Goal: Task Accomplishment & Management: Complete application form

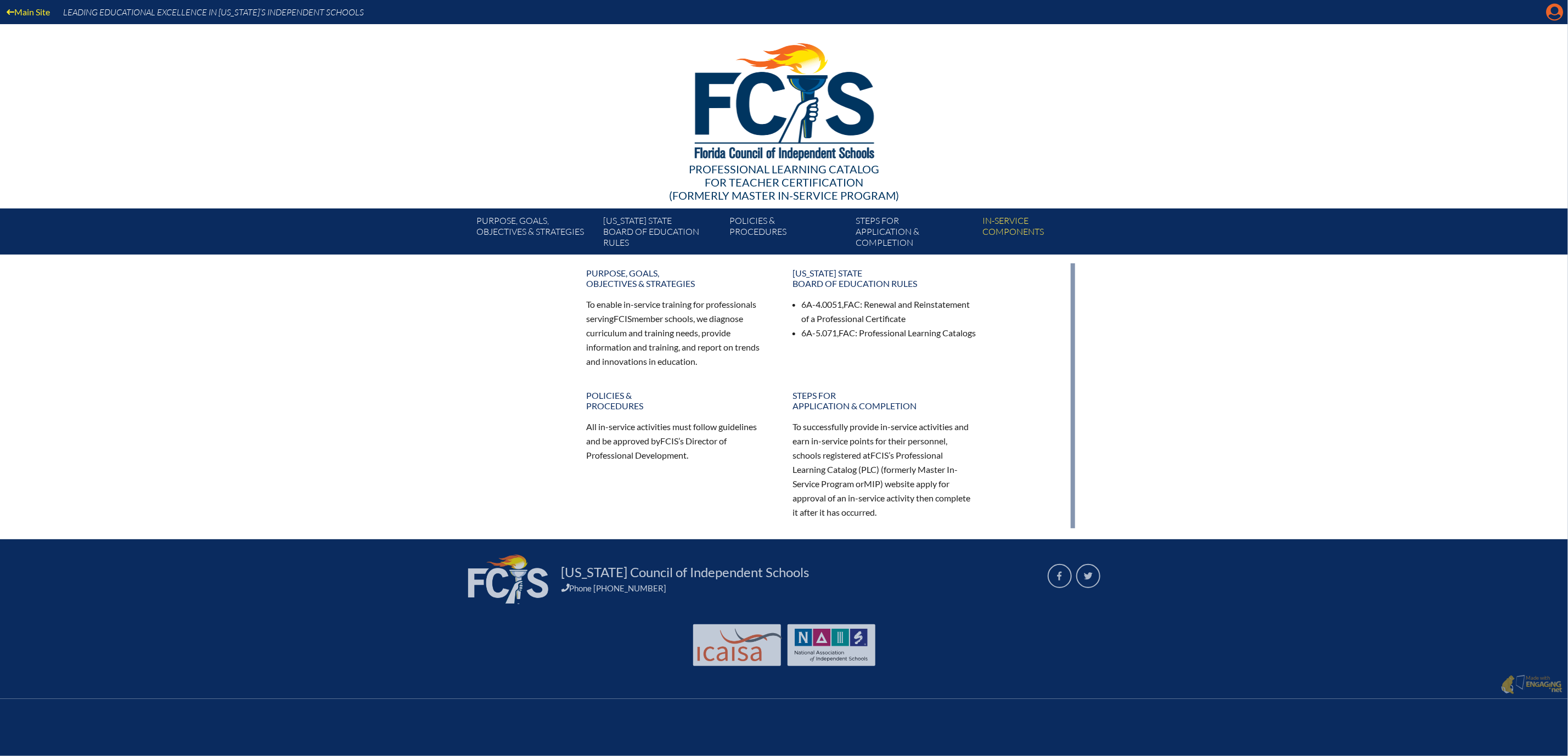
click at [1552, 16] on icon "Manage account" at bounding box center [1555, 12] width 18 height 18
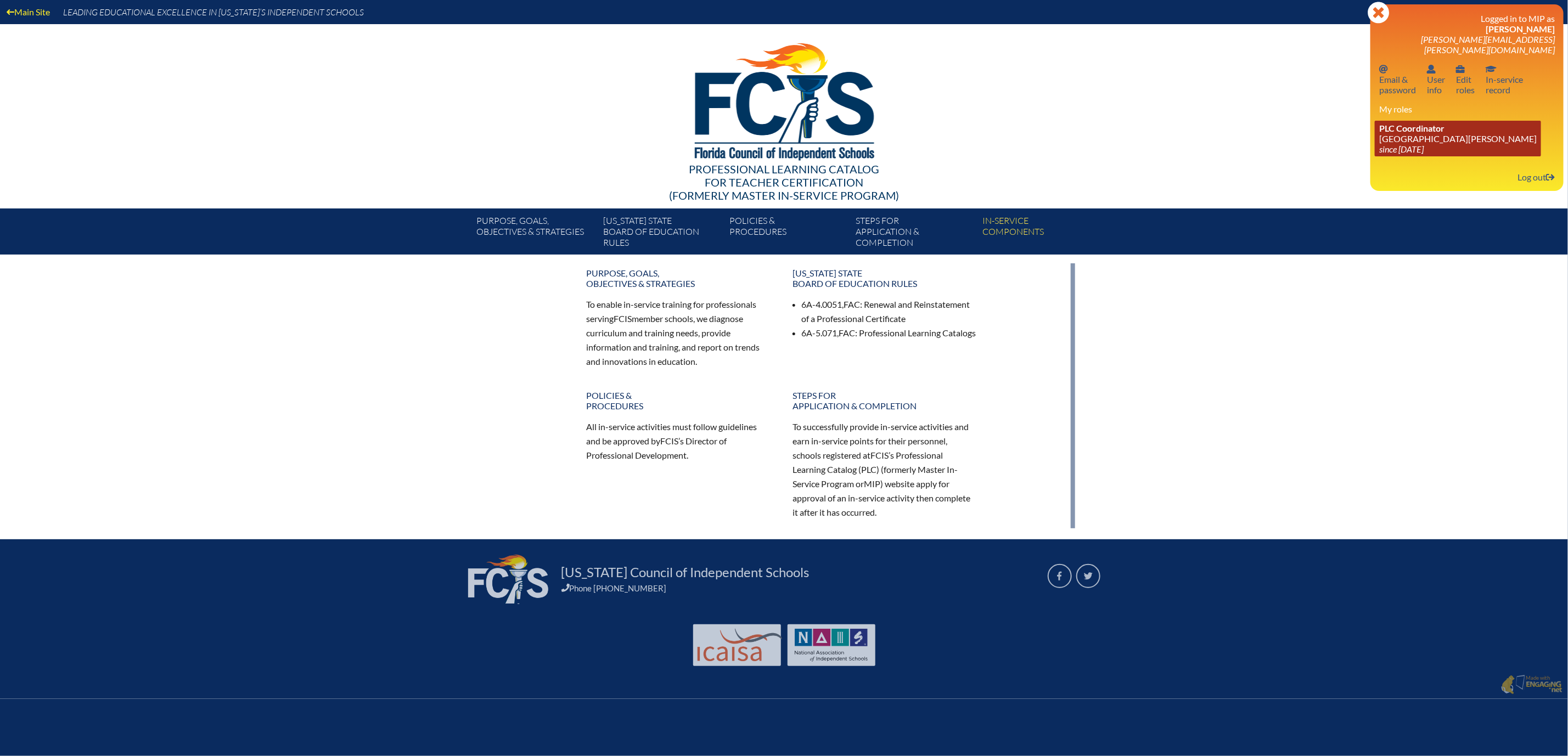
click at [1398, 134] on span "PLC Coordinator" at bounding box center [1412, 128] width 65 height 10
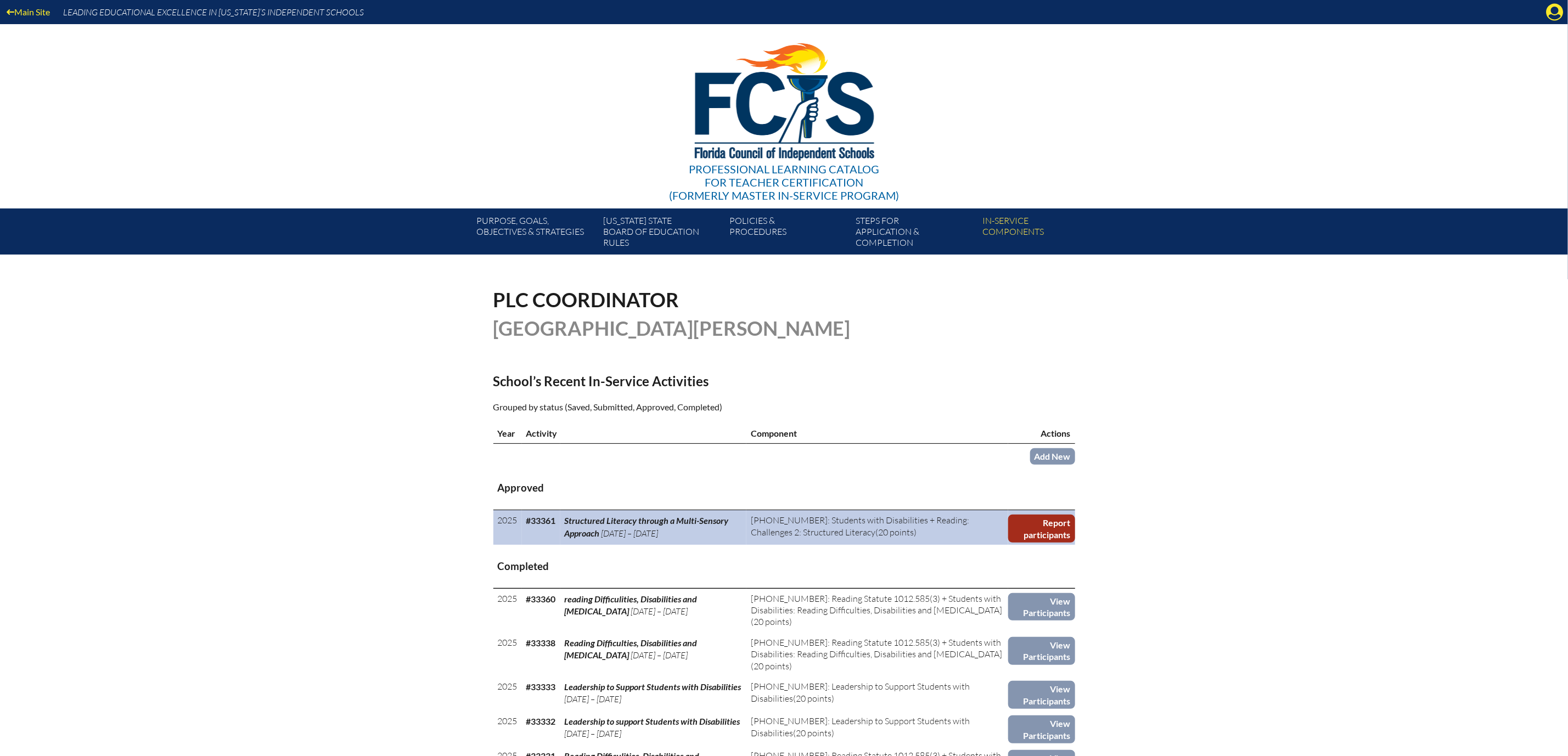
click at [1075, 543] on link "Report participants" at bounding box center [1041, 528] width 66 height 28
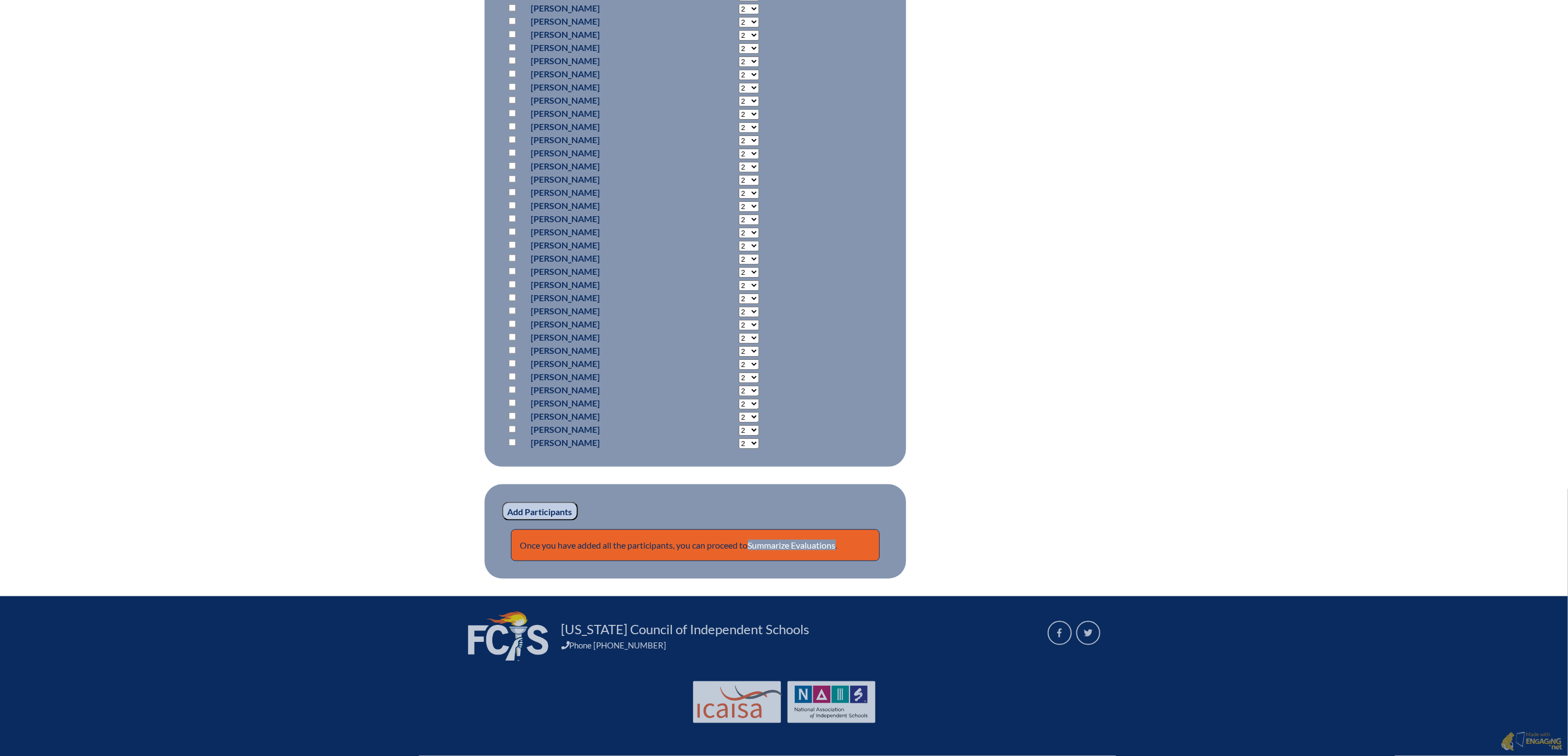
scroll to position [1234, 0]
click at [507, 384] on p at bounding box center [515, 390] width 16 height 13
click at [509, 386] on input "checkbox" at bounding box center [512, 389] width 7 height 7
checkbox input "true"
click at [739, 386] on select "2 3 4 5 6 7 8 9 10 11 12 13 14 15 16 17 18 19 20 0" at bounding box center [749, 391] width 20 height 10
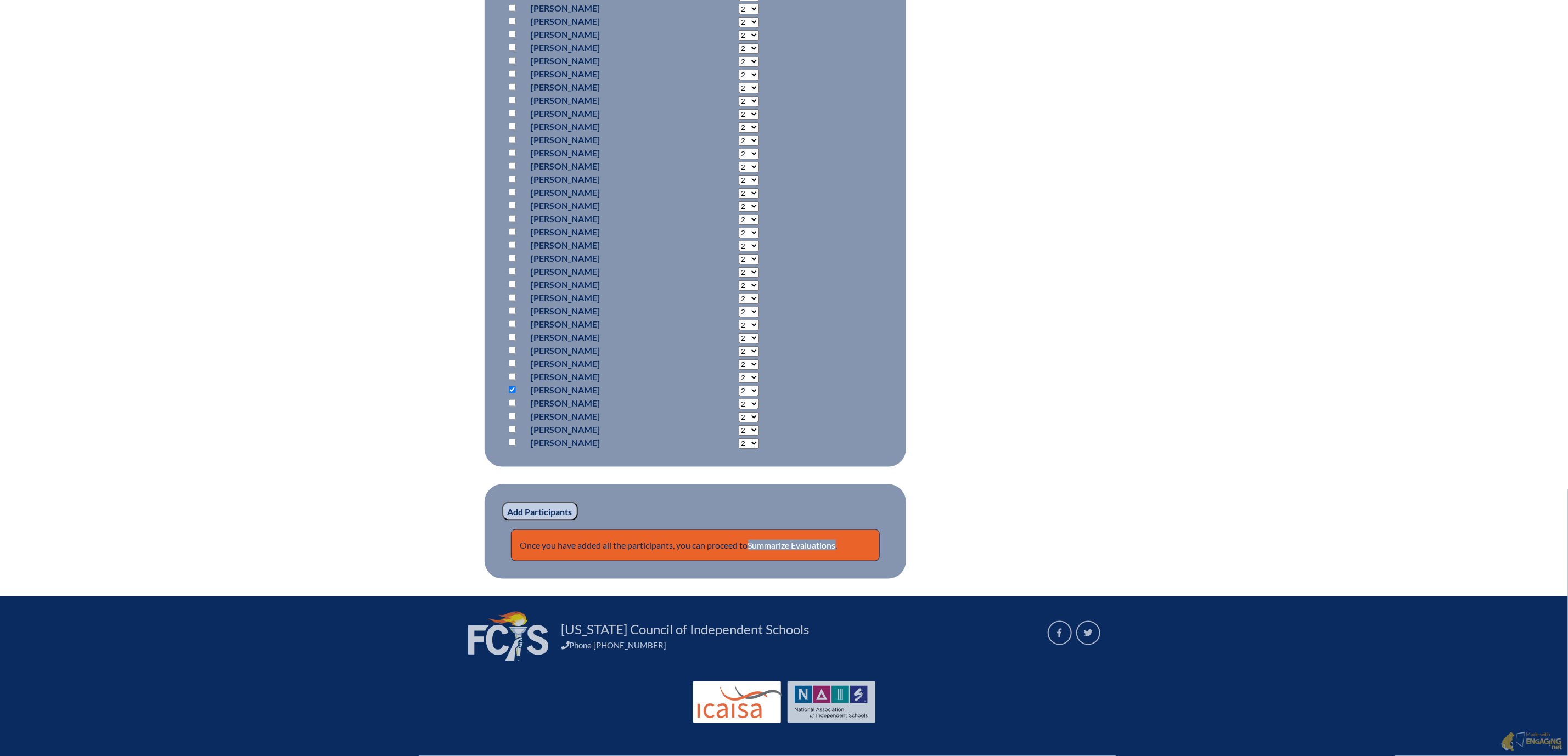
select select "20"
click at [739, 386] on select "2 3 4 5 6 7 8 9 10 11 12 13 14 15 16 17 18 19 20 0" at bounding box center [749, 391] width 20 height 10
click at [502, 502] on input "Add Participants" at bounding box center [540, 511] width 76 height 18
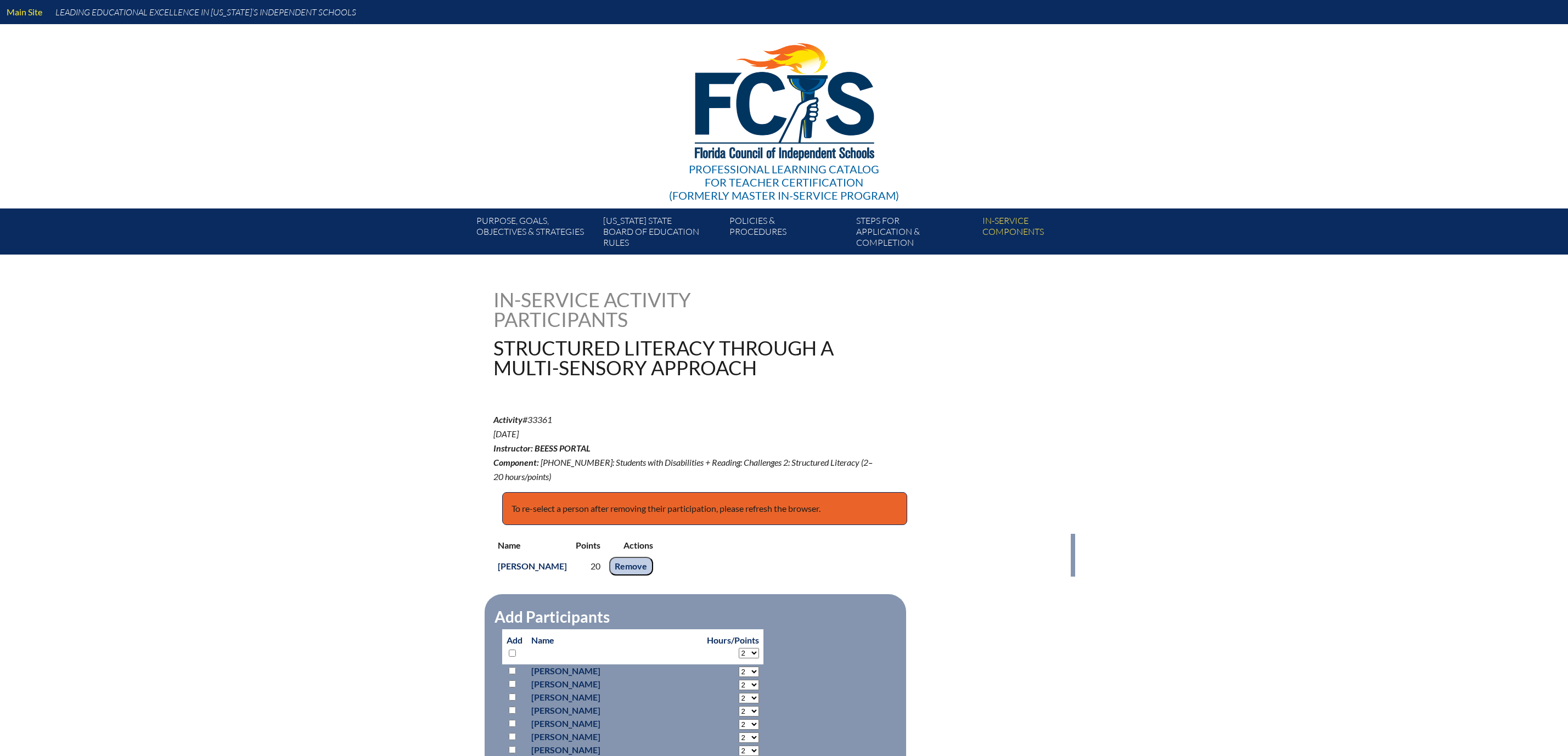
scroll to position [1308, 0]
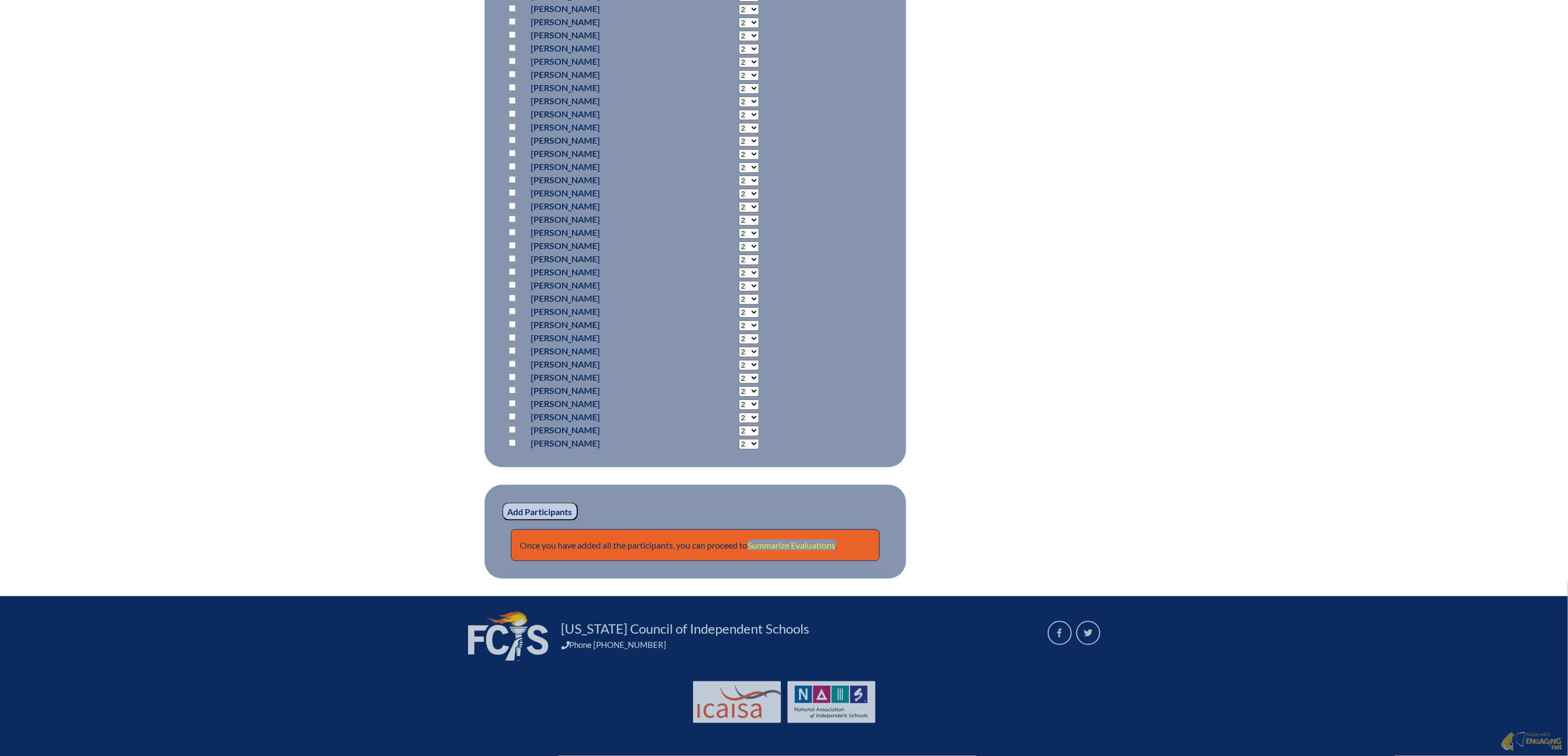
click at [772, 540] on link "Summarize Evaluations" at bounding box center [792, 545] width 88 height 10
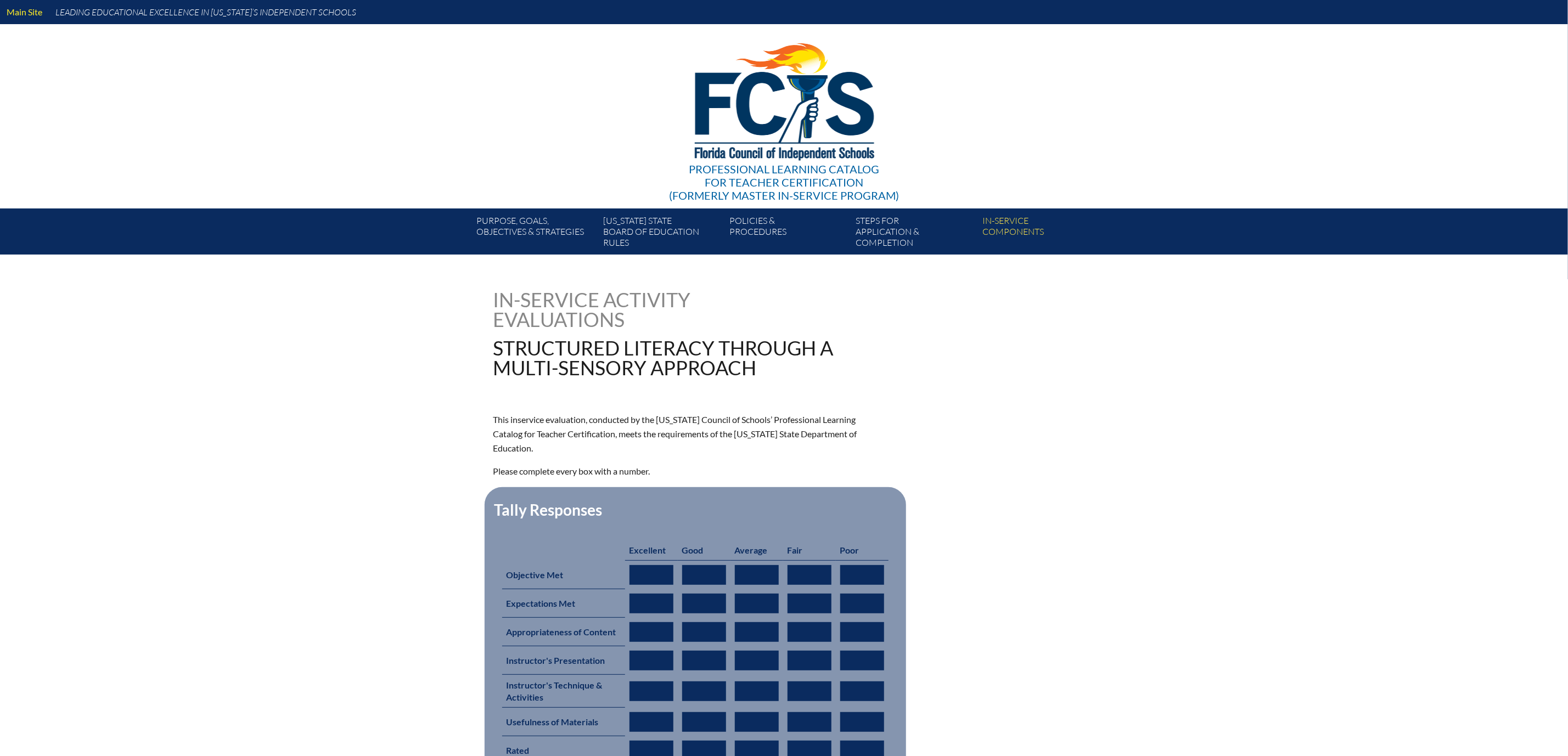
type input "0"
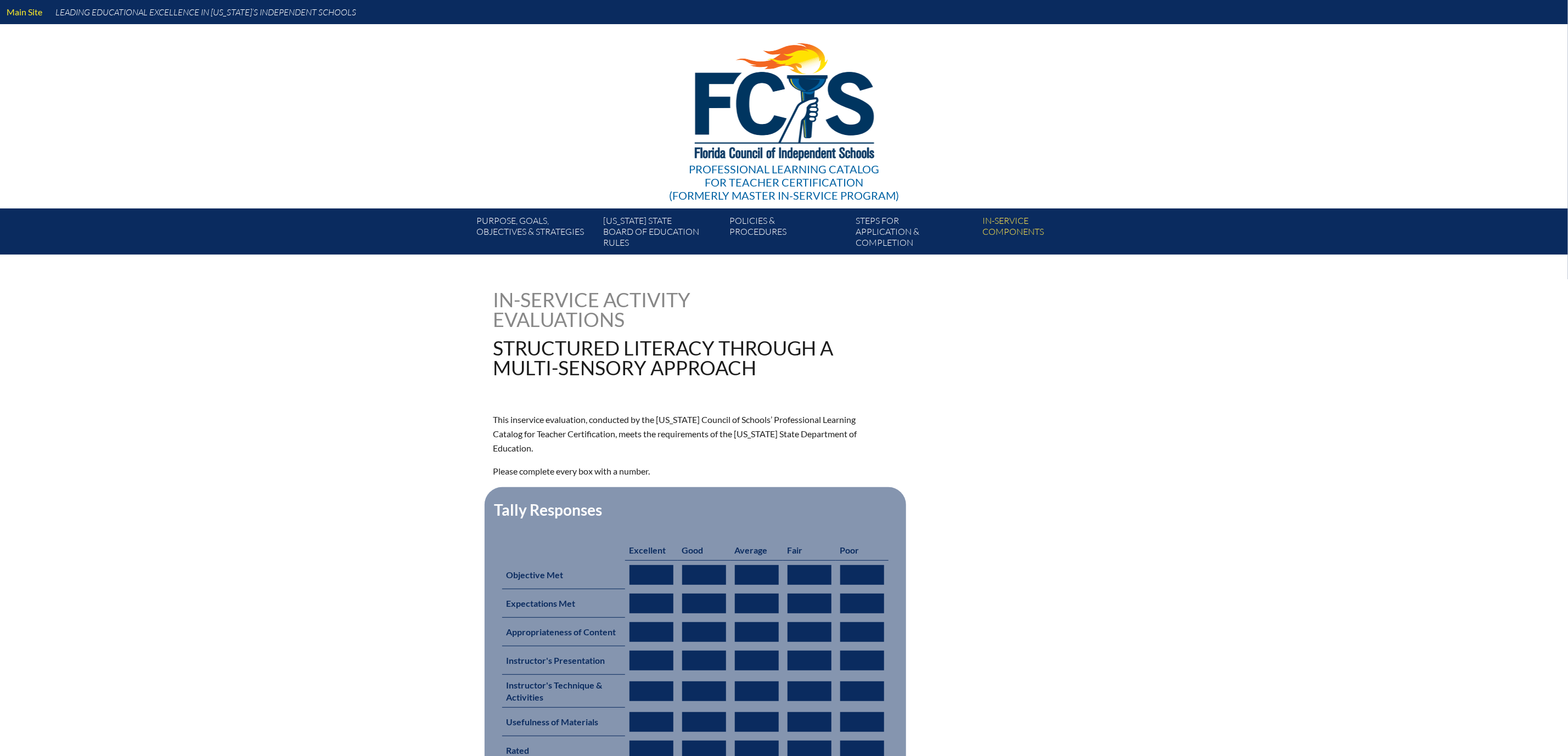
type input "0"
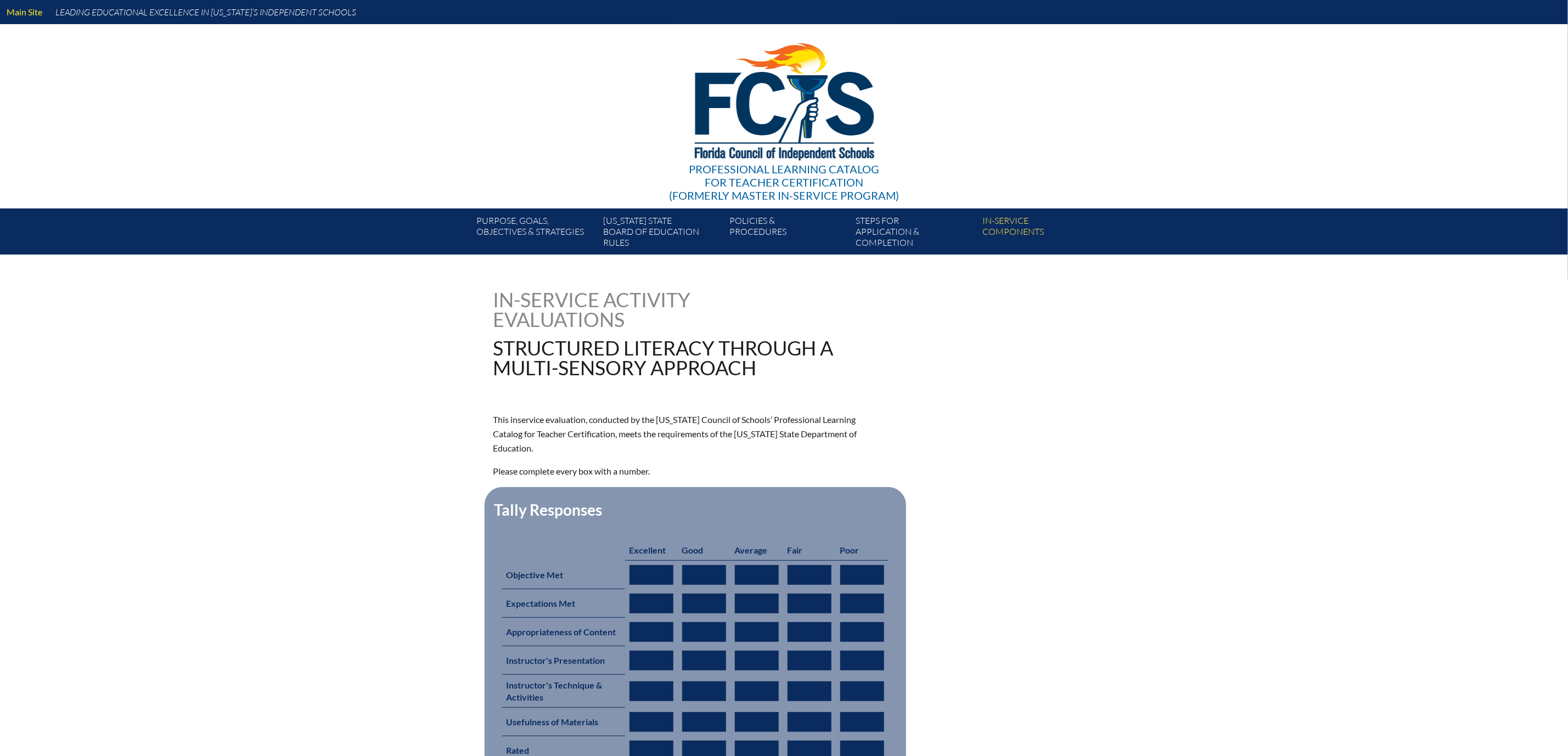
type input "0"
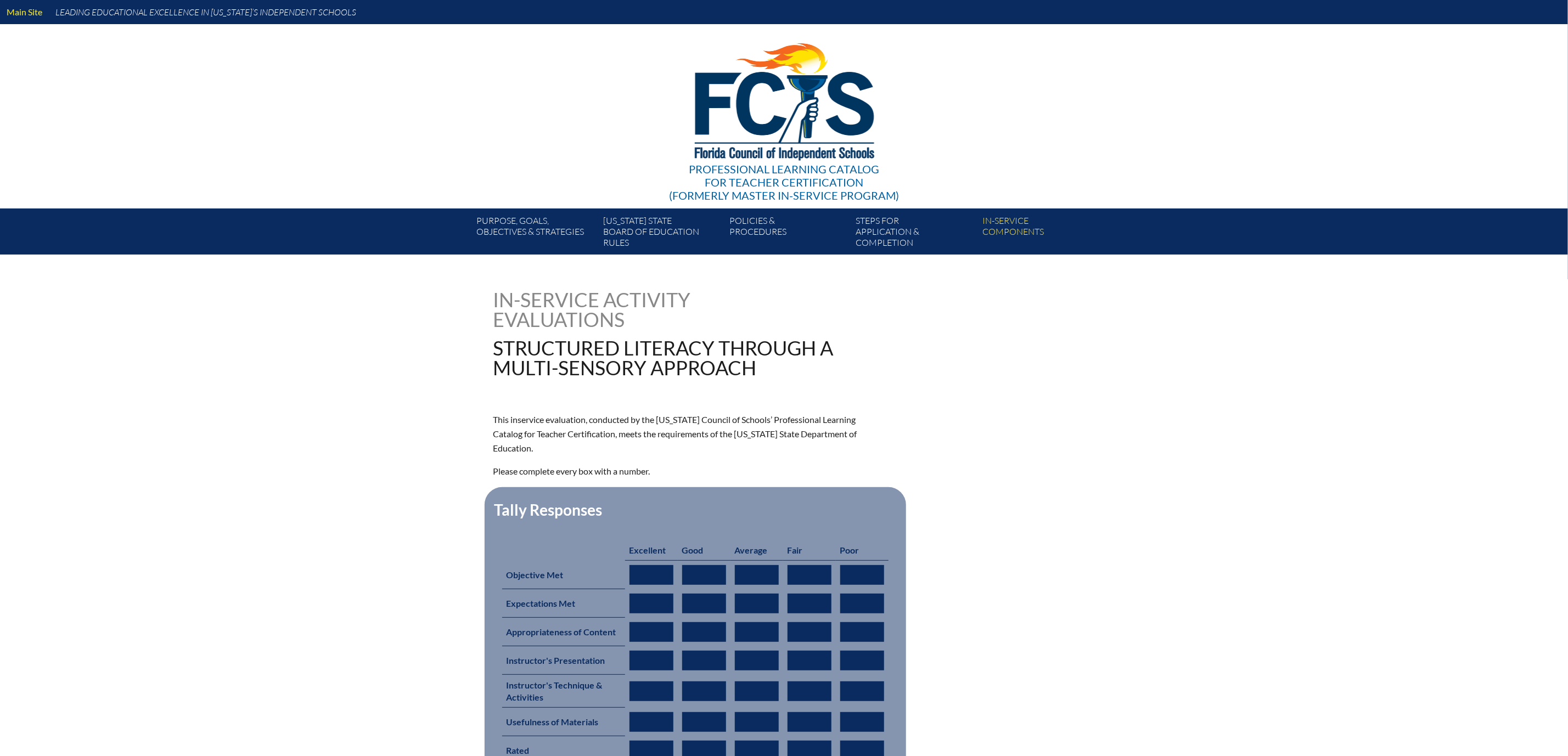
type input "0"
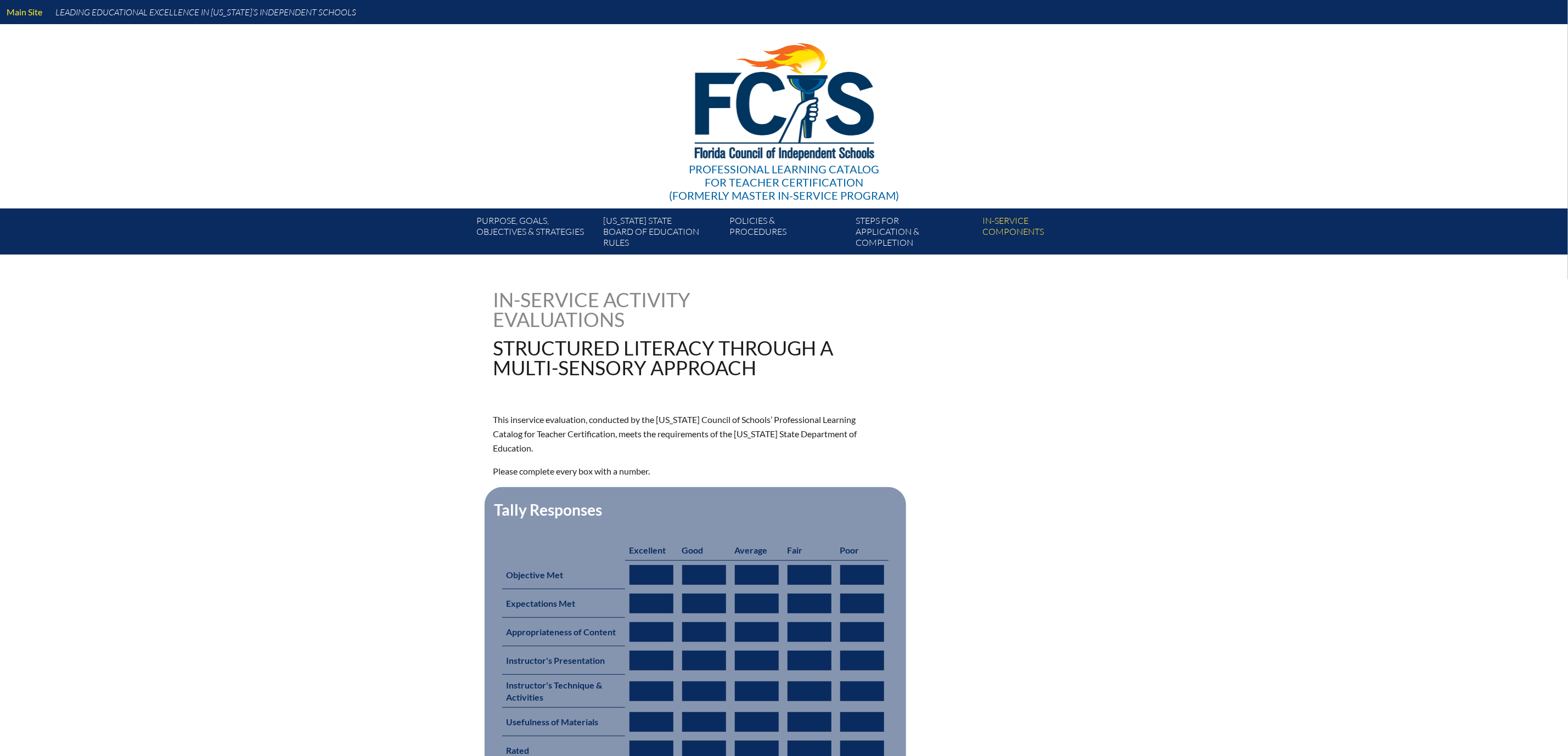
type input "0"
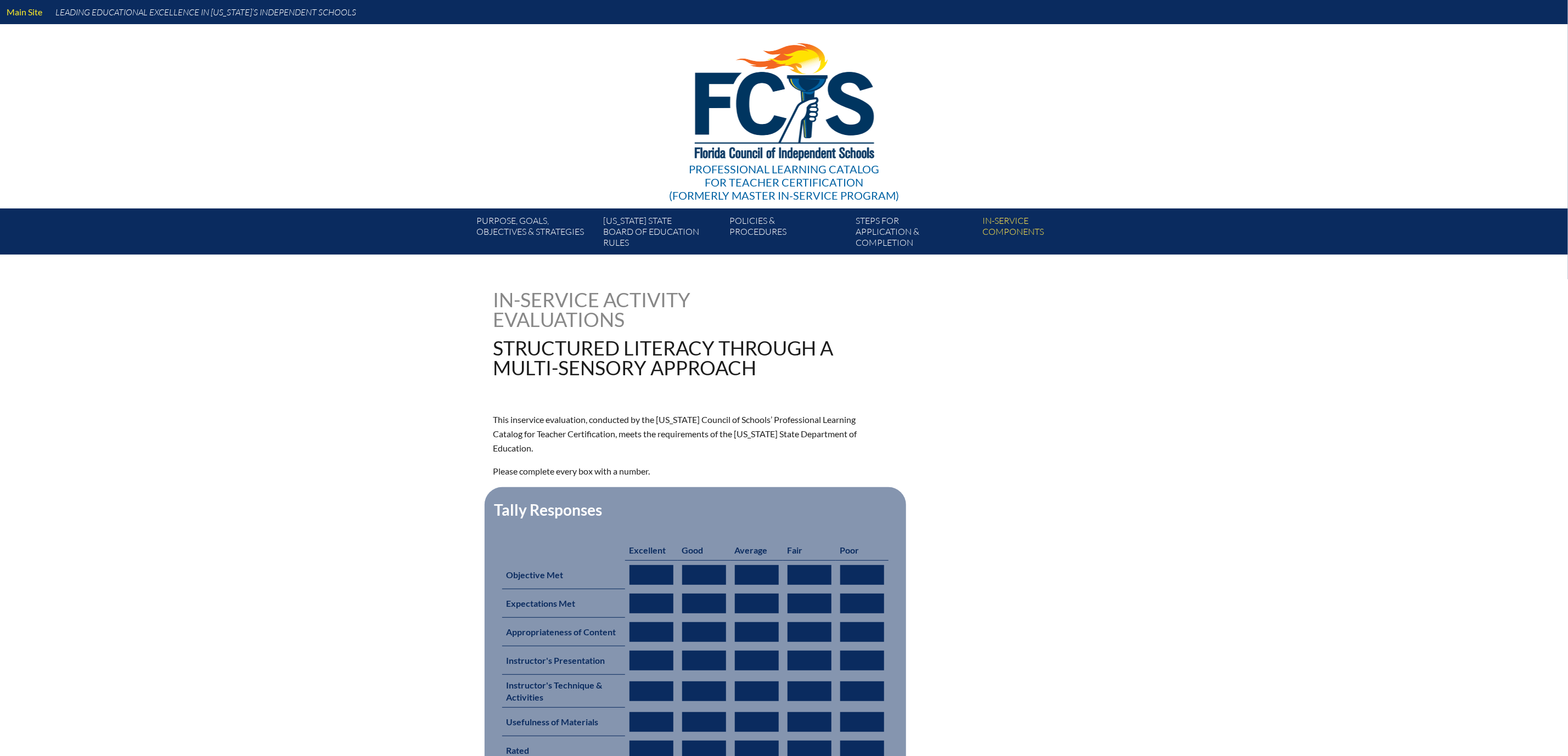
type input "0"
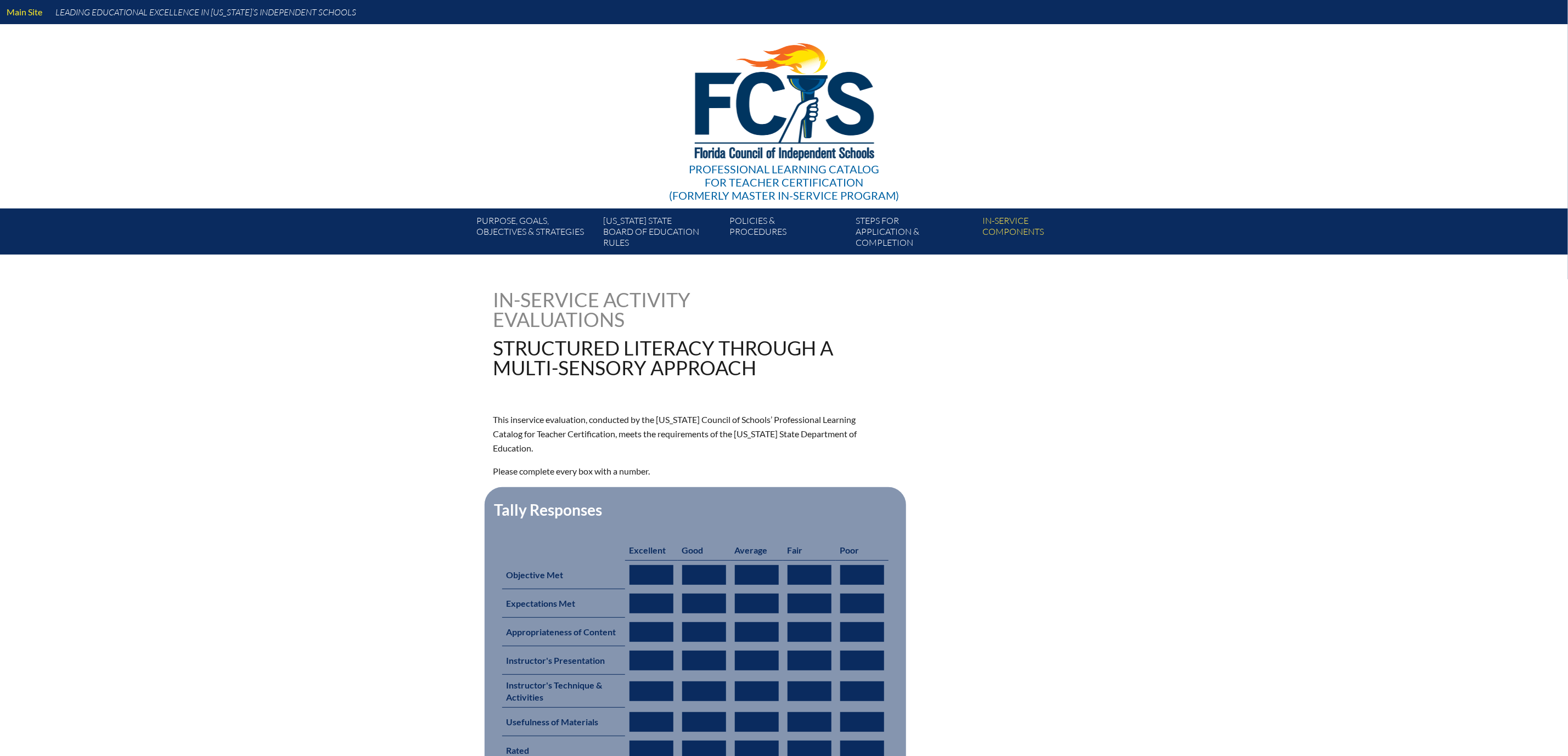
type input "0"
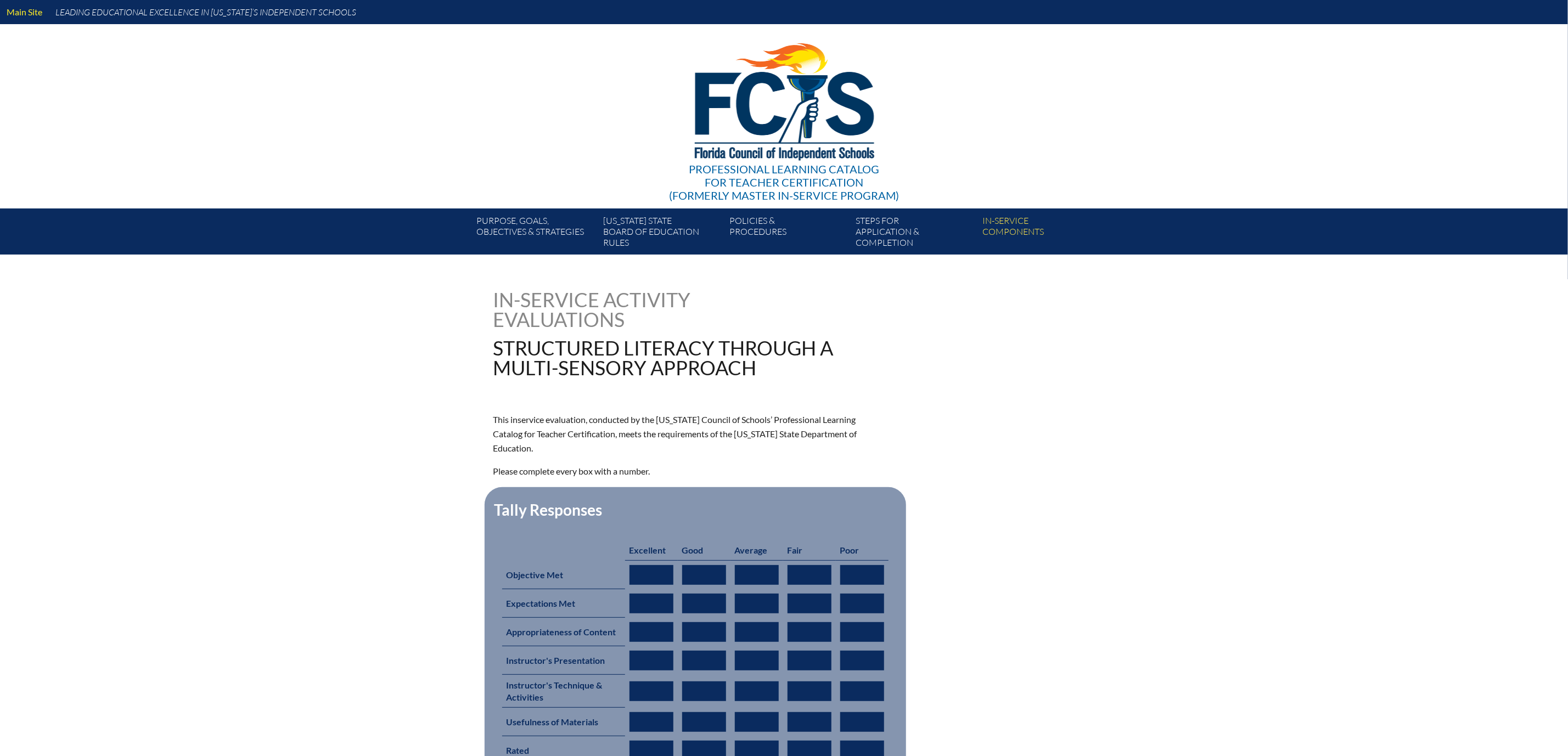
type input "0"
click at [629, 585] on input "0" at bounding box center [651, 575] width 44 height 20
type input "01"
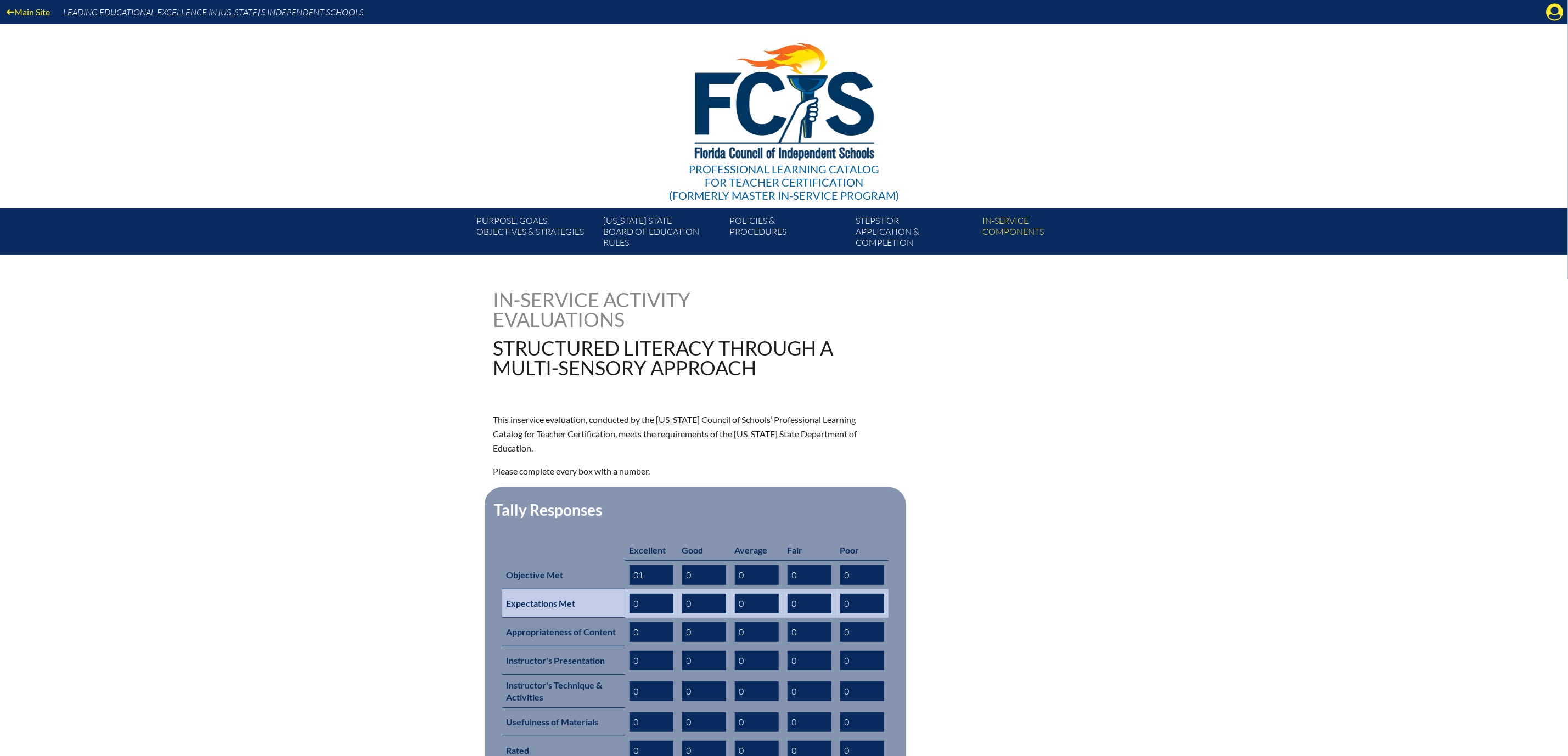
click at [635, 613] on input "0" at bounding box center [651, 603] width 44 height 20
type input "01"
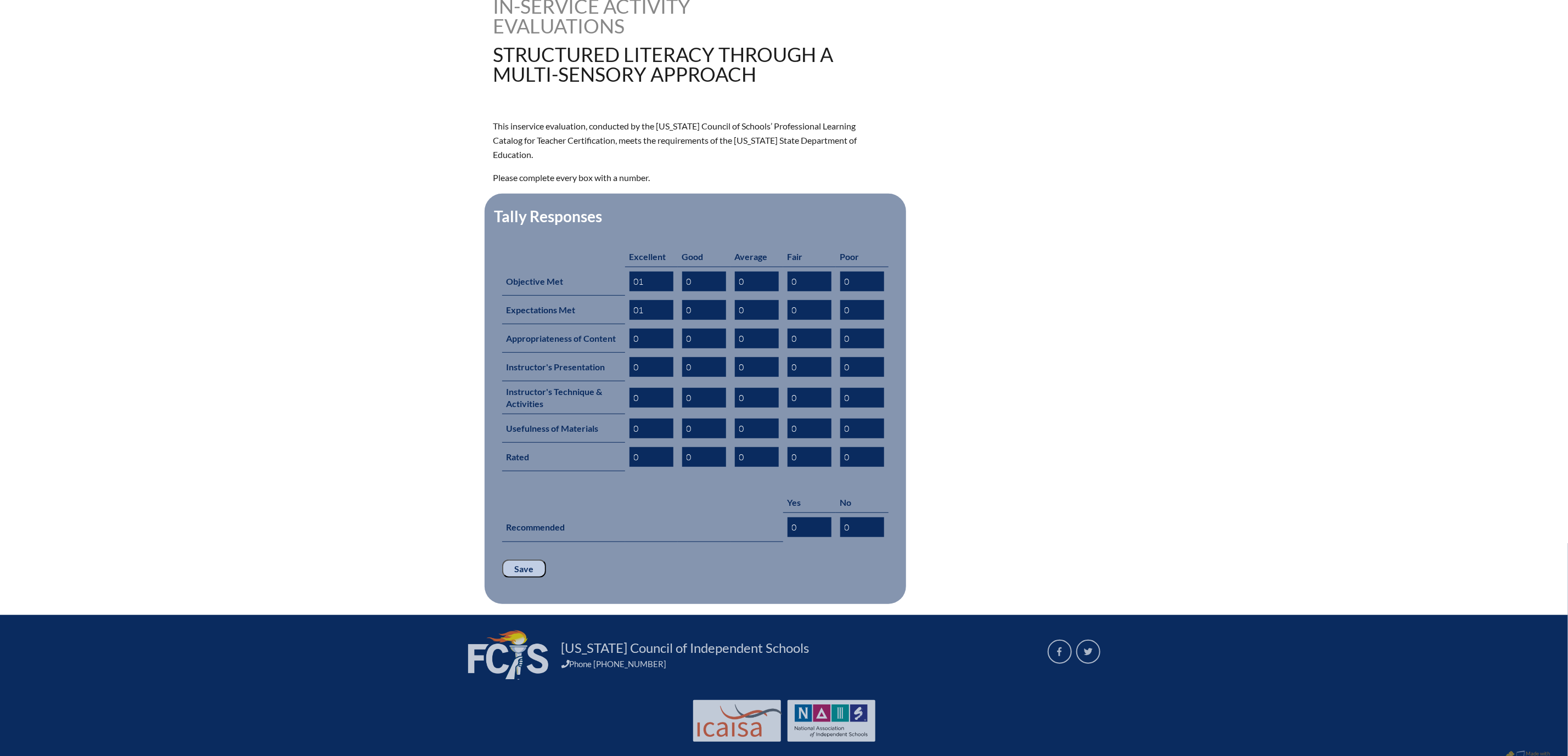
scroll to position [329, 0]
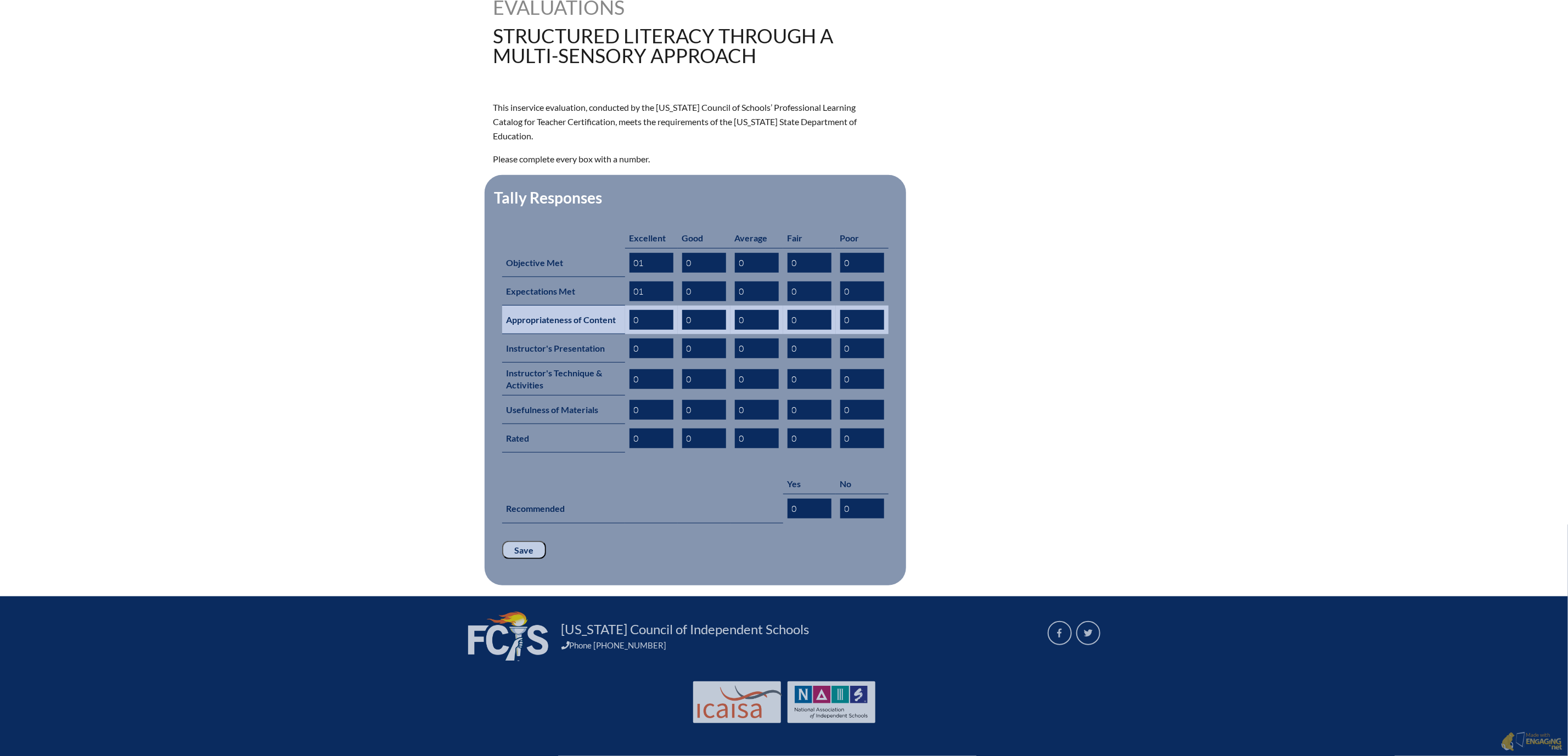
click at [629, 330] on input "0" at bounding box center [651, 319] width 44 height 20
type input "01"
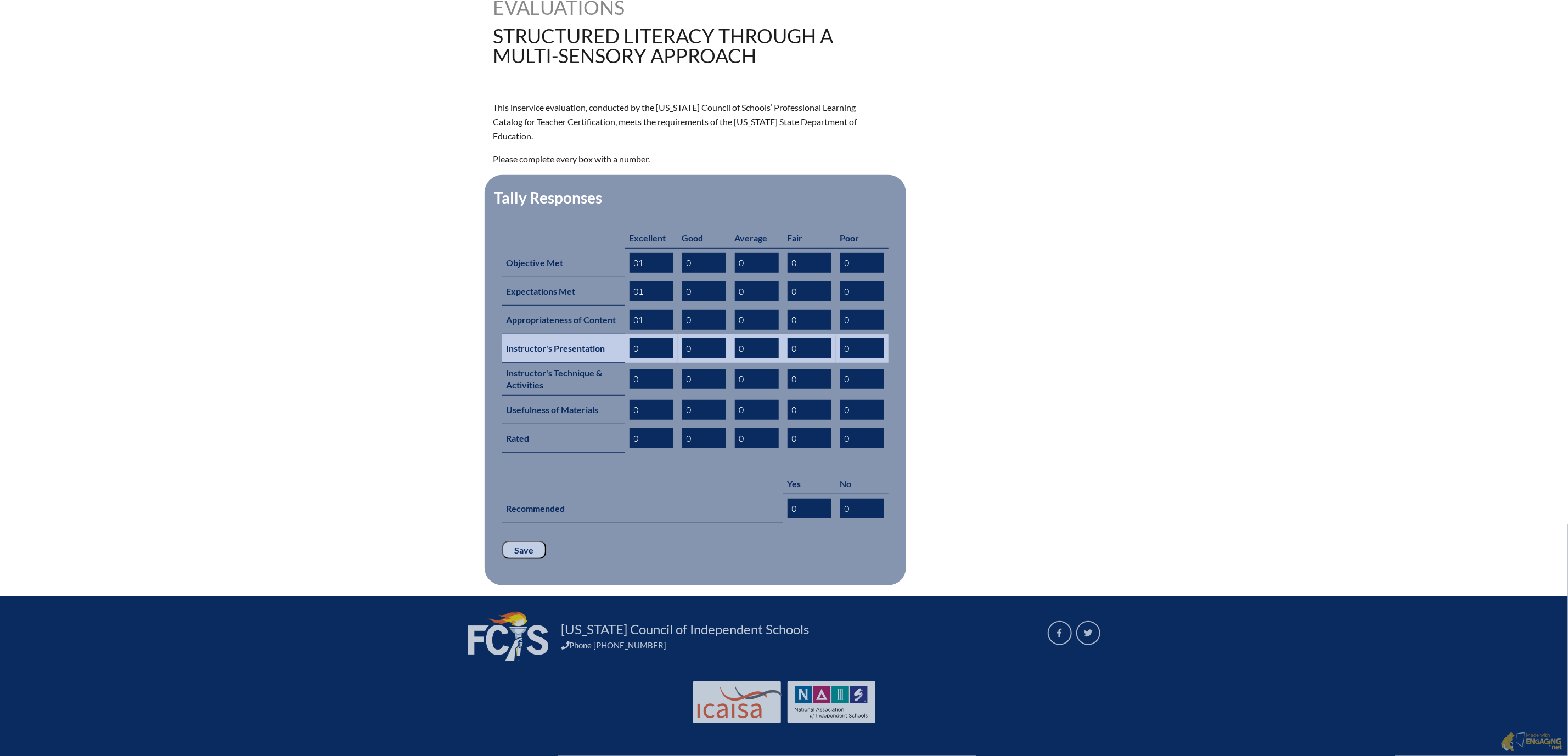
click at [629, 358] on input "0" at bounding box center [651, 348] width 44 height 20
type input "01"
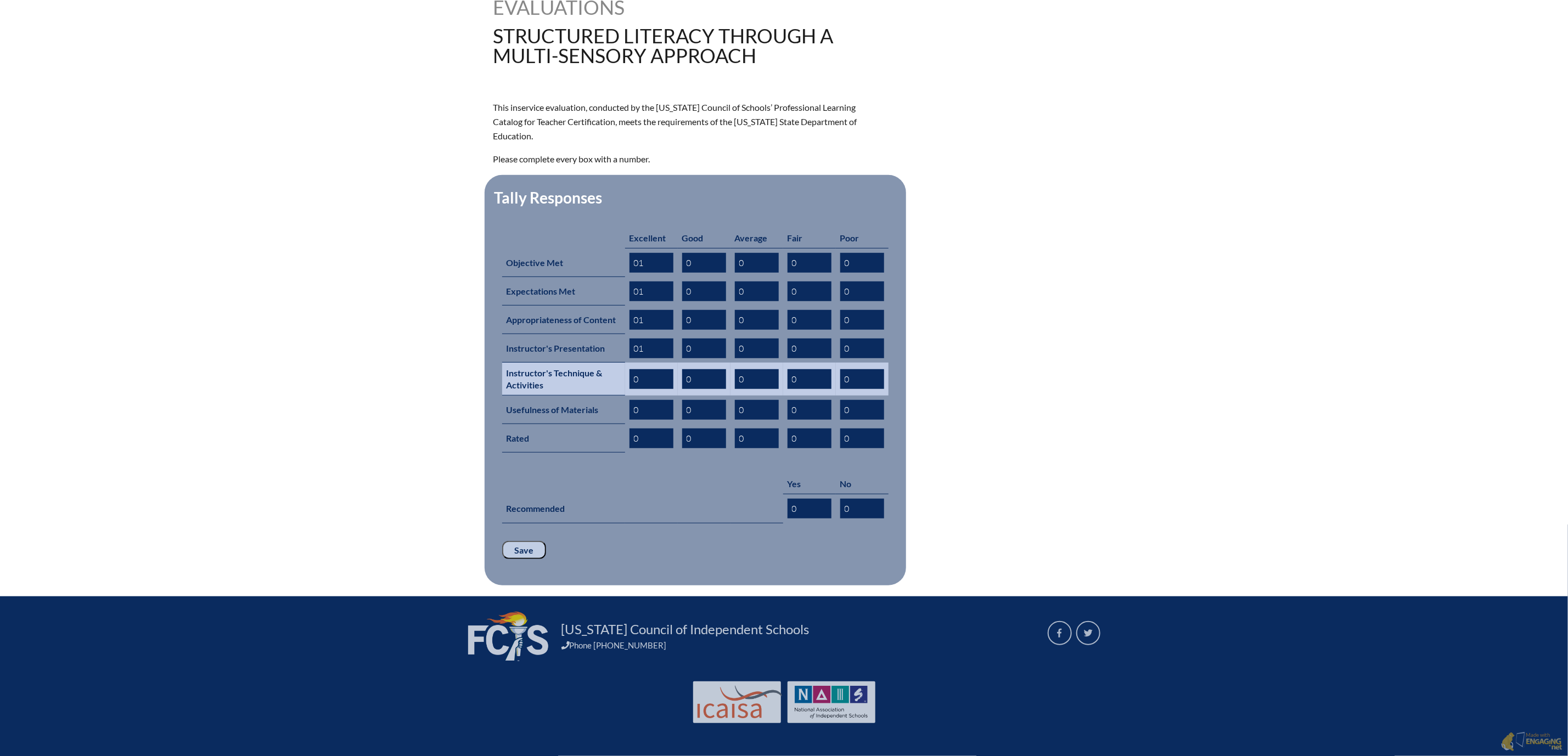
click at [629, 389] on input "0" at bounding box center [651, 379] width 44 height 20
type input "01"
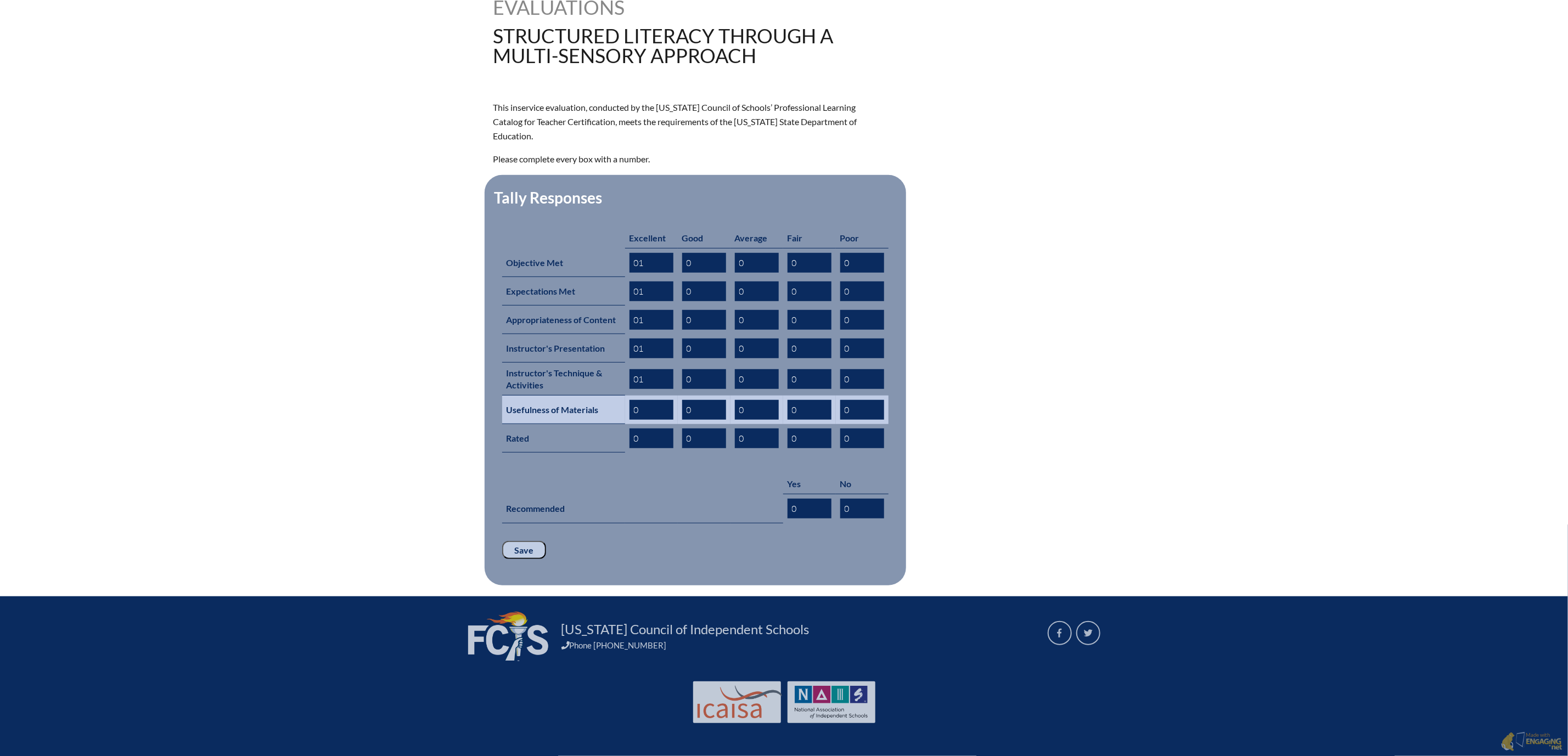
click at [629, 420] on input "0" at bounding box center [651, 410] width 44 height 20
type input "01"
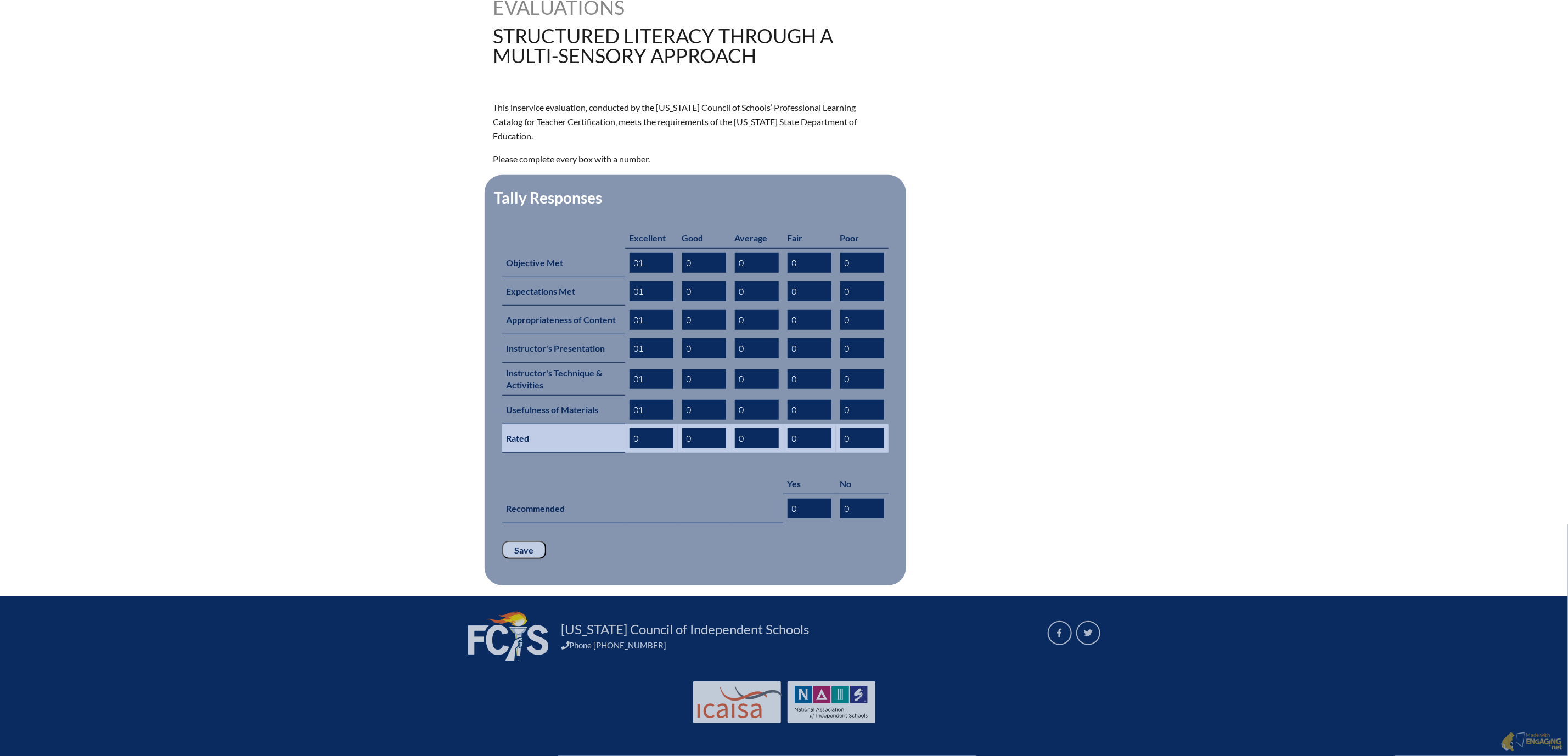
click at [629, 448] on input "0" at bounding box center [651, 439] width 44 height 20
type input "01"
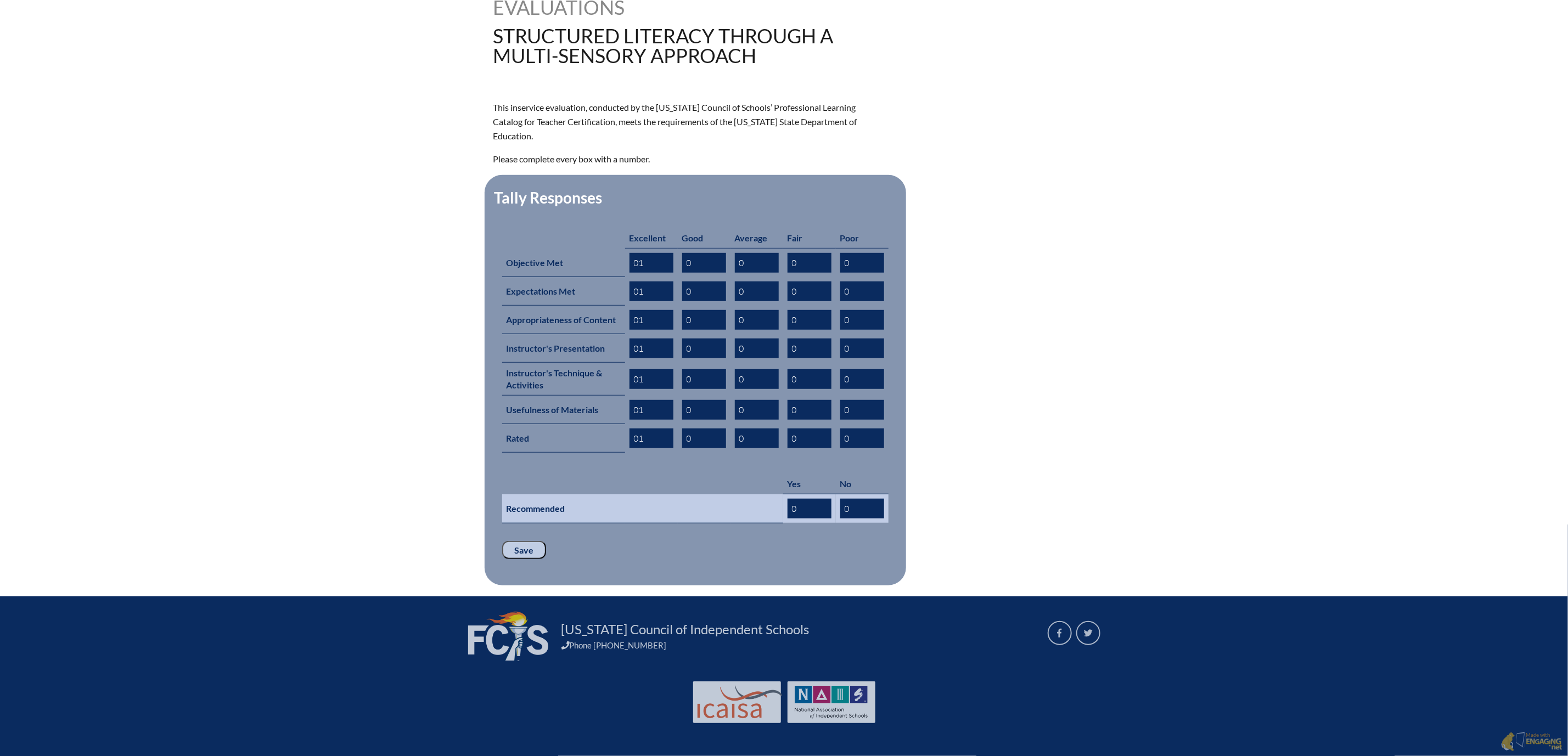
click at [812, 518] on input "0" at bounding box center [810, 509] width 44 height 20
type input "01"
click at [502, 560] on input "Save" at bounding box center [524, 550] width 44 height 18
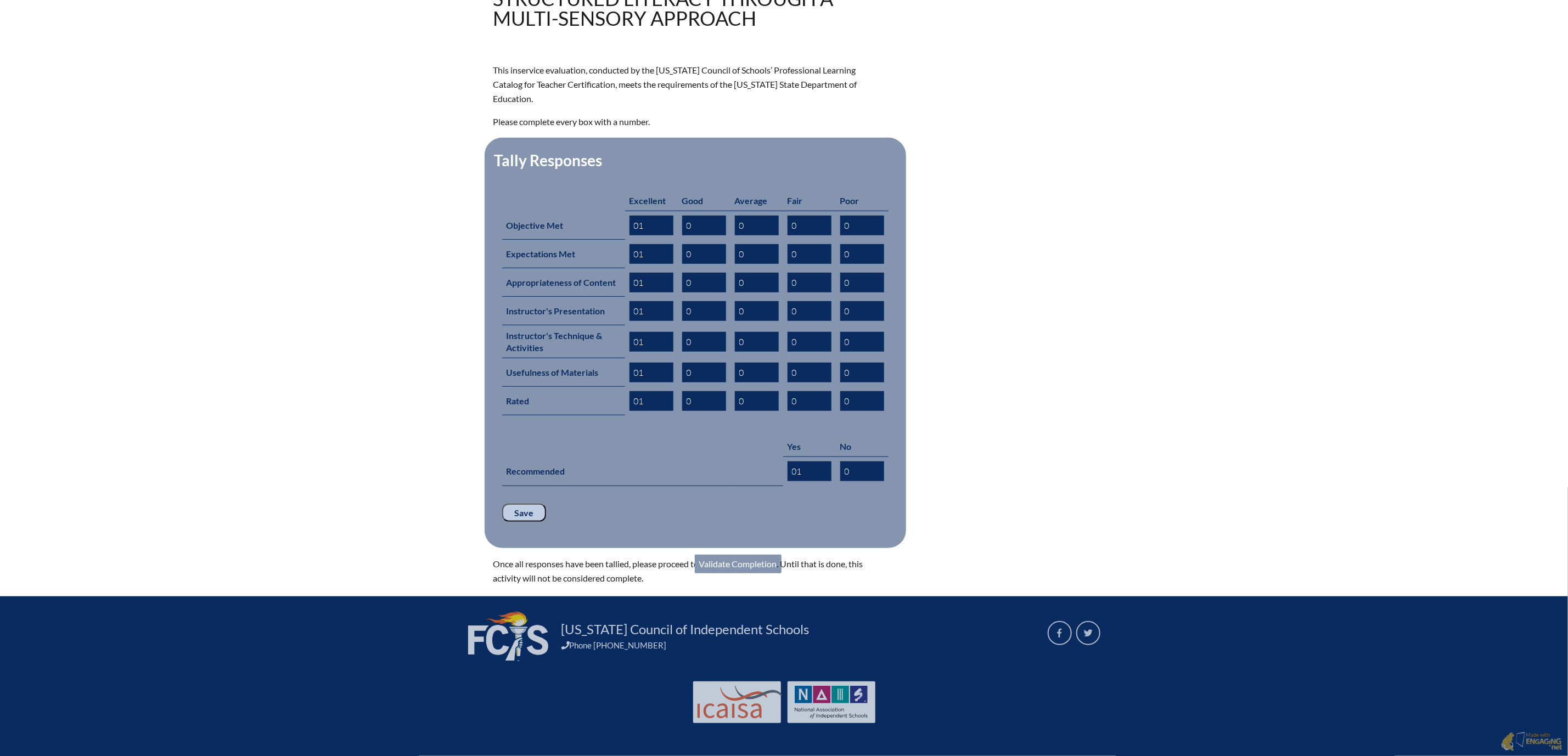
scroll to position [494, 0]
click at [740, 573] on link "Validate Completion" at bounding box center [738, 564] width 86 height 18
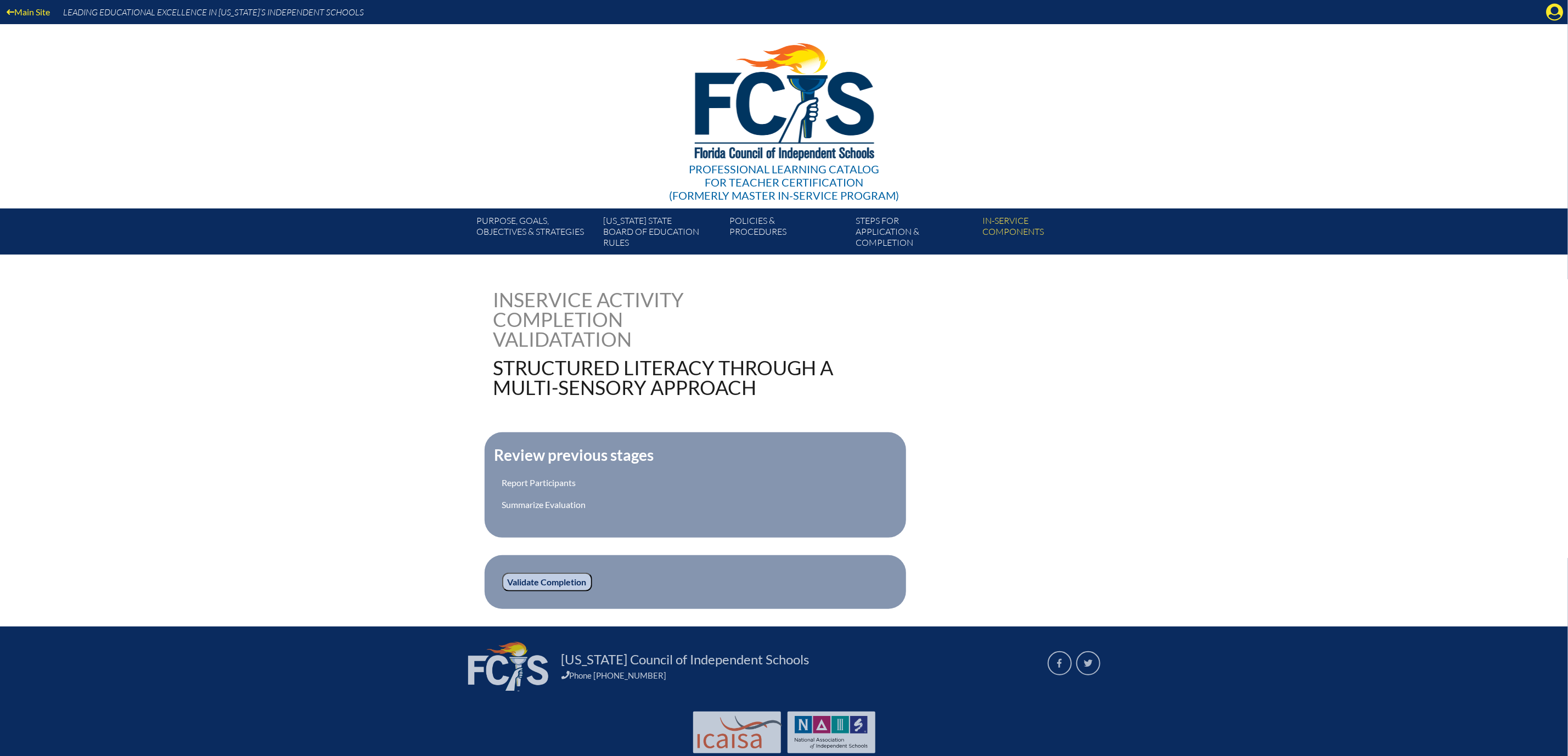
click at [502, 591] on input "Validate Completion" at bounding box center [547, 582] width 90 height 18
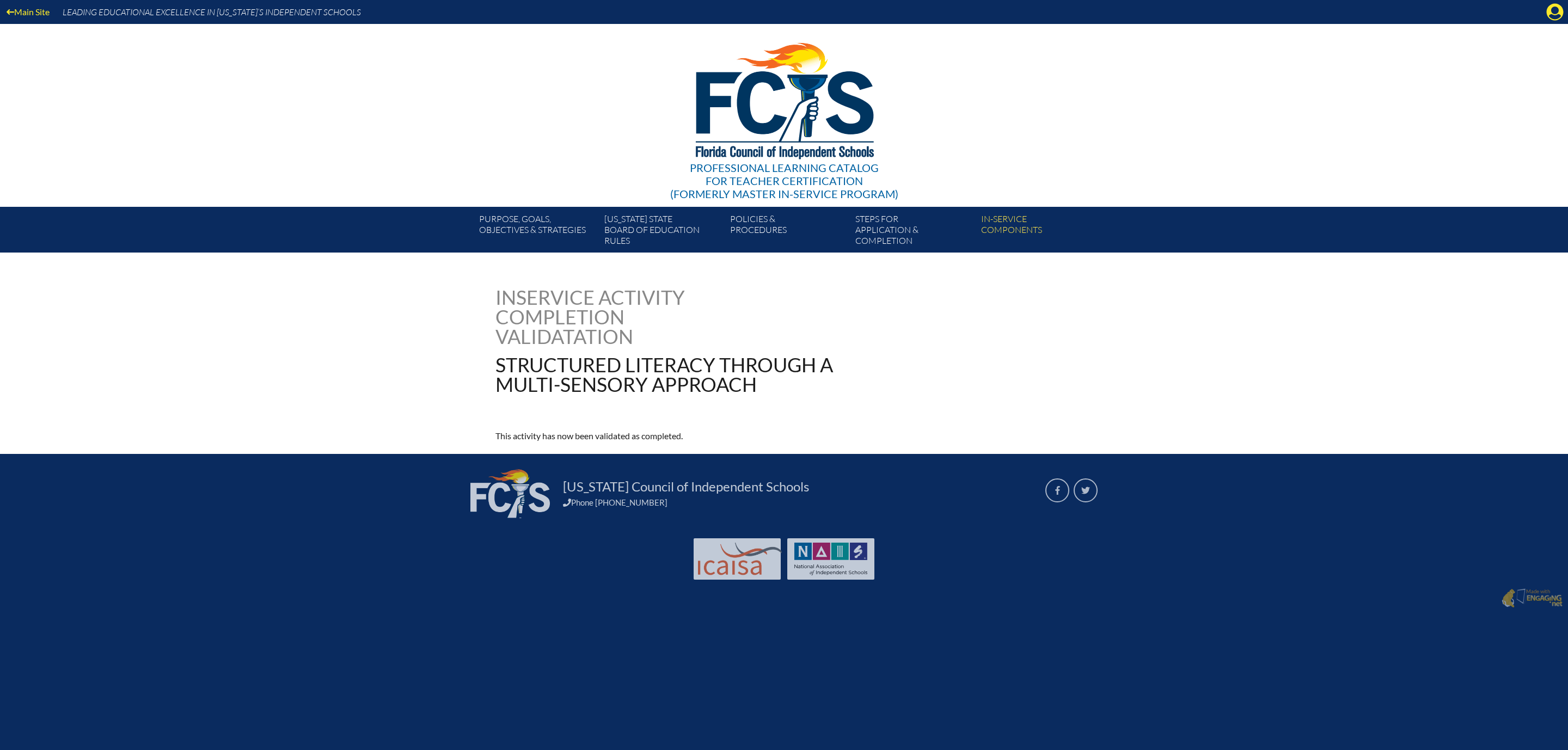
drag, startPoint x: 1563, startPoint y: 0, endPoint x: 1225, endPoint y: 216, distance: 401.1
click at [1222, 229] on div "Purpose, goals, objectives & strategies [US_STATE] State Board of Education rul…" at bounding box center [784, 229] width 1568 height 45
click at [1549, 15] on icon "Manage account" at bounding box center [1554, 12] width 18 height 18
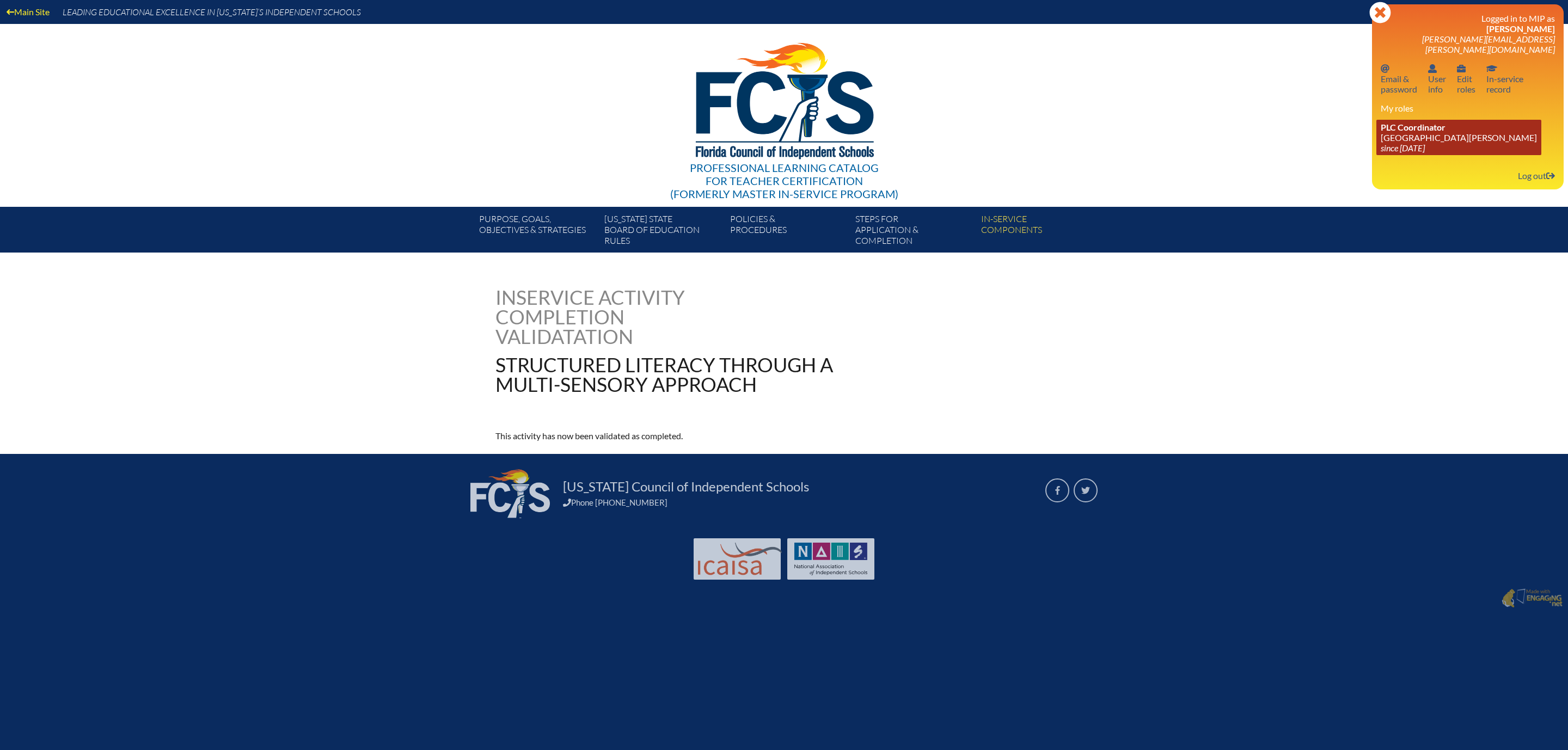
click at [1388, 153] on icon "since [DATE]" at bounding box center [1402, 148] width 44 height 10
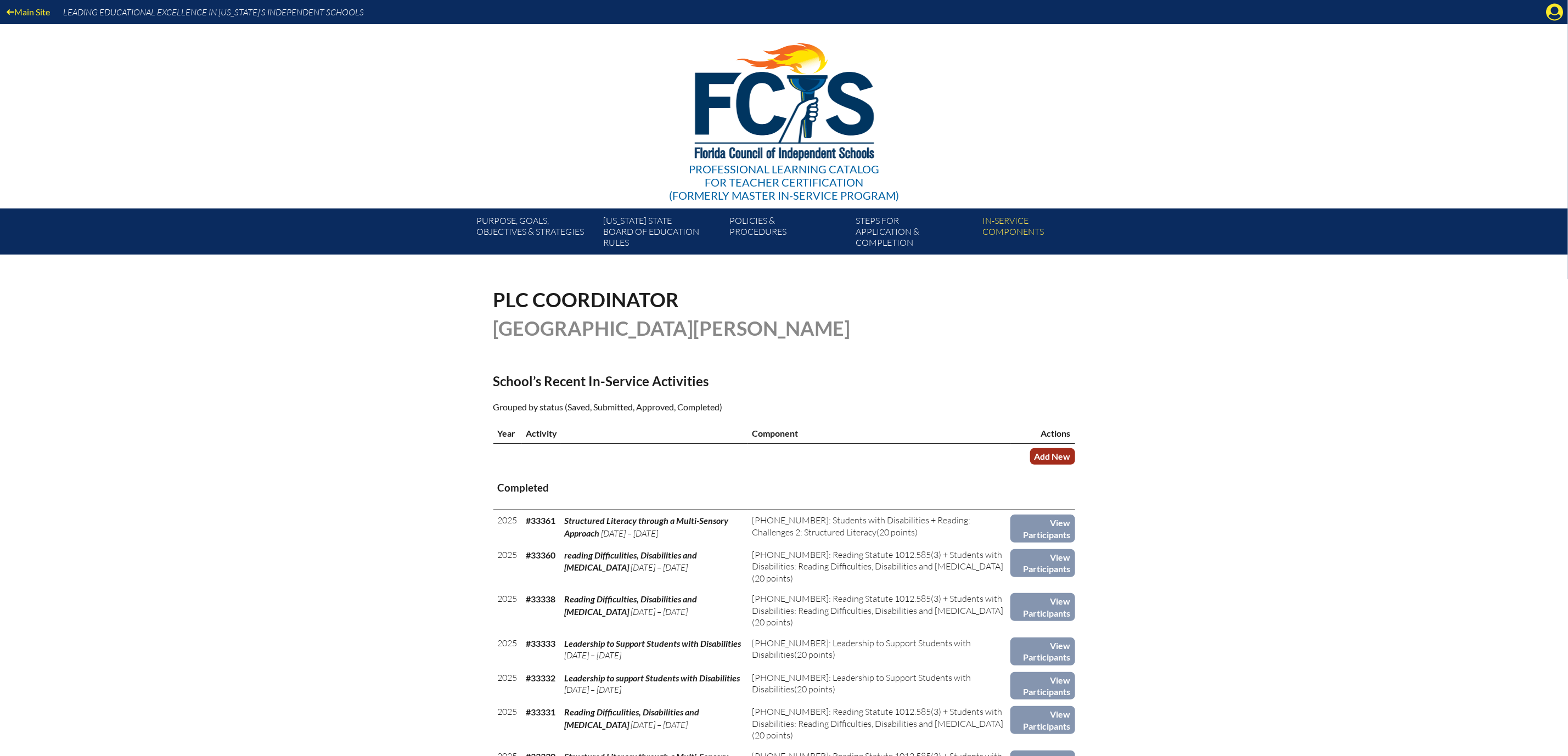
click at [1075, 464] on link "Add New" at bounding box center [1053, 456] width 45 height 16
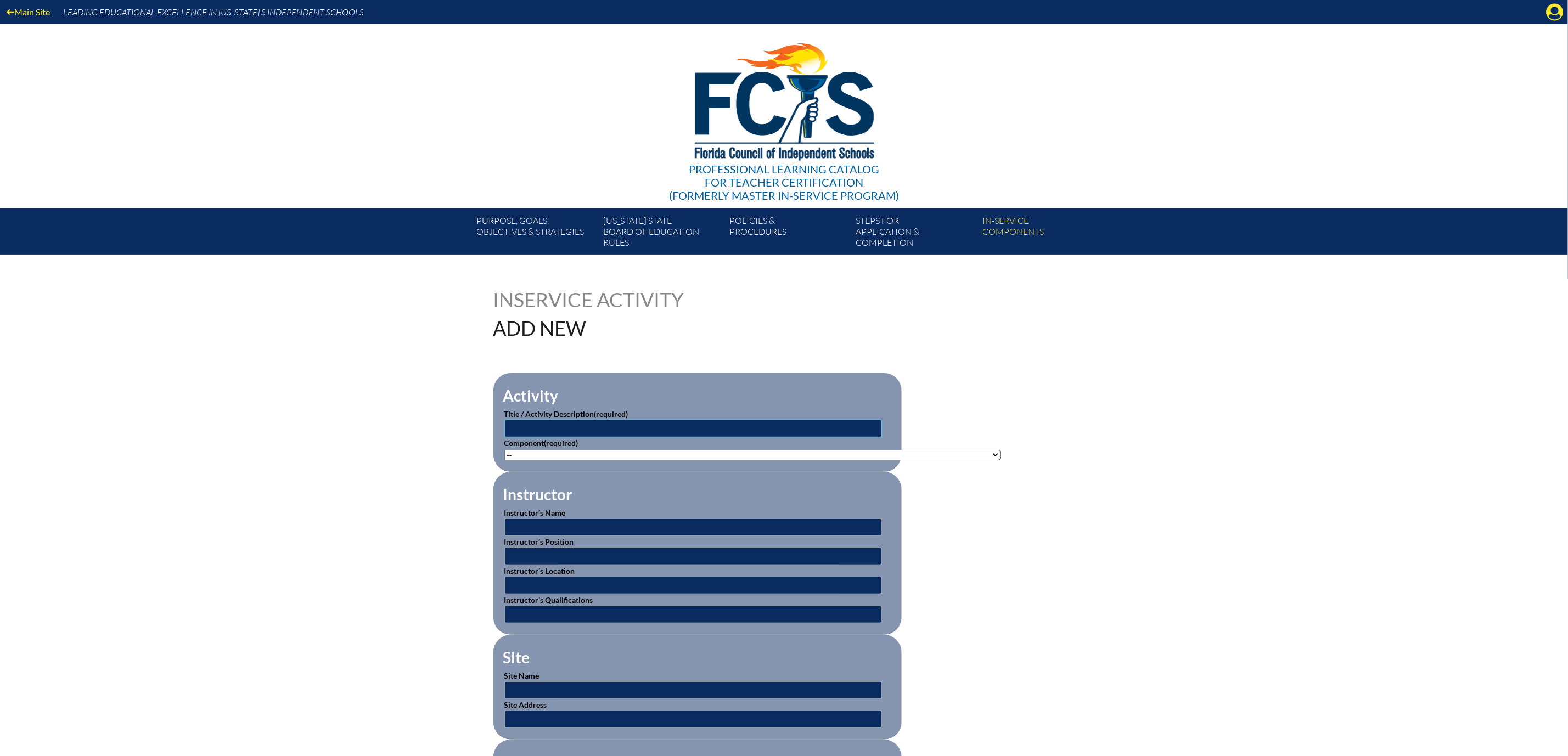
click at [846, 437] on input "text" at bounding box center [693, 428] width 378 height 18
type input "Common Planning"
click at [1001, 460] on select"]"] "-- 1-000-001: Appropriate Art Activities 1-000-002: Concept and Art Process for…" at bounding box center [753, 455] width 496 height 10
select select"]"] "20396"
click at [504, 460] on select"]"] "-- 1-000-001: Appropriate Art Activities 1-000-002: Concept and Art Process for…" at bounding box center [753, 455] width 496 height 10
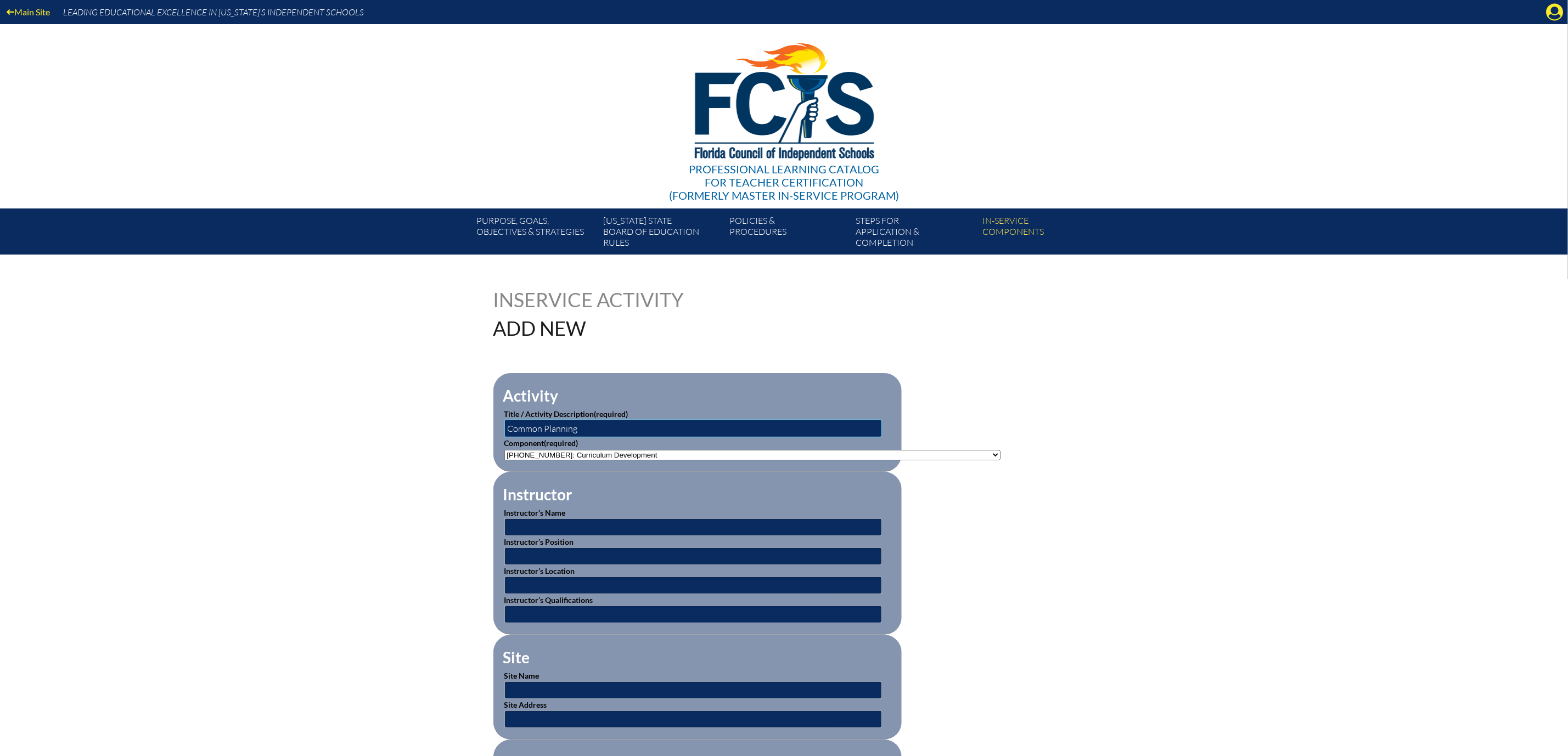
click at [504, 437] on input "Common Planning" at bounding box center [693, 428] width 378 height 18
type input "Curriculum Development/Common Planning"
click at [565, 536] on input "text" at bounding box center [693, 527] width 378 height 18
type input "[PERSON_NAME]"
click at [504, 594] on input "text" at bounding box center [693, 585] width 378 height 18
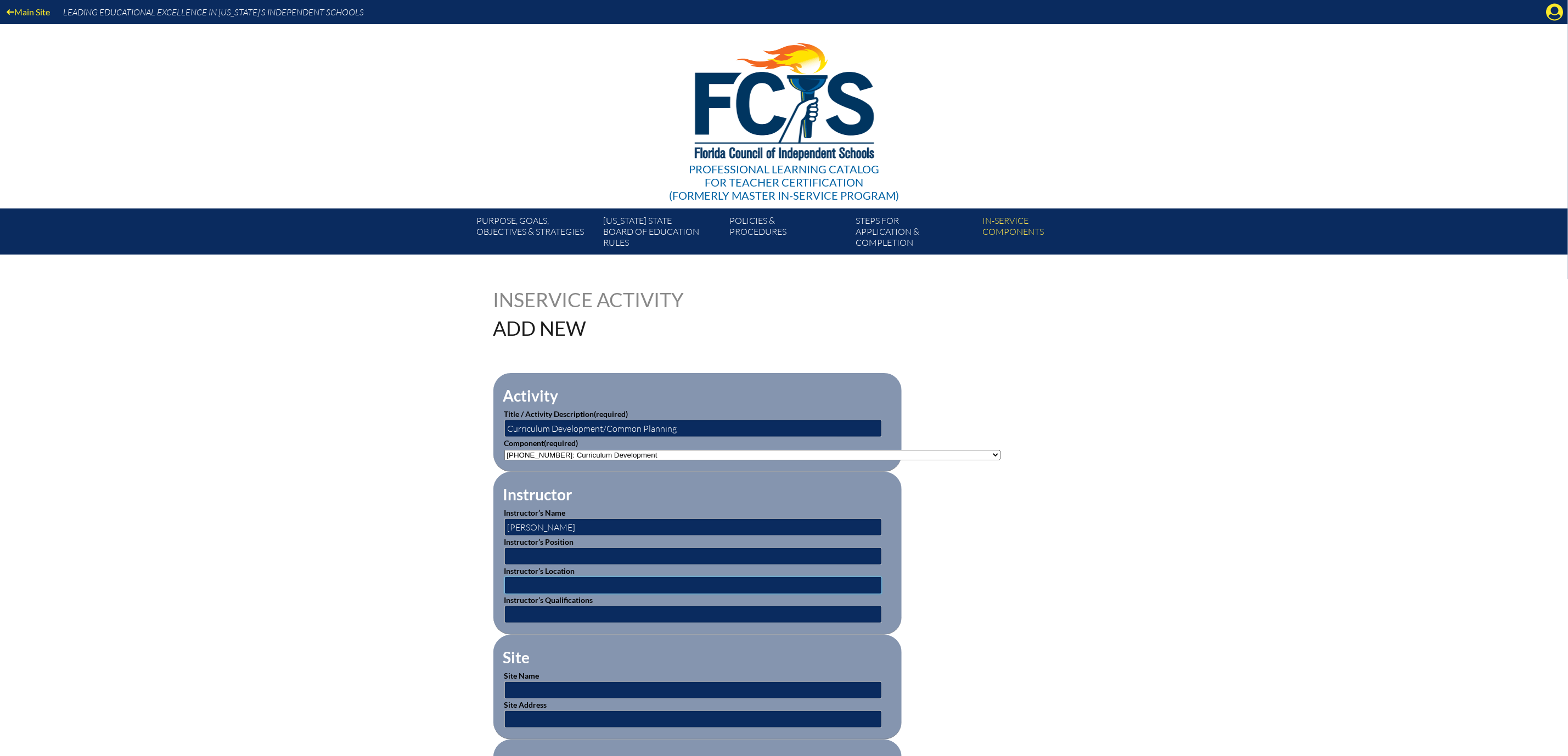
type input "[GEOGRAPHIC_DATA][PERSON_NAME]"
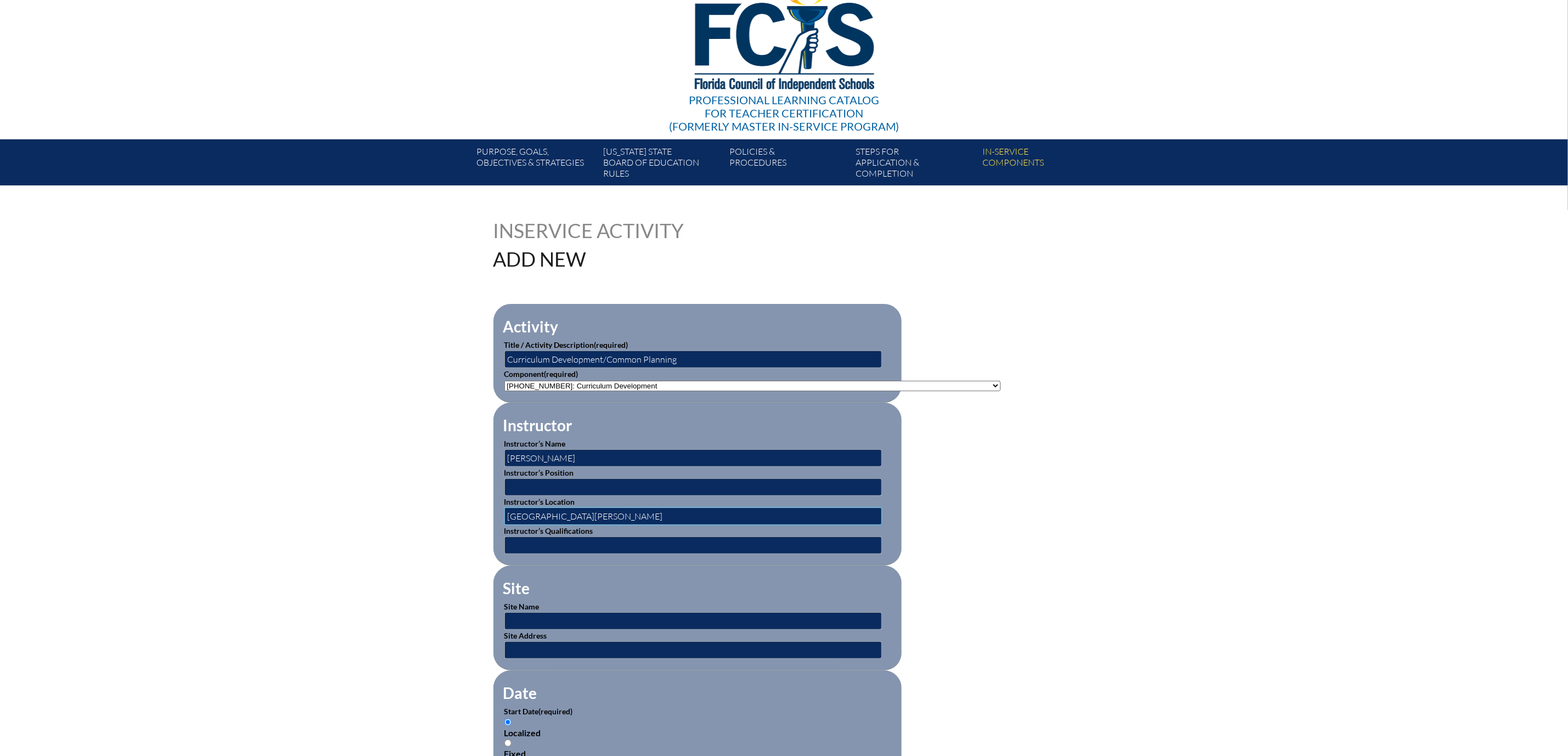
scroll to position [247, 0]
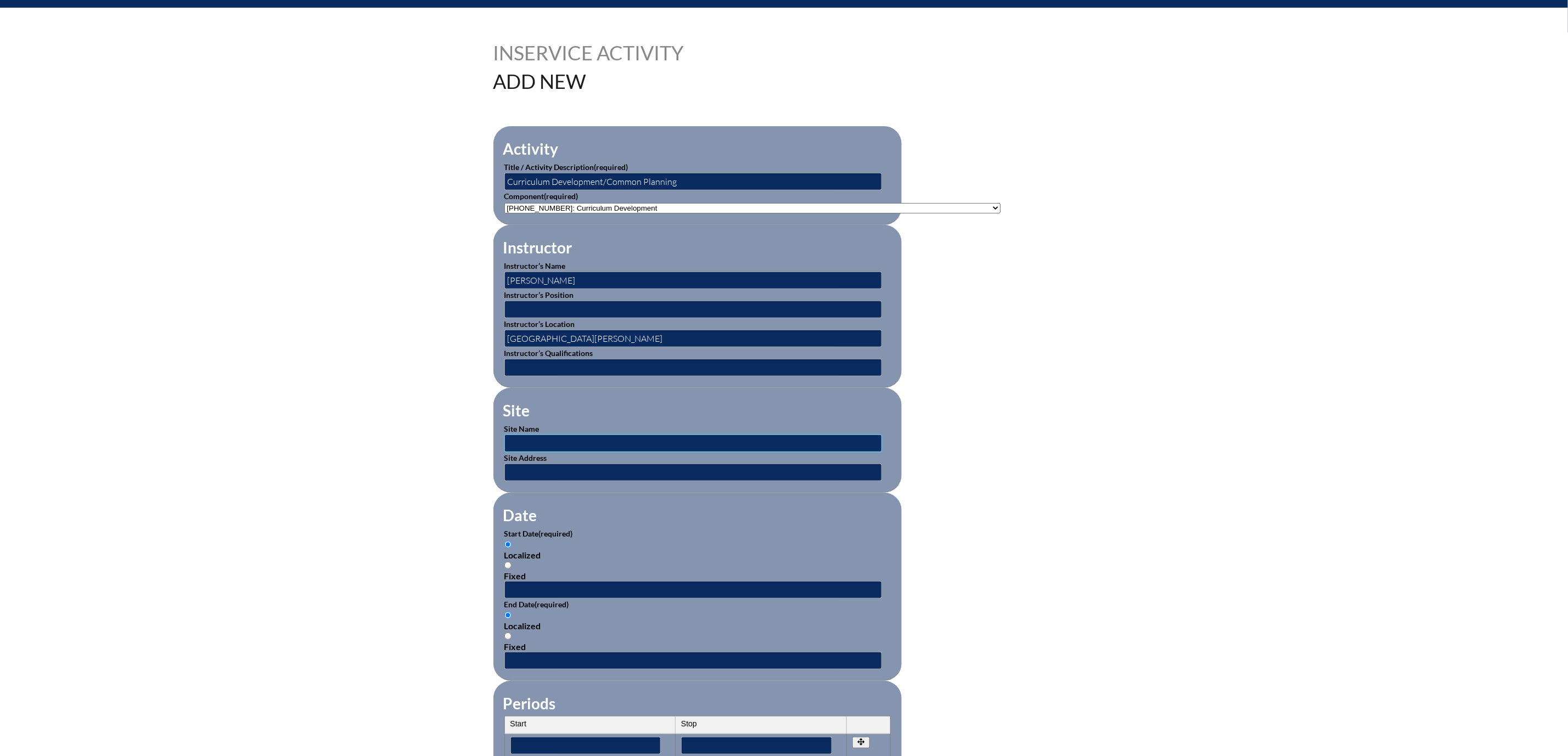
click at [504, 452] on input "text" at bounding box center [693, 443] width 378 height 18
type input "[GEOGRAPHIC_DATA][PERSON_NAME]"
click at [520, 481] on input "text" at bounding box center [693, 472] width 378 height 18
type input "301 W 13th Ave, Mt. Dora, FL 32757"
click at [504, 598] on input "text" at bounding box center [693, 589] width 378 height 18
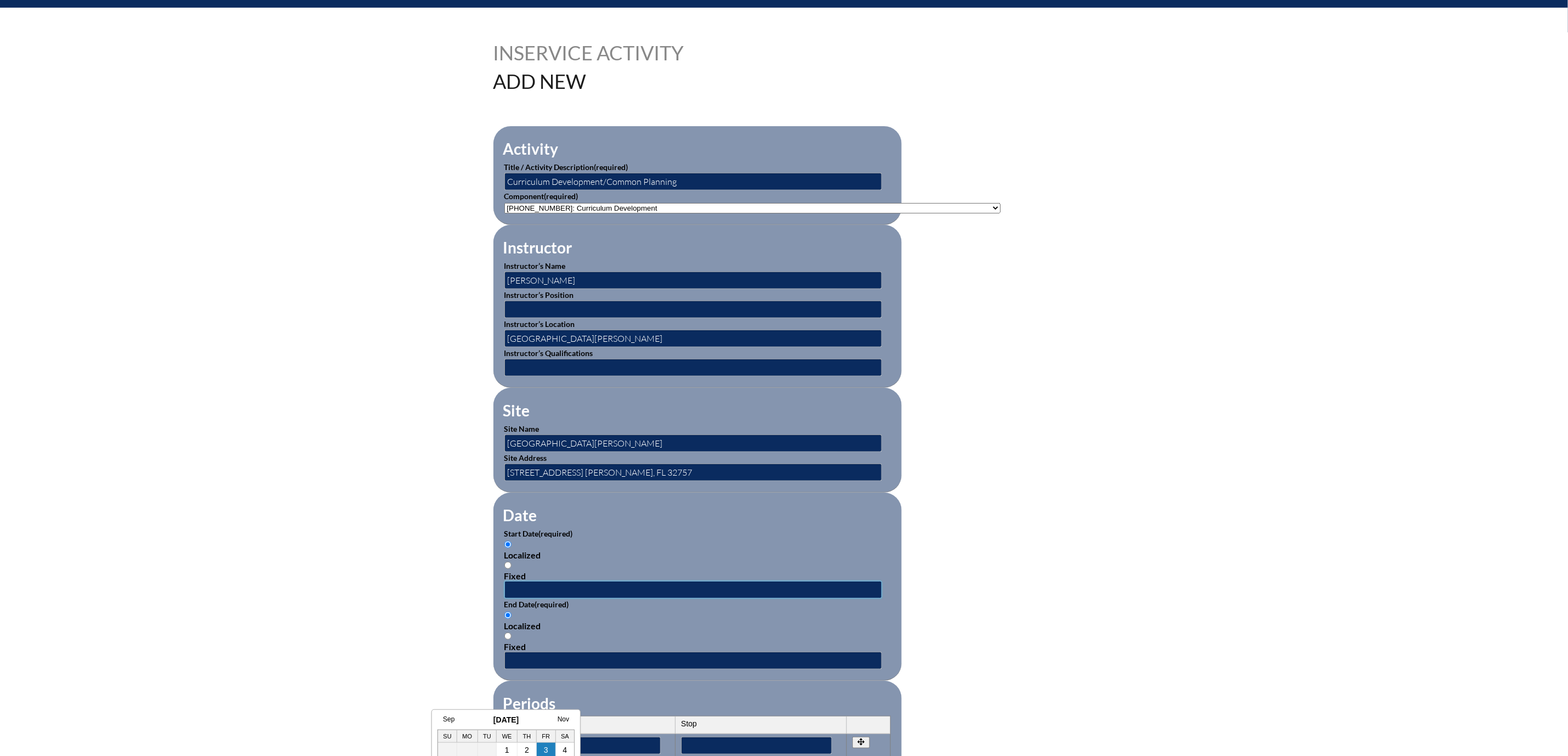
type input "2024-08-05 8:06 AM"
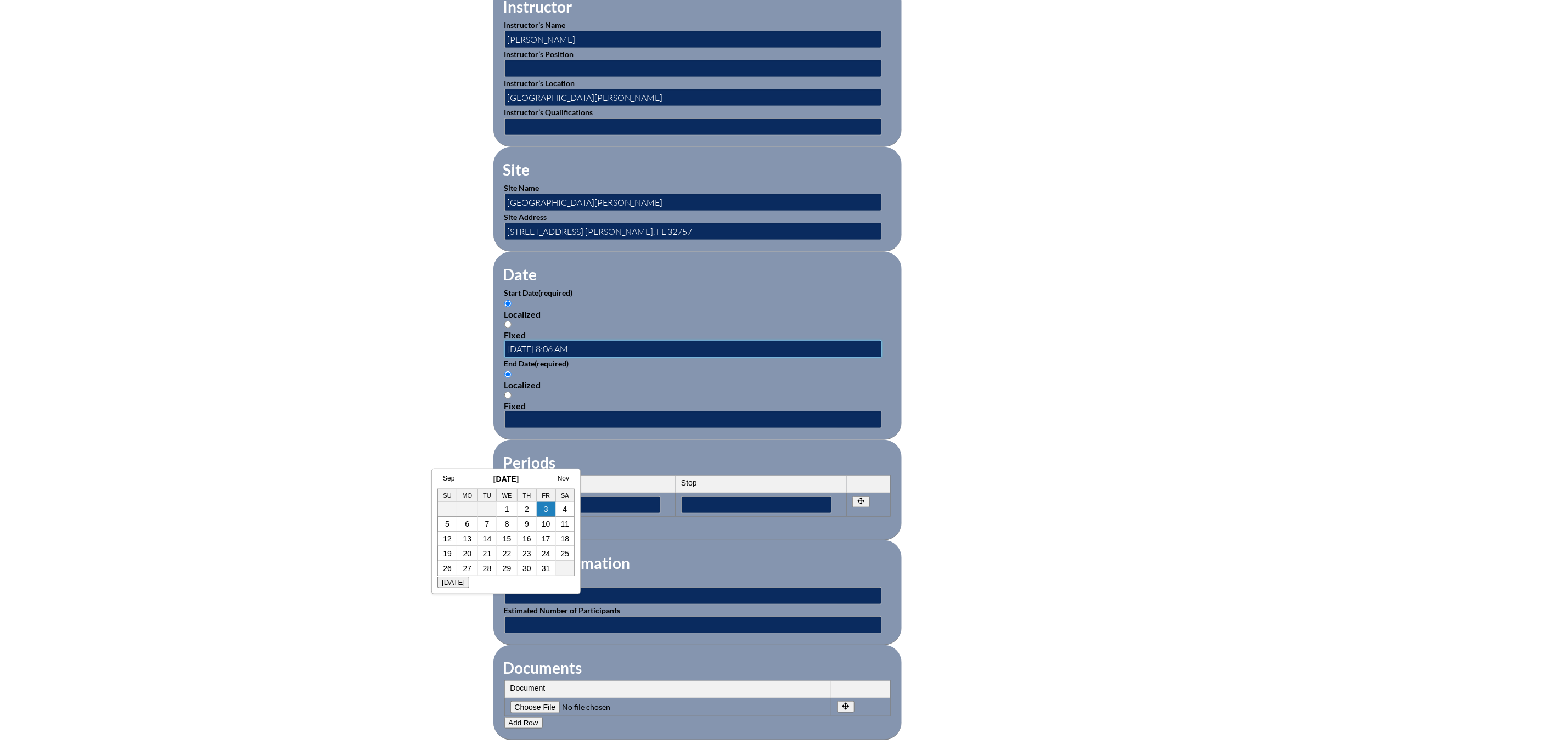
scroll to position [494, 0]
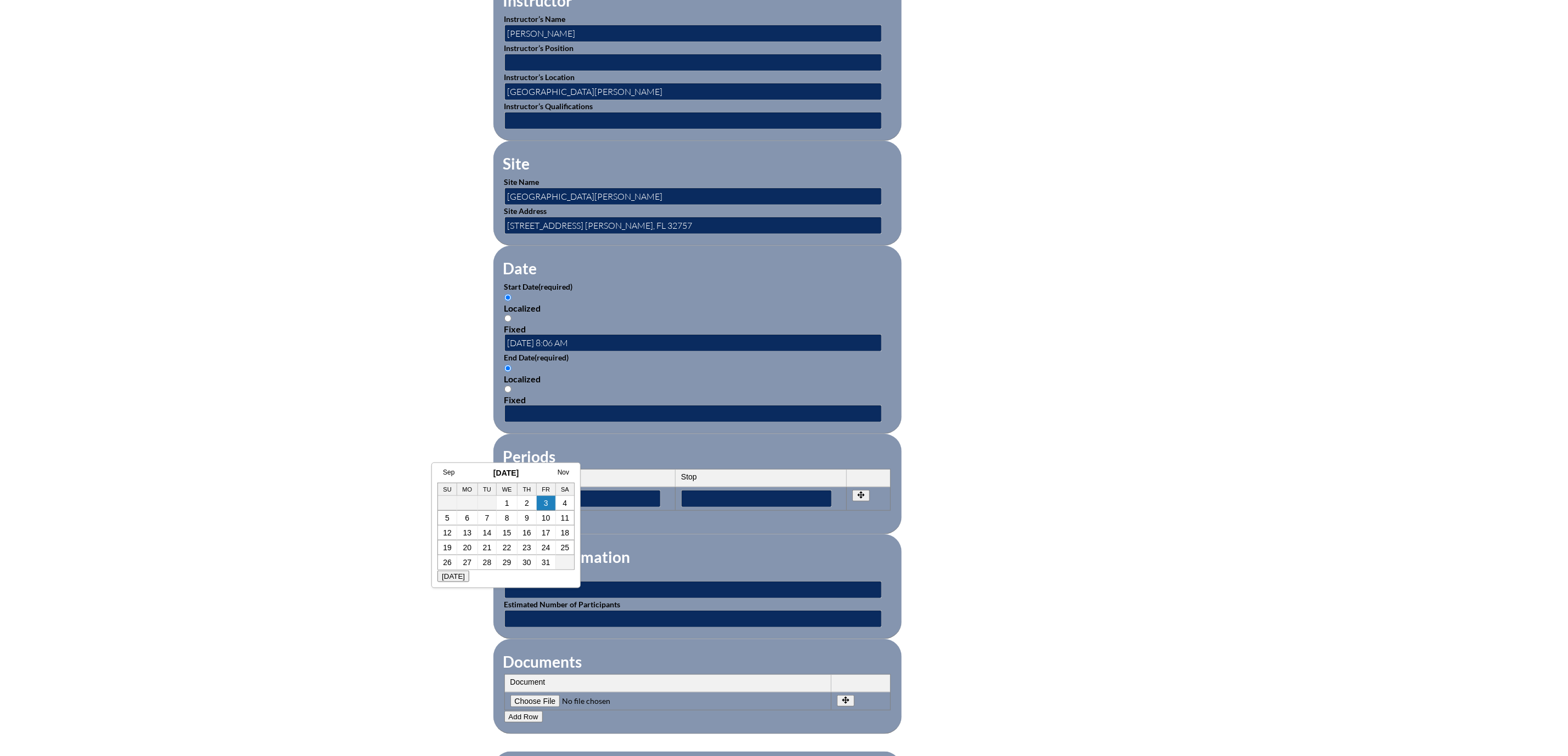
click at [1075, 522] on form "Activity Title / Activity Description (required) Curriculum Development/Common …" at bounding box center [784, 352] width 582 height 946
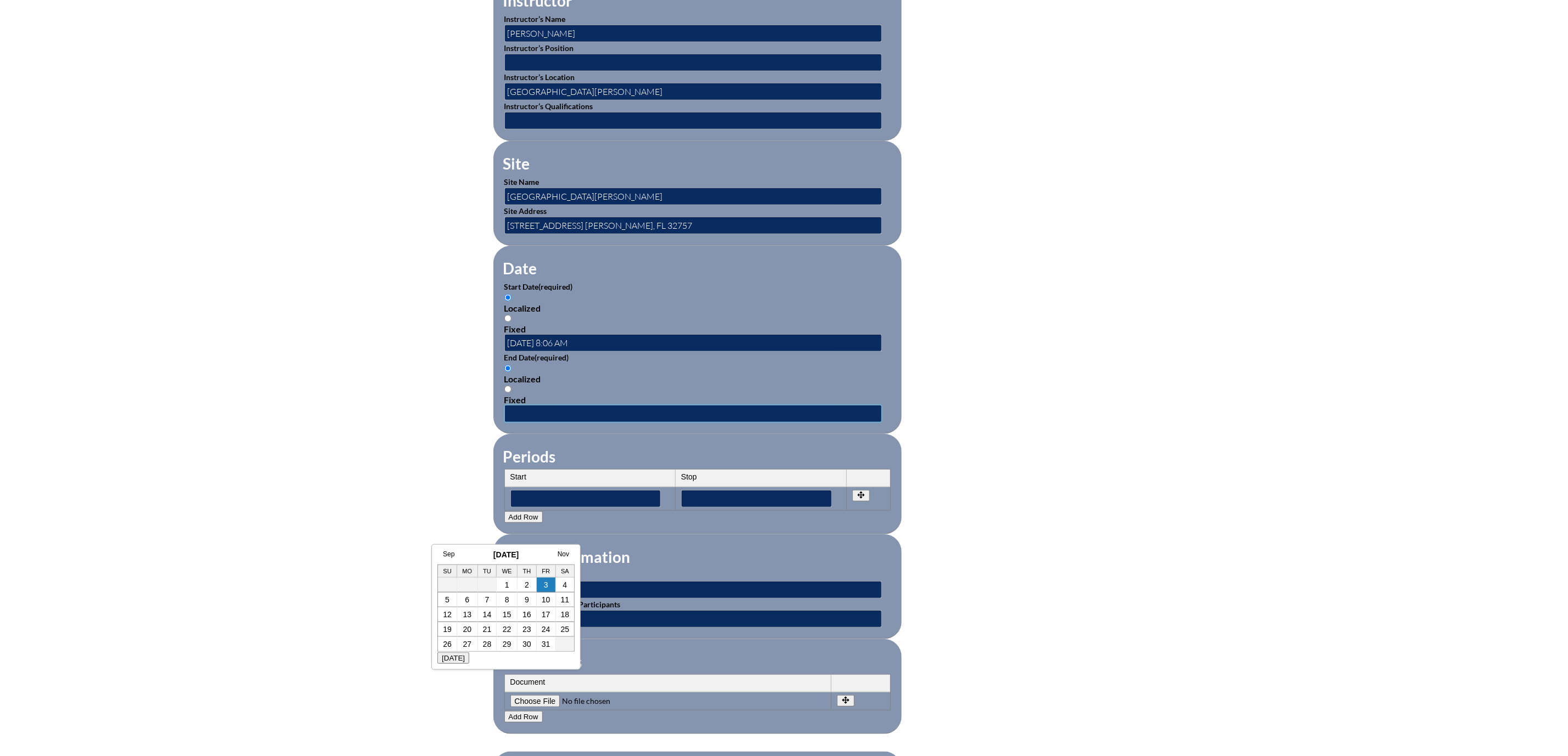
click at [513, 422] on input "text" at bounding box center [693, 413] width 378 height 18
click at [504, 422] on input "2025-05-15 10:26 AM" at bounding box center [693, 413] width 378 height 18
type input "2025-05-19 10:26 AM"
click at [1062, 506] on form "Activity Title / Activity Description (required) Curriculum Development/Common …" at bounding box center [784, 352] width 582 height 946
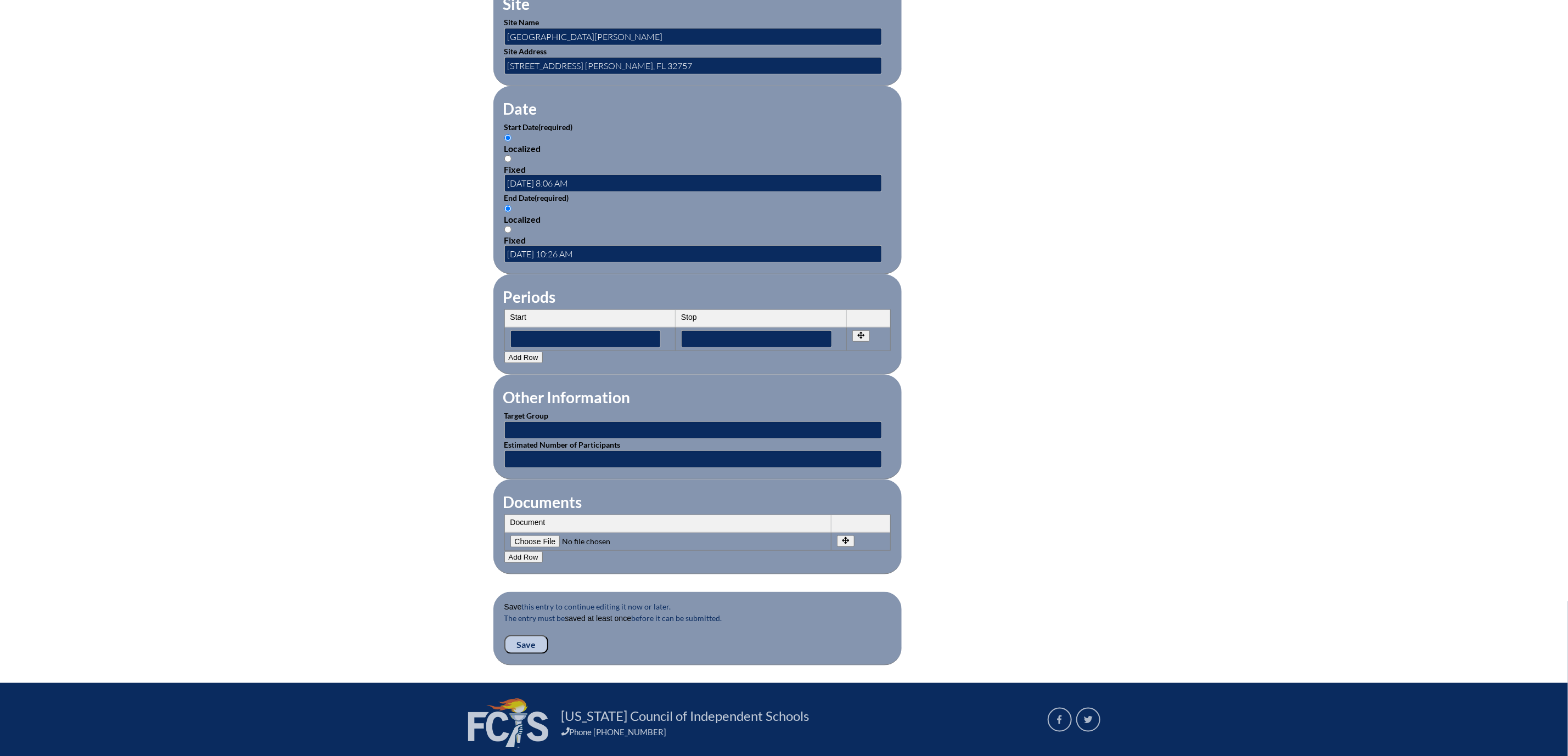
scroll to position [658, 0]
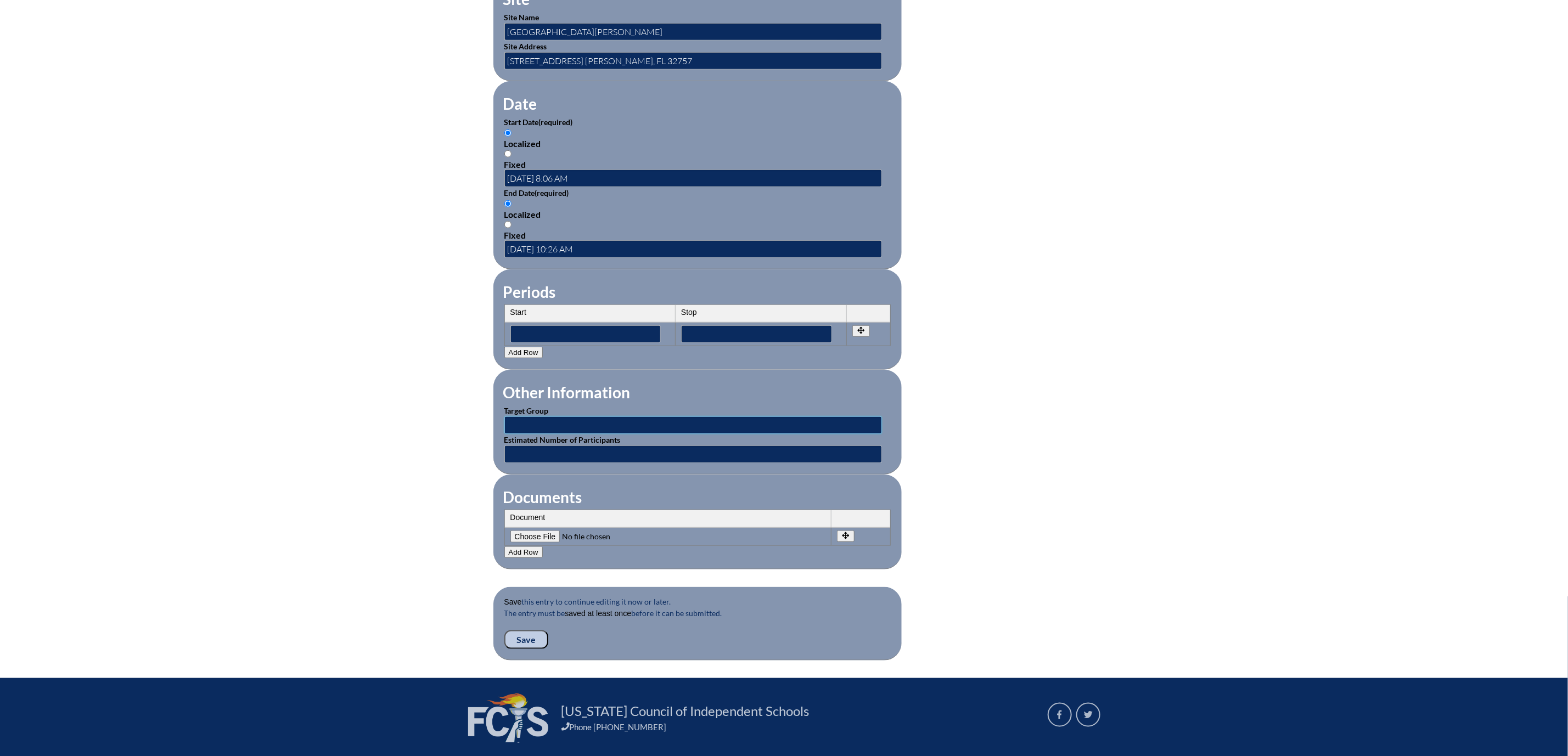
click at [504, 434] on input "text" at bounding box center [693, 425] width 378 height 18
type input "Teachers"
click at [504, 463] on input "text" at bounding box center [693, 454] width 378 height 18
type input "1"
click at [510, 543] on input"] "file" at bounding box center [585, 536] width 149 height 12
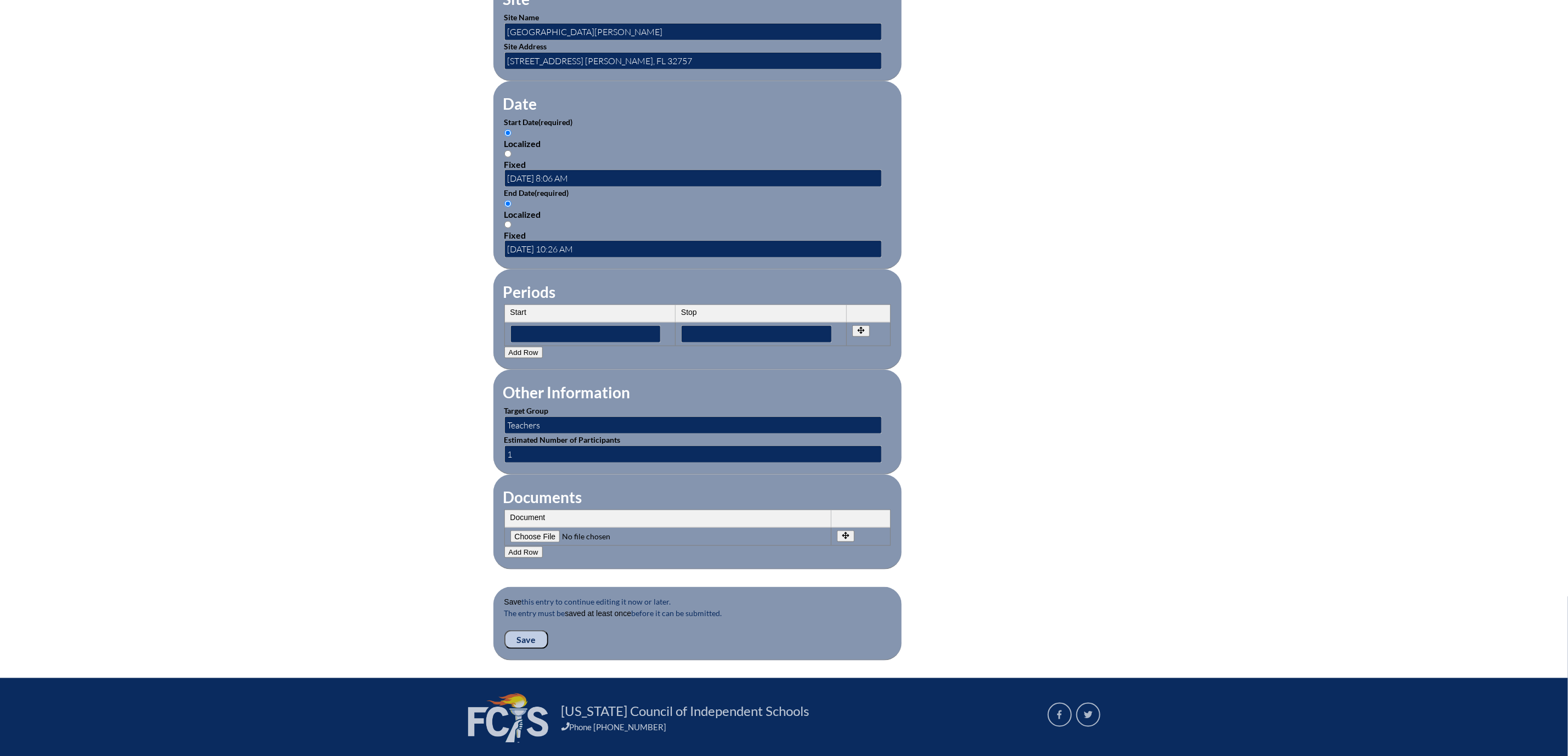
type input"] "C:\fakepath\Maegan Benton Common Planning 2025.pdf"
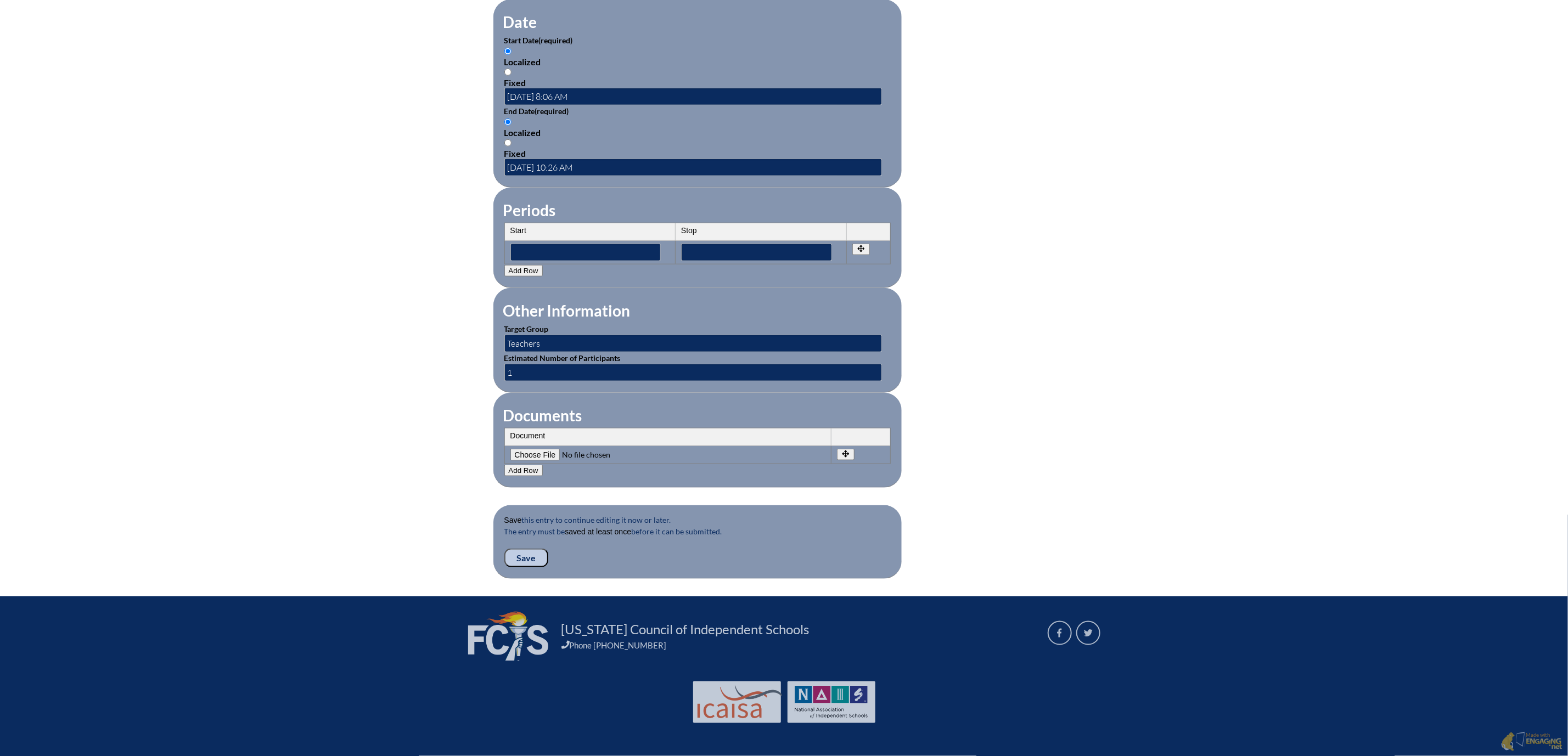
scroll to position [905, 0]
click at [504, 552] on input "Save" at bounding box center [526, 558] width 44 height 18
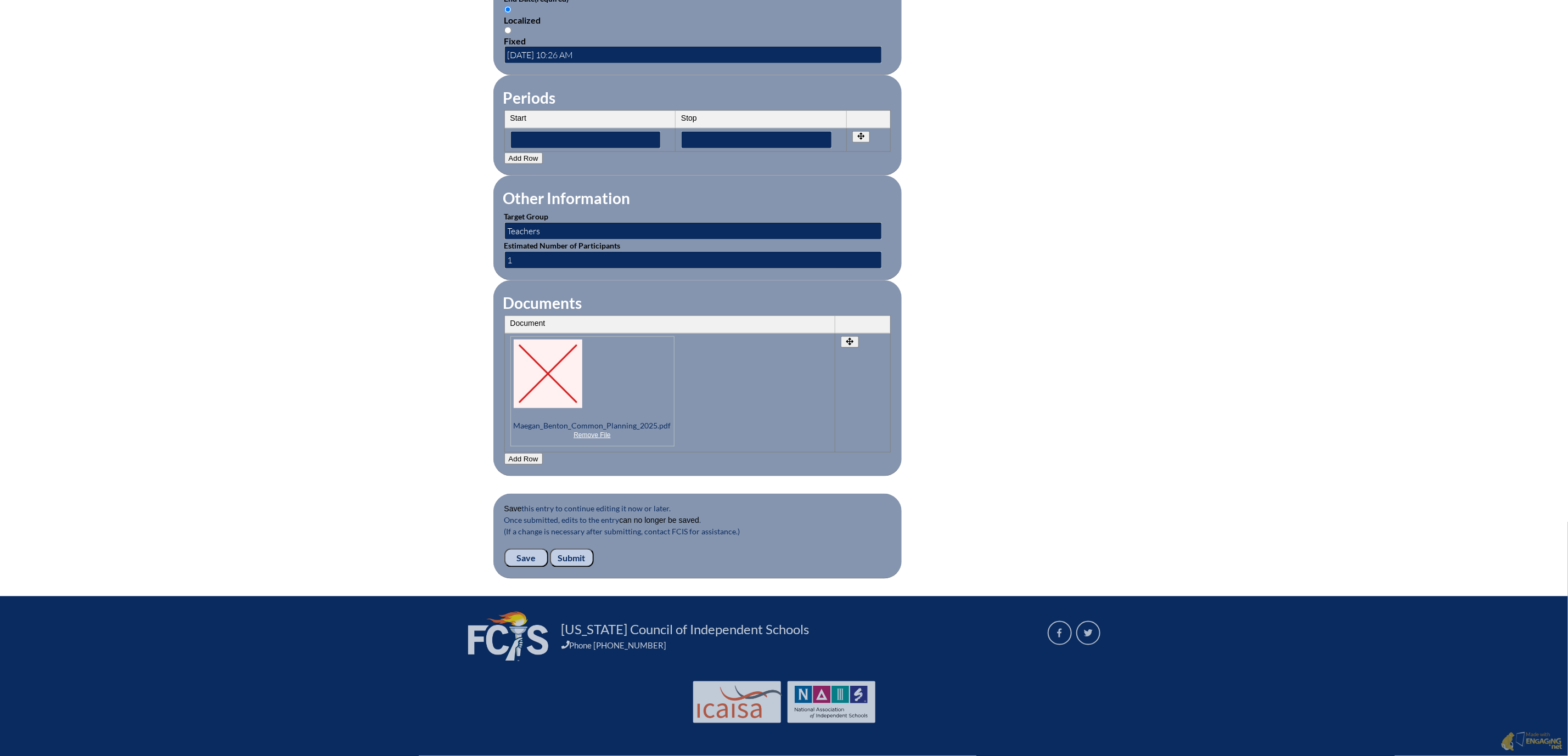
scroll to position [1057, 0]
click at [550, 549] on input "Submit" at bounding box center [572, 558] width 44 height 18
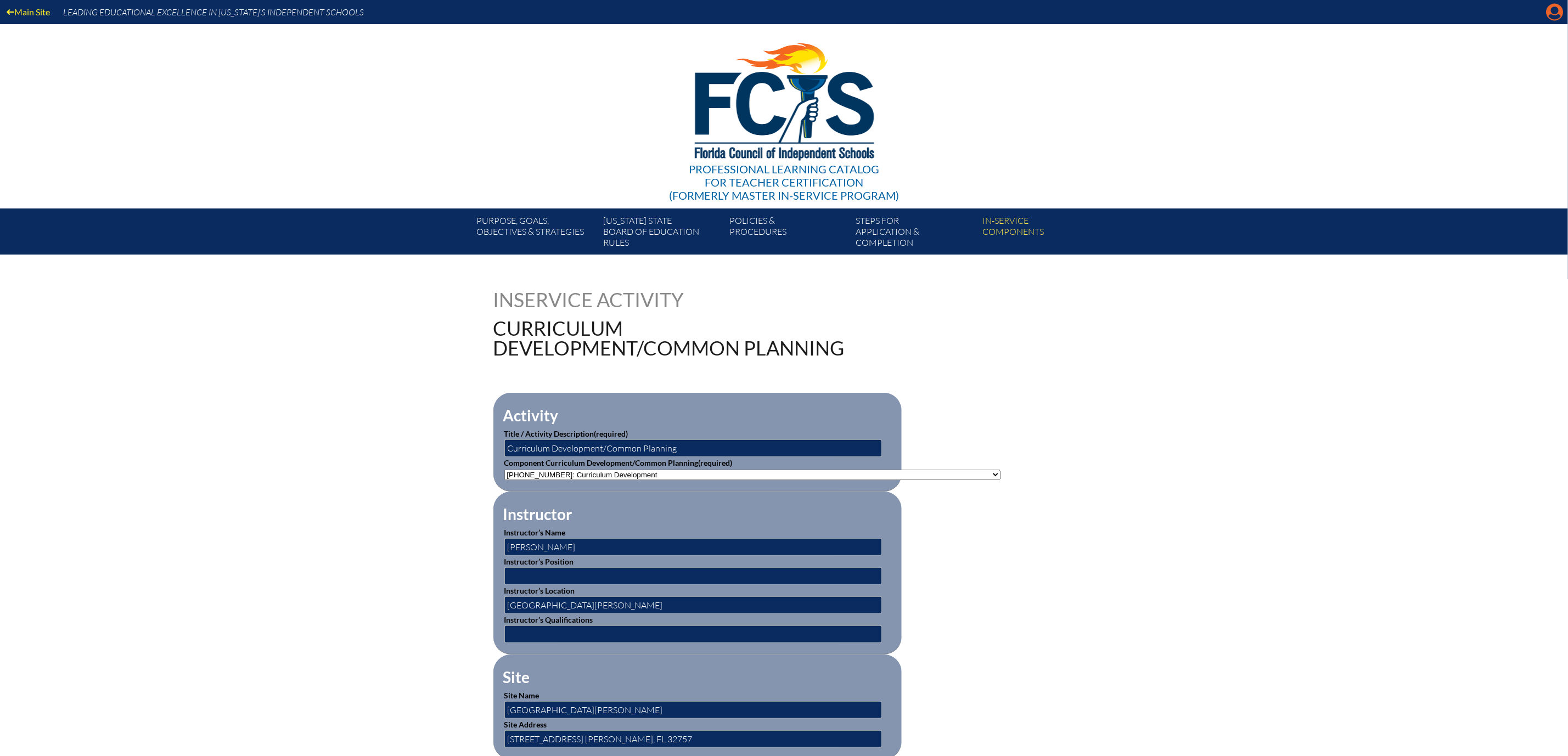
click at [1552, 15] on icon "Manage account" at bounding box center [1555, 12] width 18 height 18
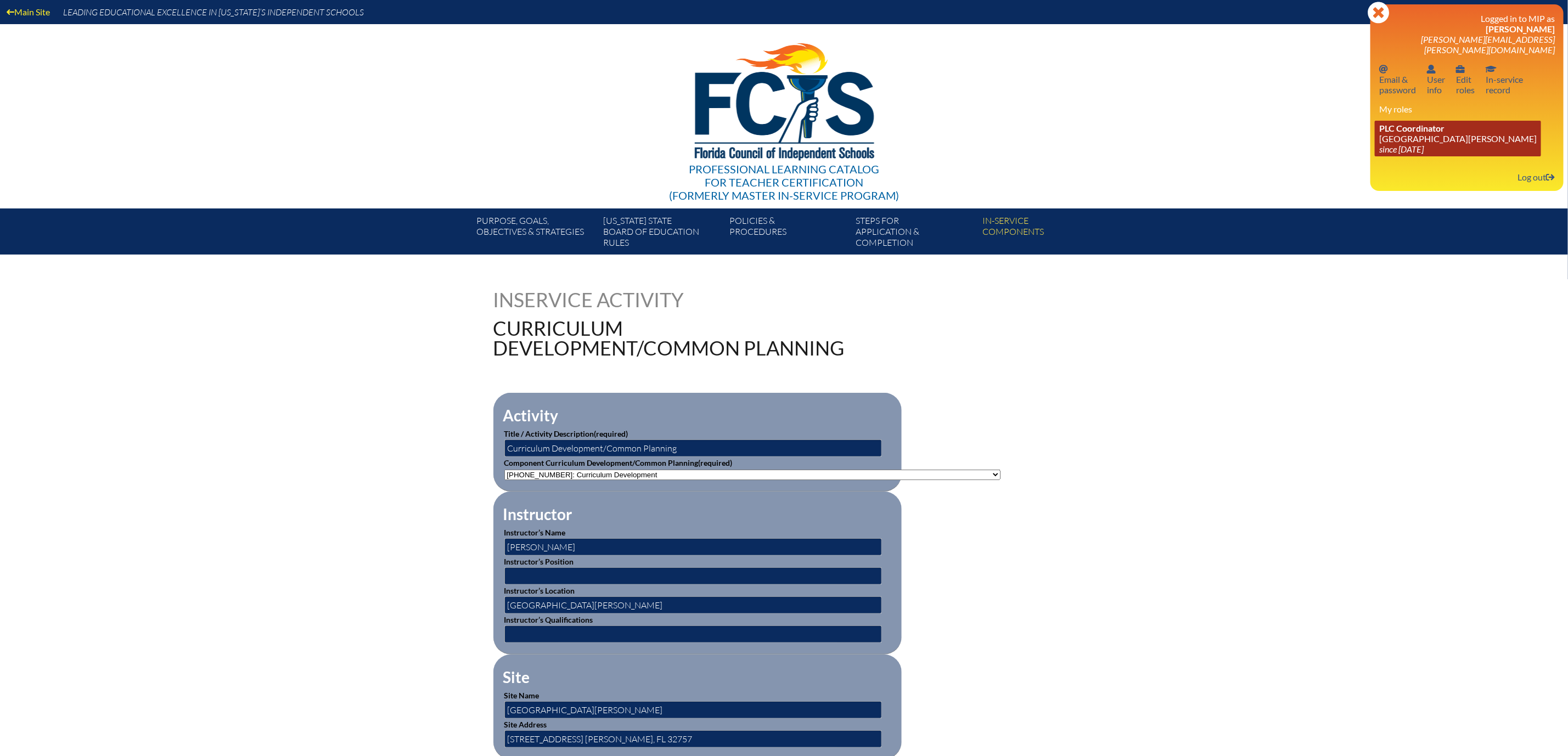
click at [1379, 154] on icon "since [DATE]" at bounding box center [1402, 149] width 45 height 10
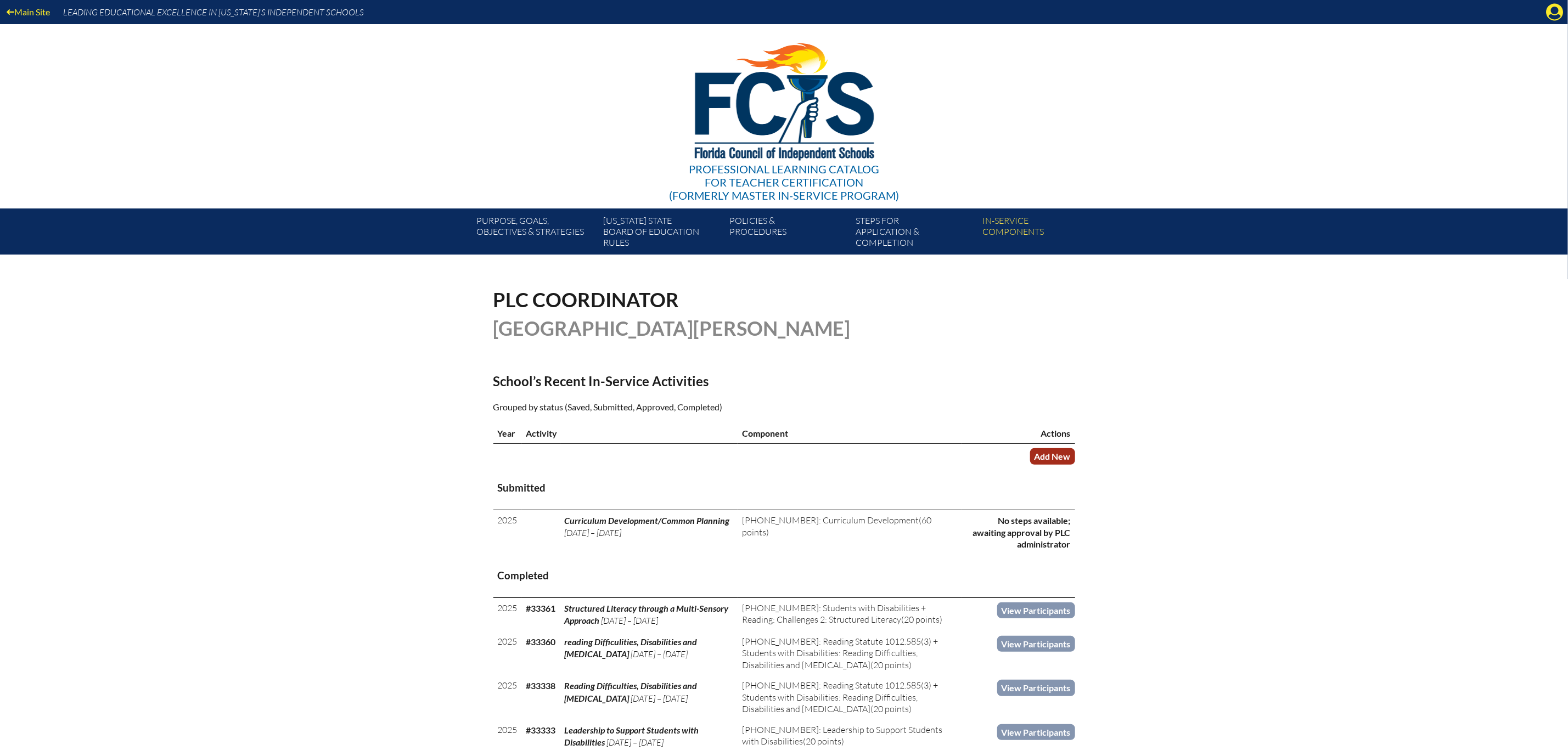
click at [1075, 464] on link "Add New" at bounding box center [1053, 456] width 45 height 16
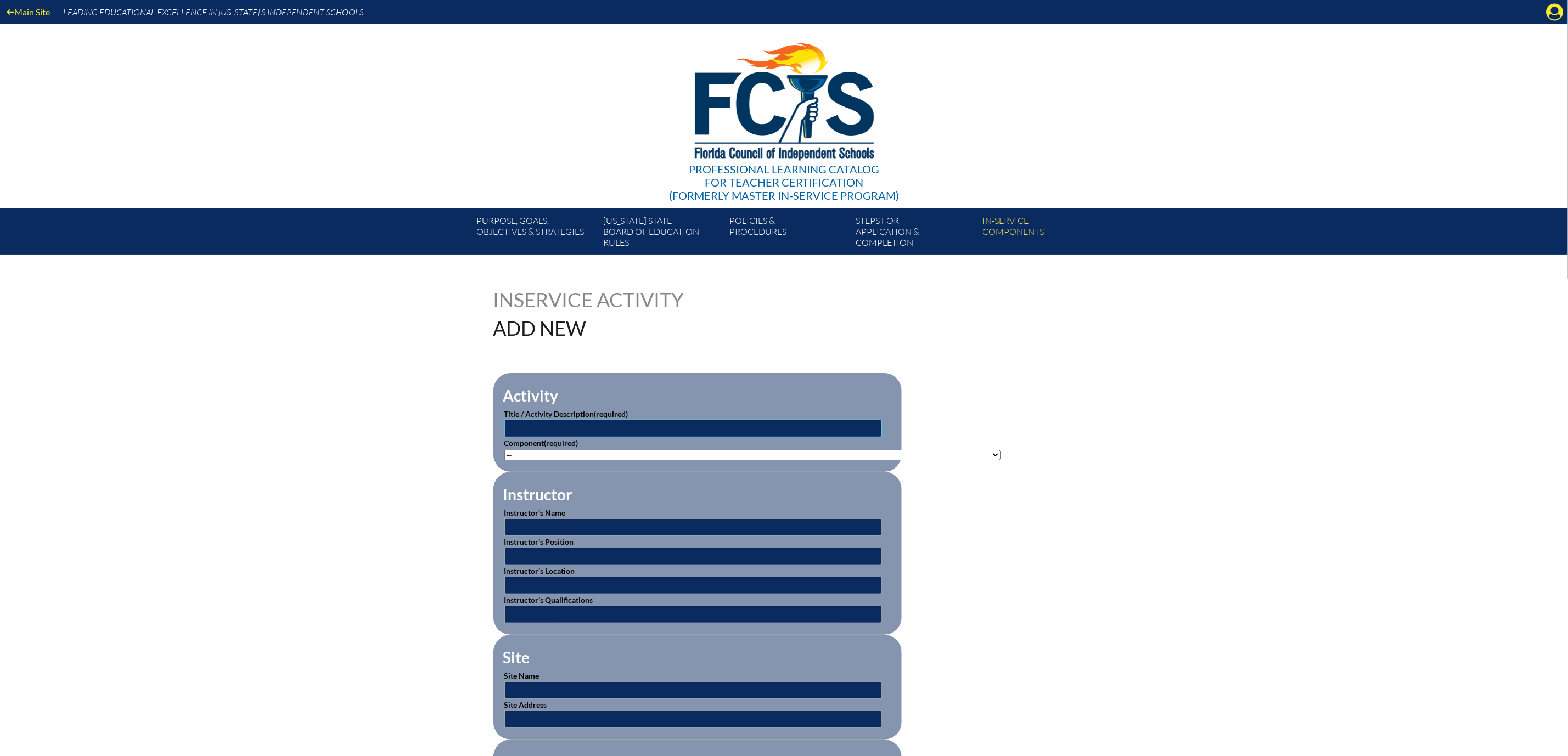
click at [643, 437] on input "text" at bounding box center [693, 428] width 378 height 18
type input "Pottery Wheel Class"
click at [1001, 460] on select"]"] "-- [PHONE_NUMBER]: Appropriate Art Activities [PHONE_NUMBER]: Concept and Art P…" at bounding box center [753, 455] width 496 height 10
select select"]"] "136091"
click at [504, 460] on select"]"] "-- [PHONE_NUMBER]: Appropriate Art Activities [PHONE_NUMBER]: Concept and Art P…" at bounding box center [753, 455] width 496 height 10
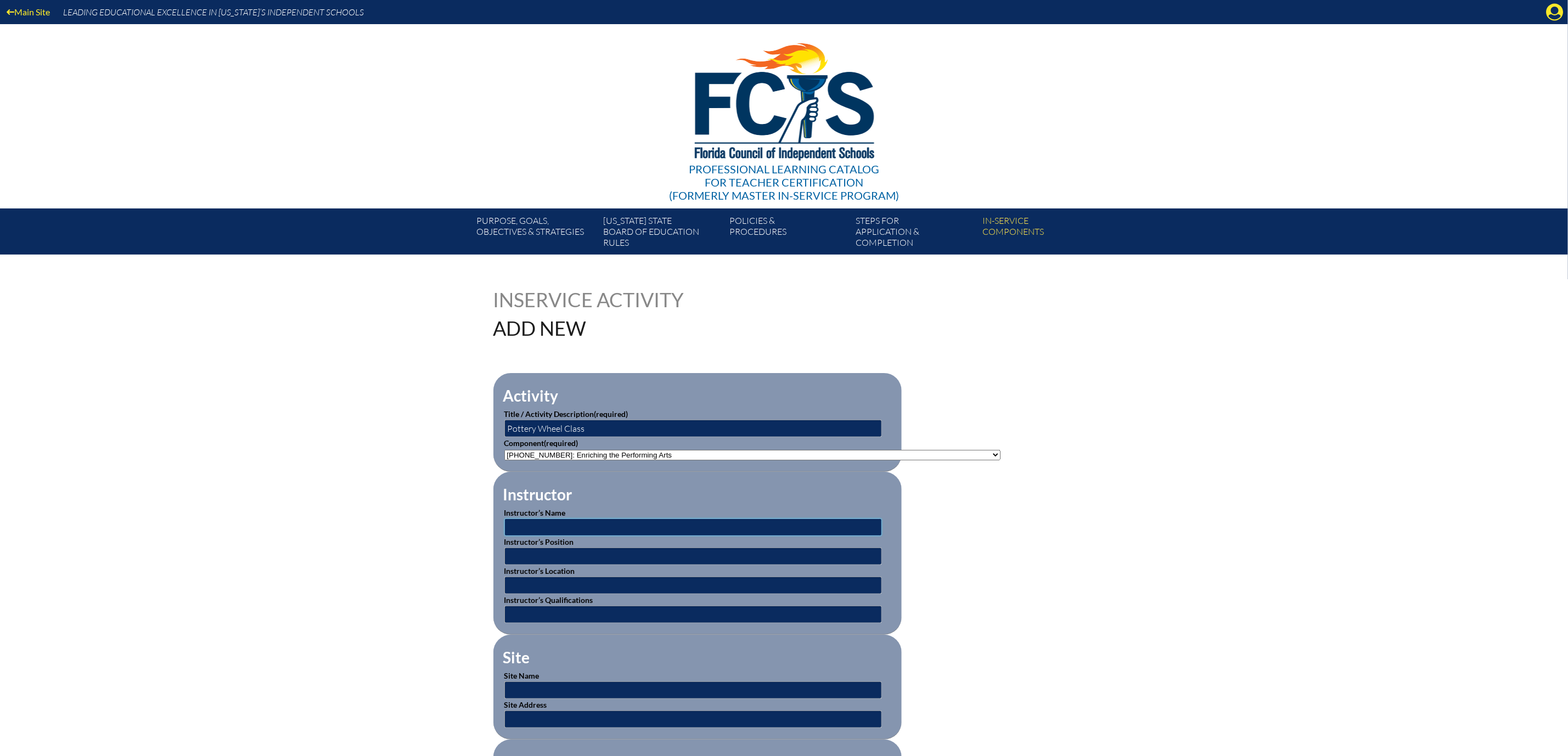
click at [504, 536] on input "text" at bounding box center [693, 527] width 378 height 18
type input "[PERSON_NAME]"
click at [504, 594] on input "text" at bounding box center [693, 585] width 378 height 18
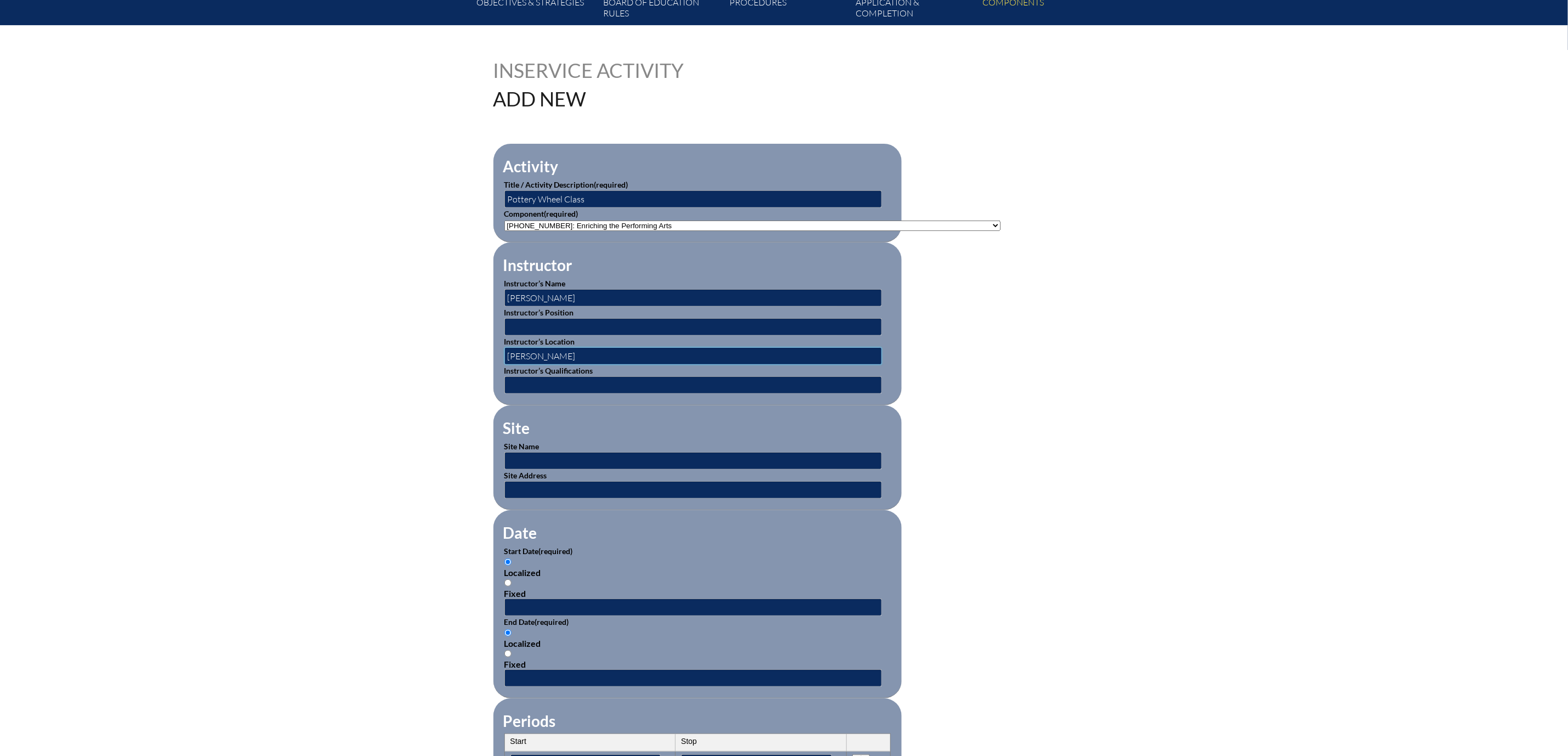
scroll to position [247, 0]
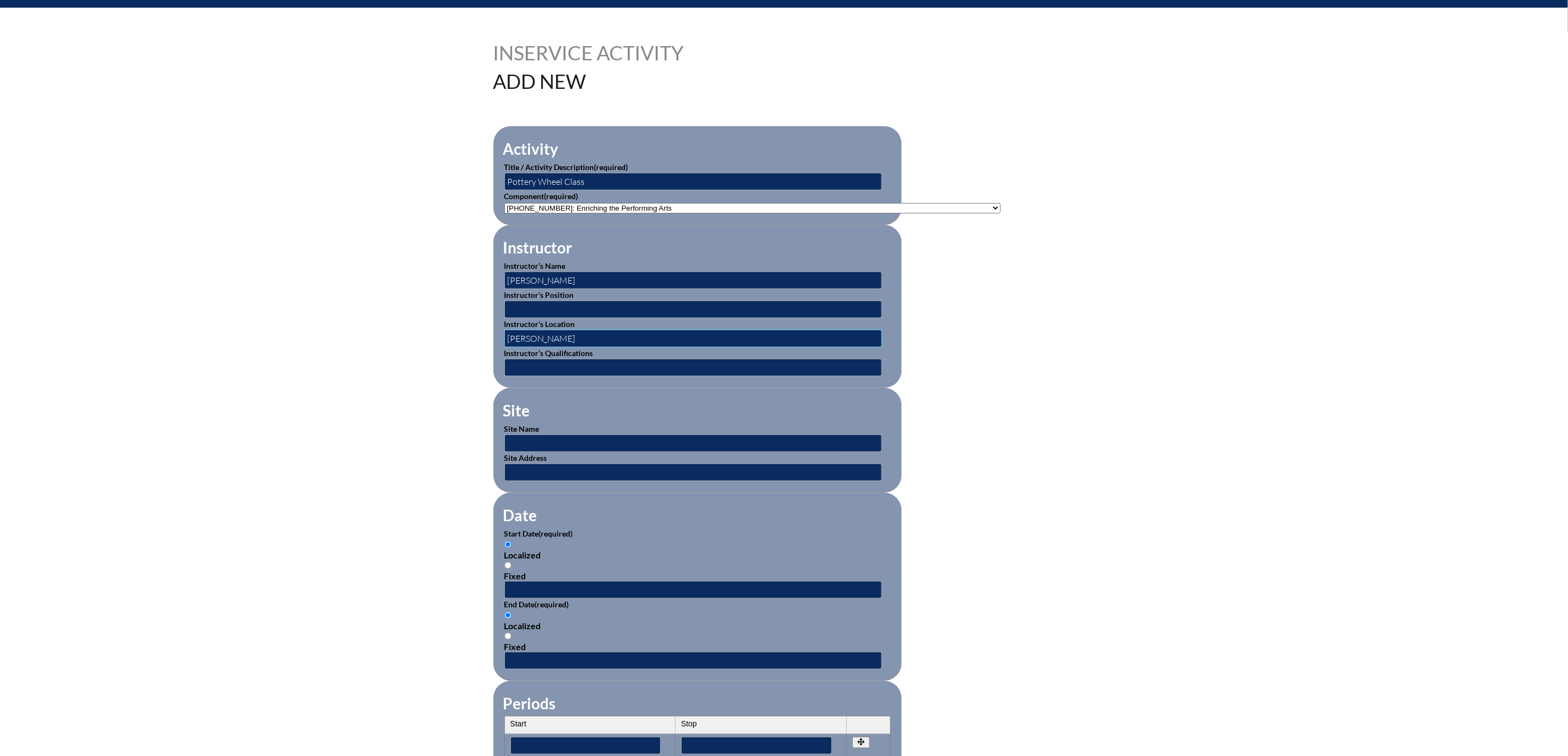
type input "[PERSON_NAME]"
click at [504, 452] on input "text" at bounding box center [693, 443] width 378 height 18
type input "[PERSON_NAME]"
click at [504, 481] on input "text" at bounding box center [693, 472] width 378 height 18
type input "[STREET_ADDRESS] [PERSON_NAME], FL 32757"
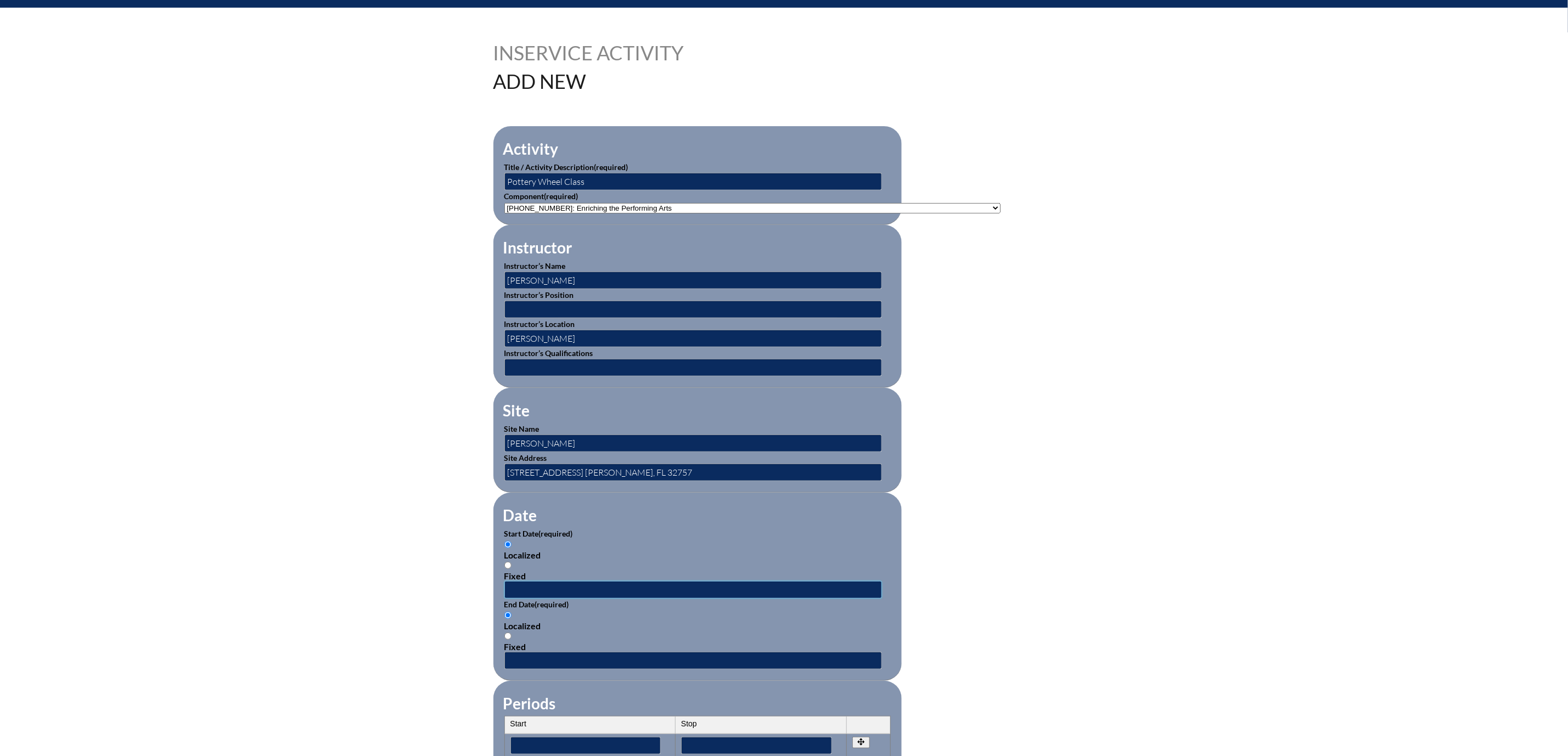
click at [504, 598] on input "text" at bounding box center [693, 589] width 378 height 18
click at [504, 598] on input "2024-08-20 8:06 AM" at bounding box center [693, 589] width 378 height 18
type input "[DATE] 8:06 AM"
click at [1016, 570] on form "Activity Title / Activity Description (required) Pottery Wheel Class Component …" at bounding box center [784, 599] width 582 height 946
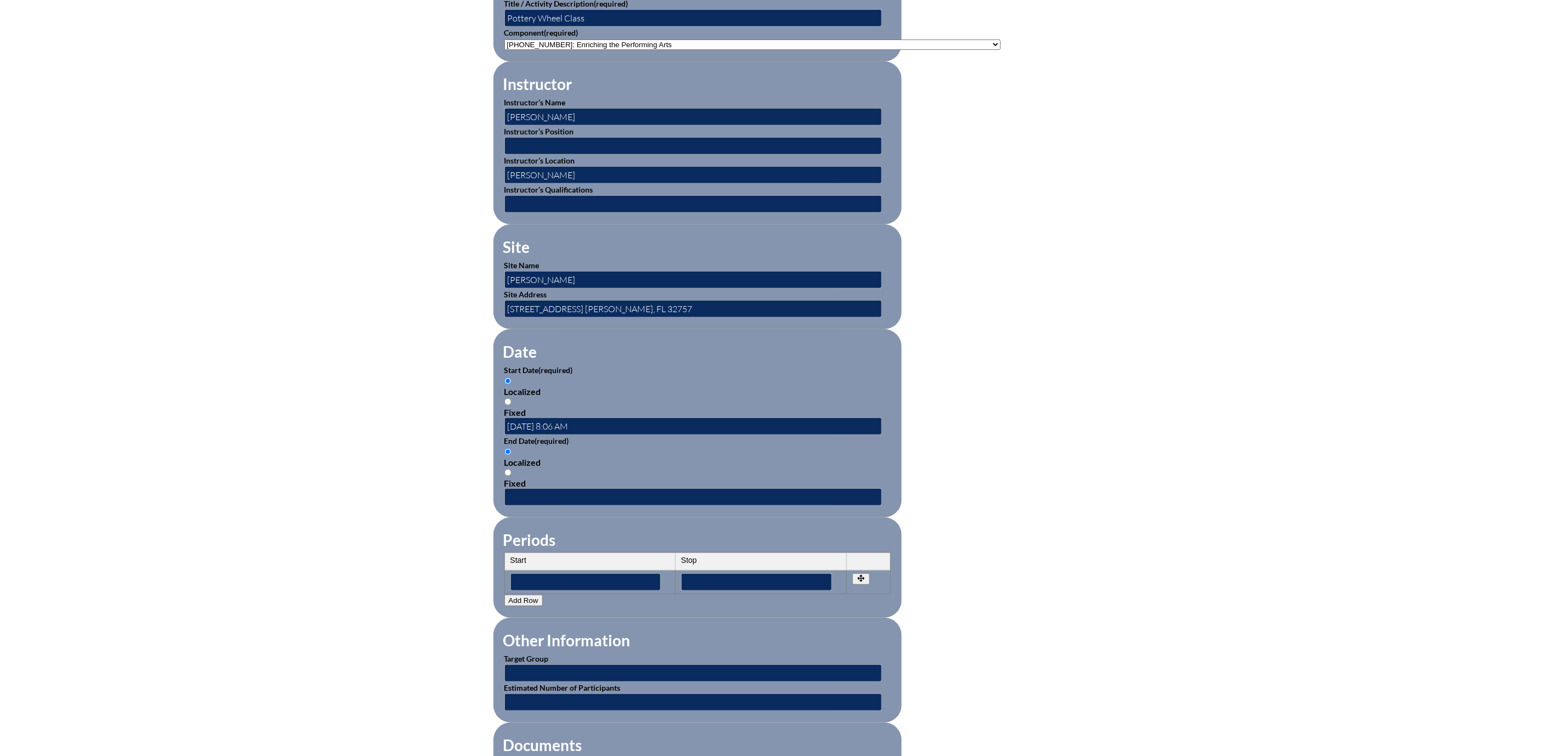
scroll to position [412, 0]
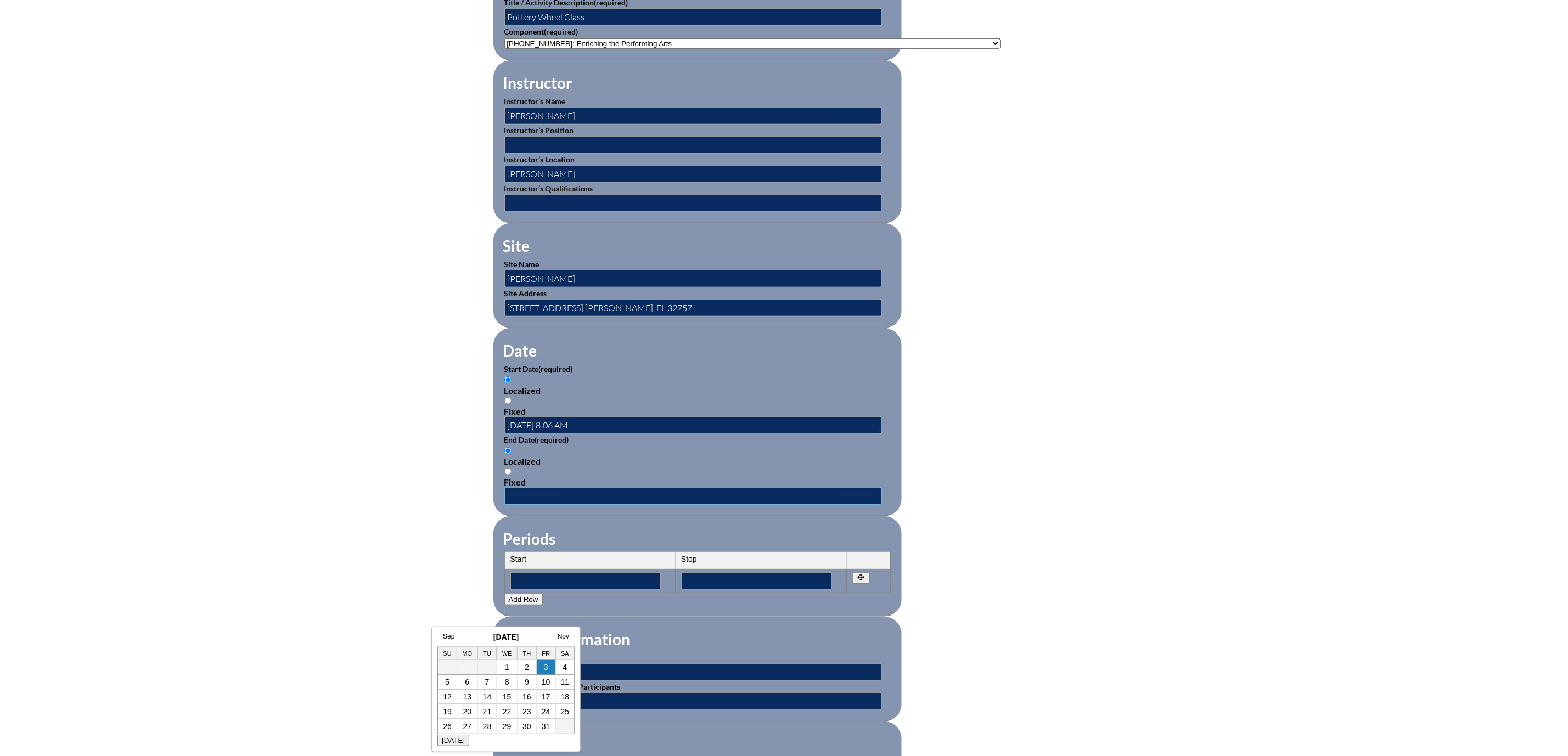
click at [504, 505] on input "text" at bounding box center [693, 495] width 378 height 18
click at [525, 667] on link "2" at bounding box center [527, 666] width 5 height 9
type input "[DATE] 2:32 PM"
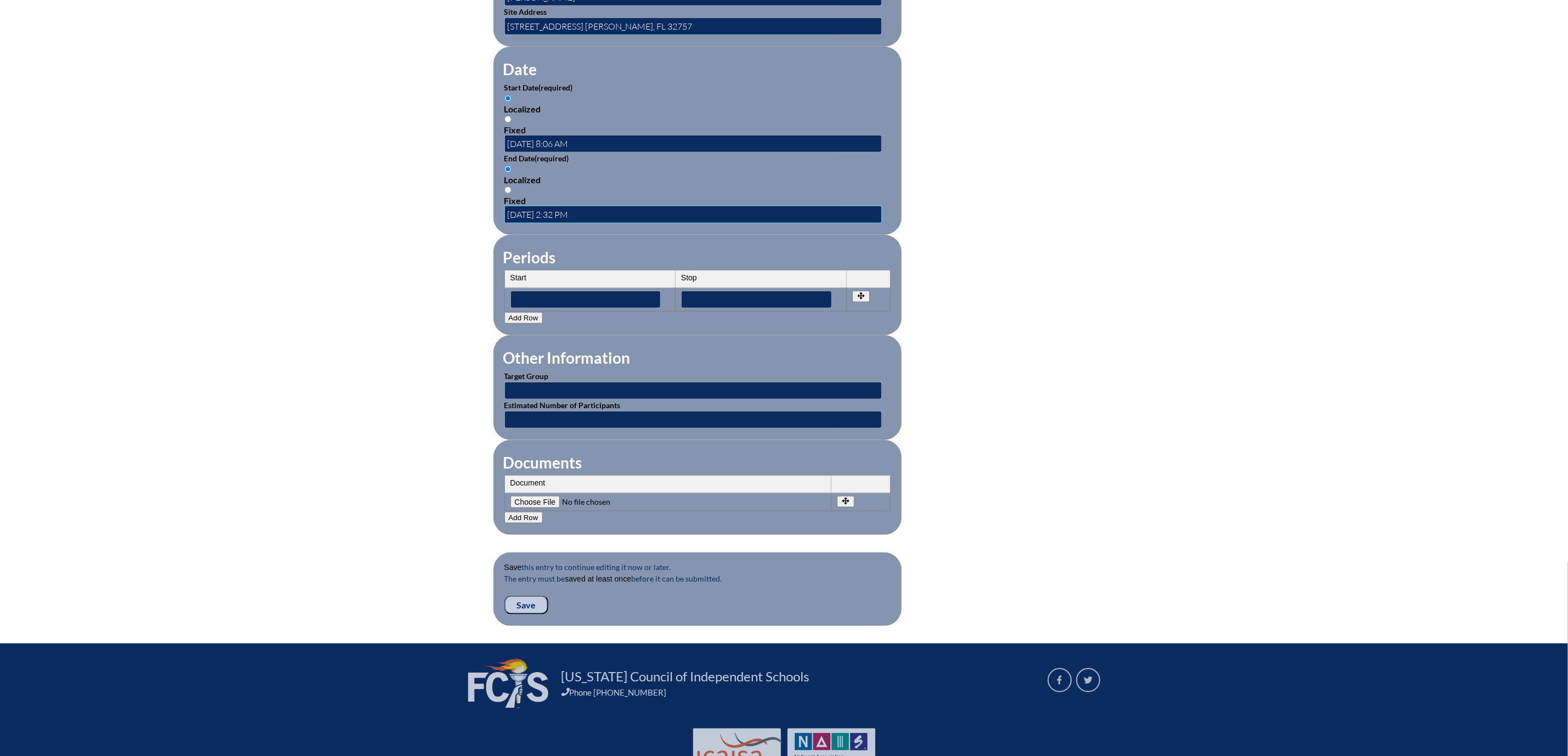
scroll to position [740, 0]
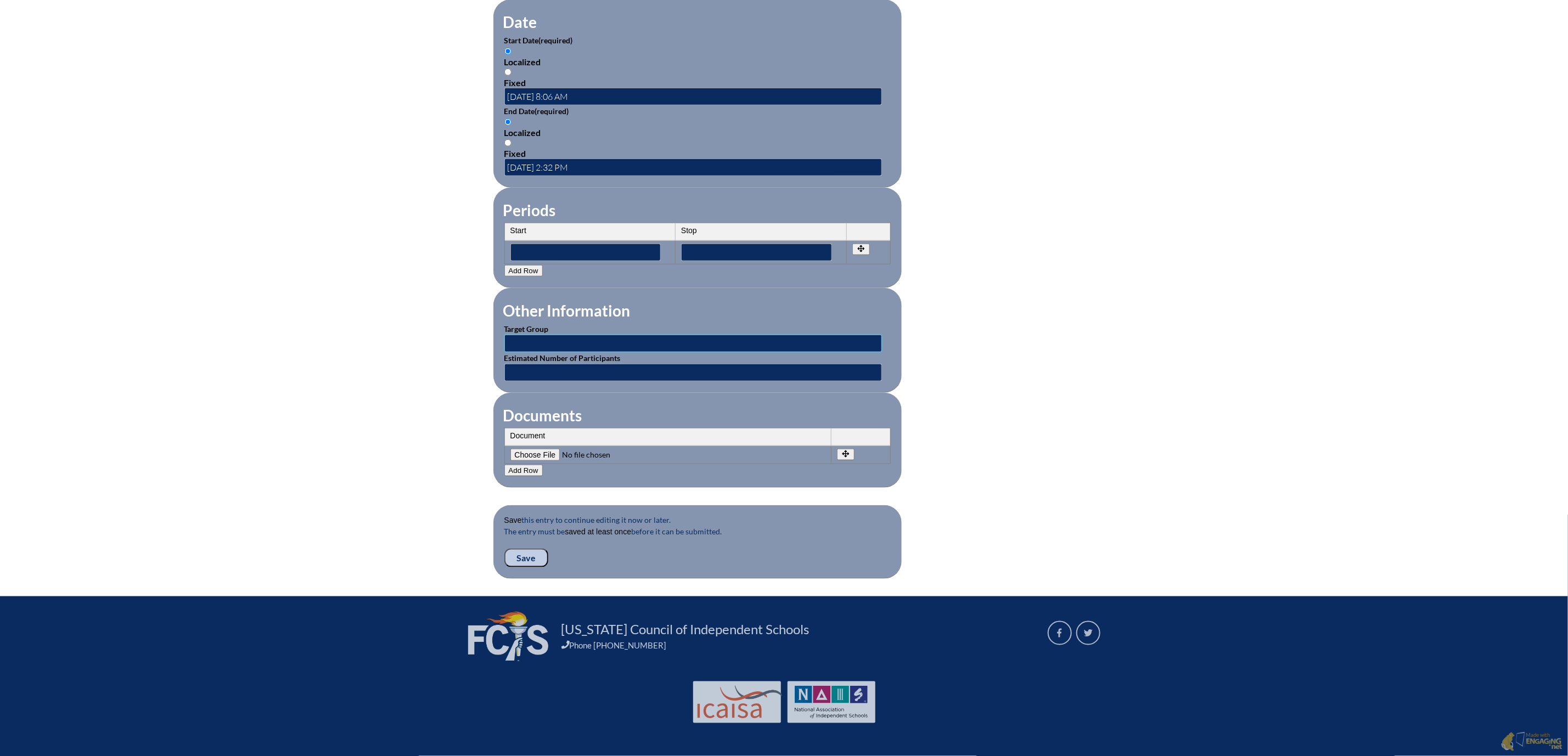
click at [504, 352] on input "text" at bounding box center [693, 343] width 378 height 18
type input "Teachers"
click at [504, 381] on input "text" at bounding box center [693, 372] width 378 height 18
type input "1"
click at [510, 461] on input"] "file" at bounding box center [585, 455] width 149 height 12
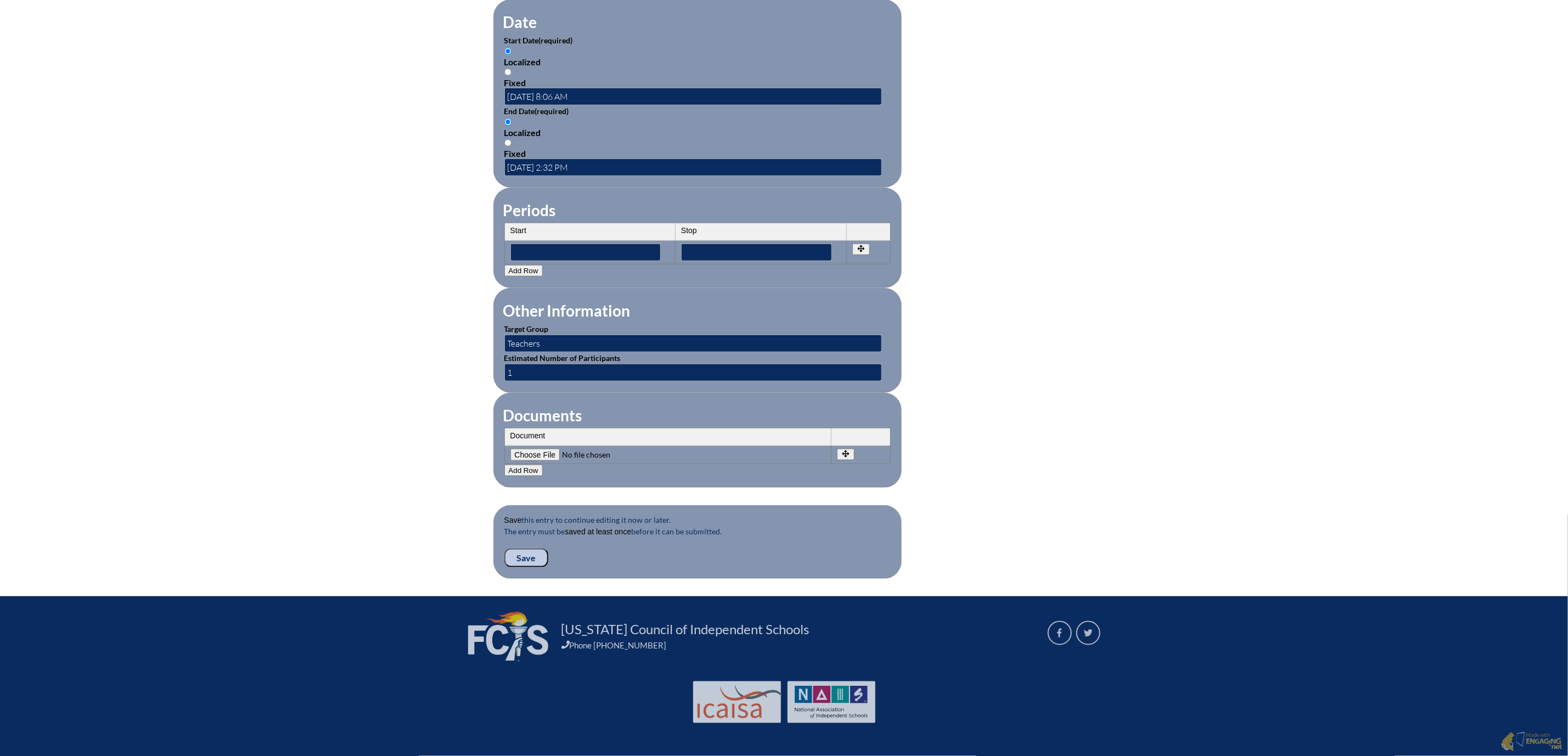
type input"] "C:\fakepath\Maegan Benton - Pottery wheel Class.pdf"
click at [504, 567] on input "Save" at bounding box center [526, 558] width 44 height 18
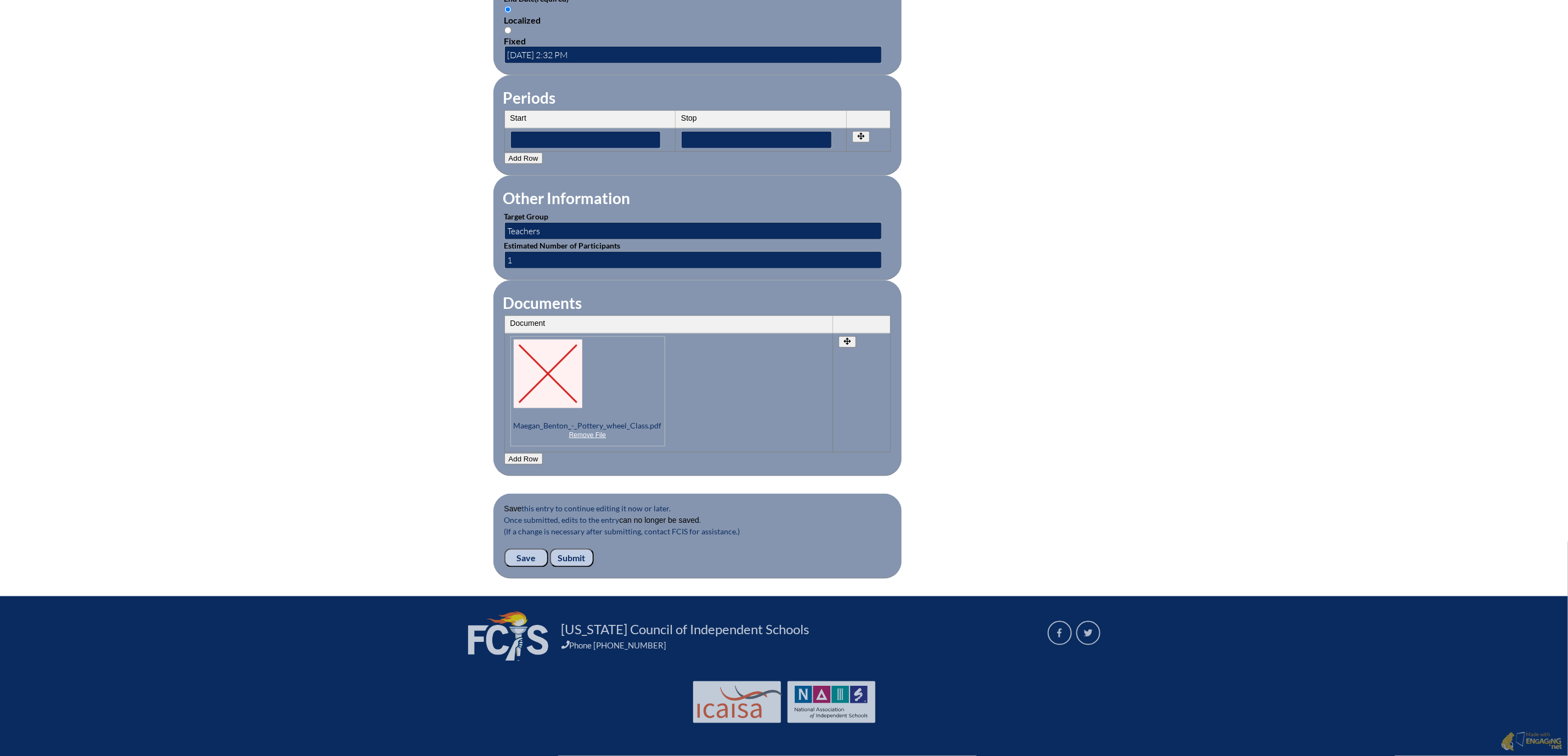
scroll to position [1032, 0]
click at [550, 549] on input "Submit" at bounding box center [572, 558] width 44 height 18
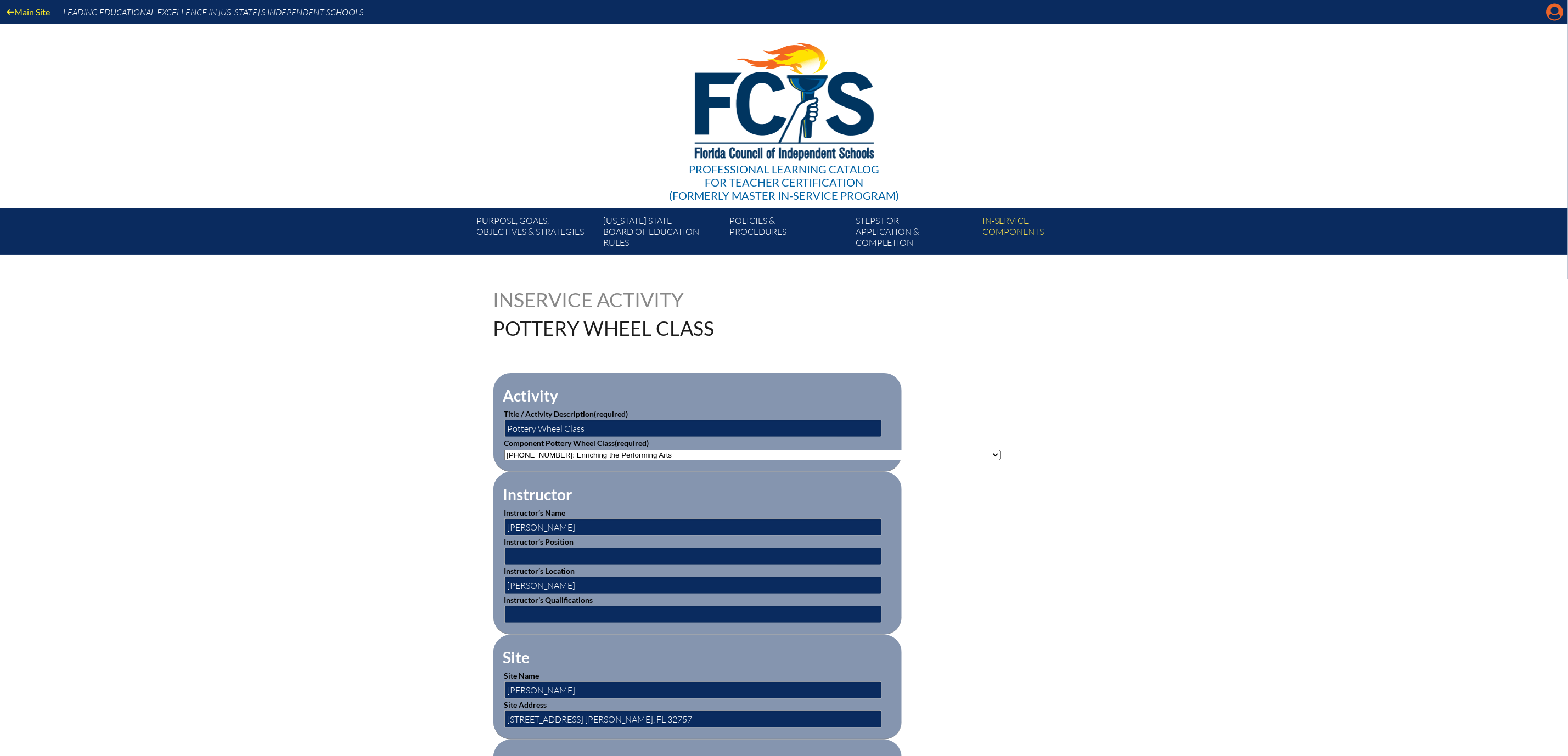
click at [1554, 14] on icon "Manage account" at bounding box center [1555, 12] width 18 height 18
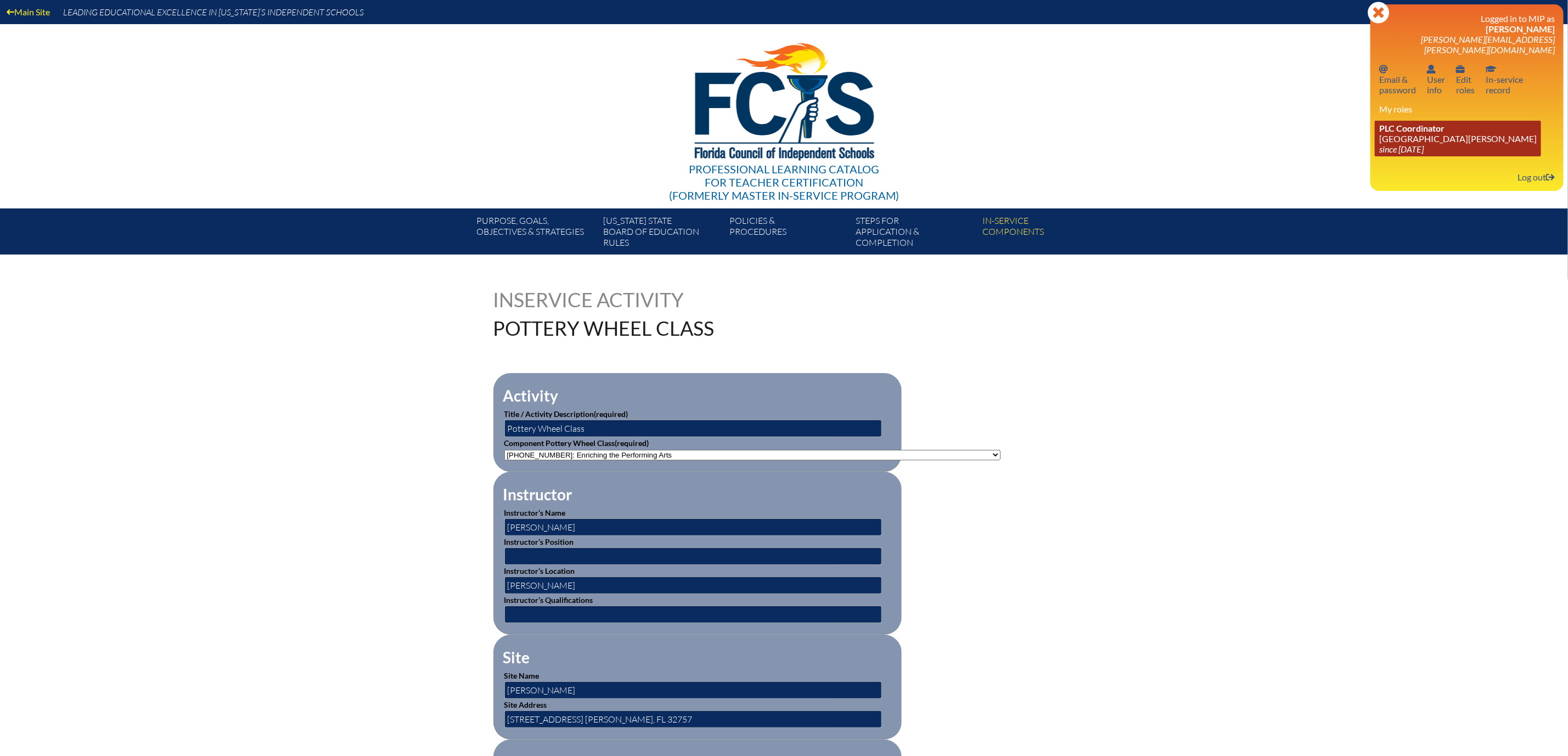
click at [1394, 156] on link "PLC Coordinator Mount Dora Christian Academy since 2024 Jun 30" at bounding box center [1458, 138] width 166 height 35
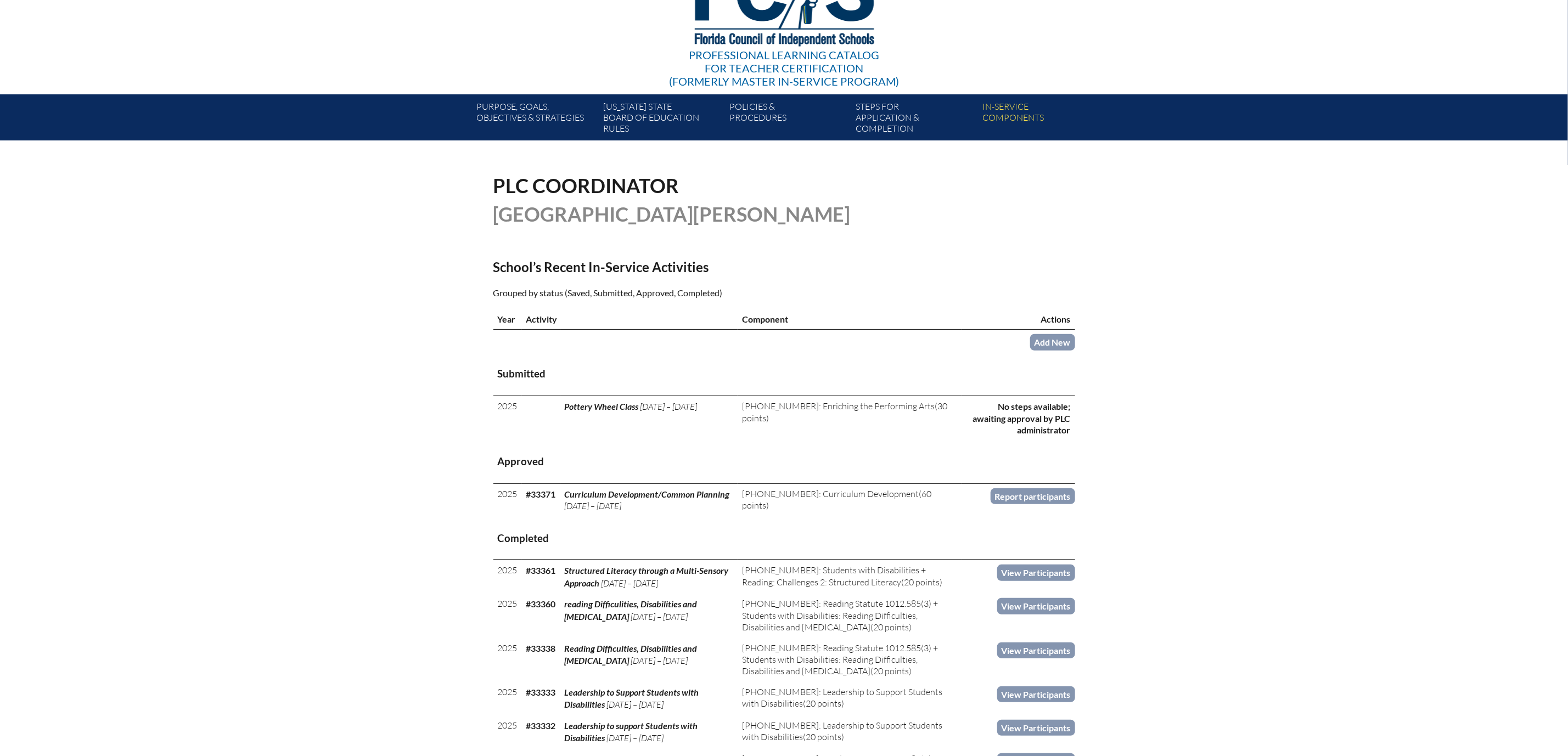
scroll to position [164, 0]
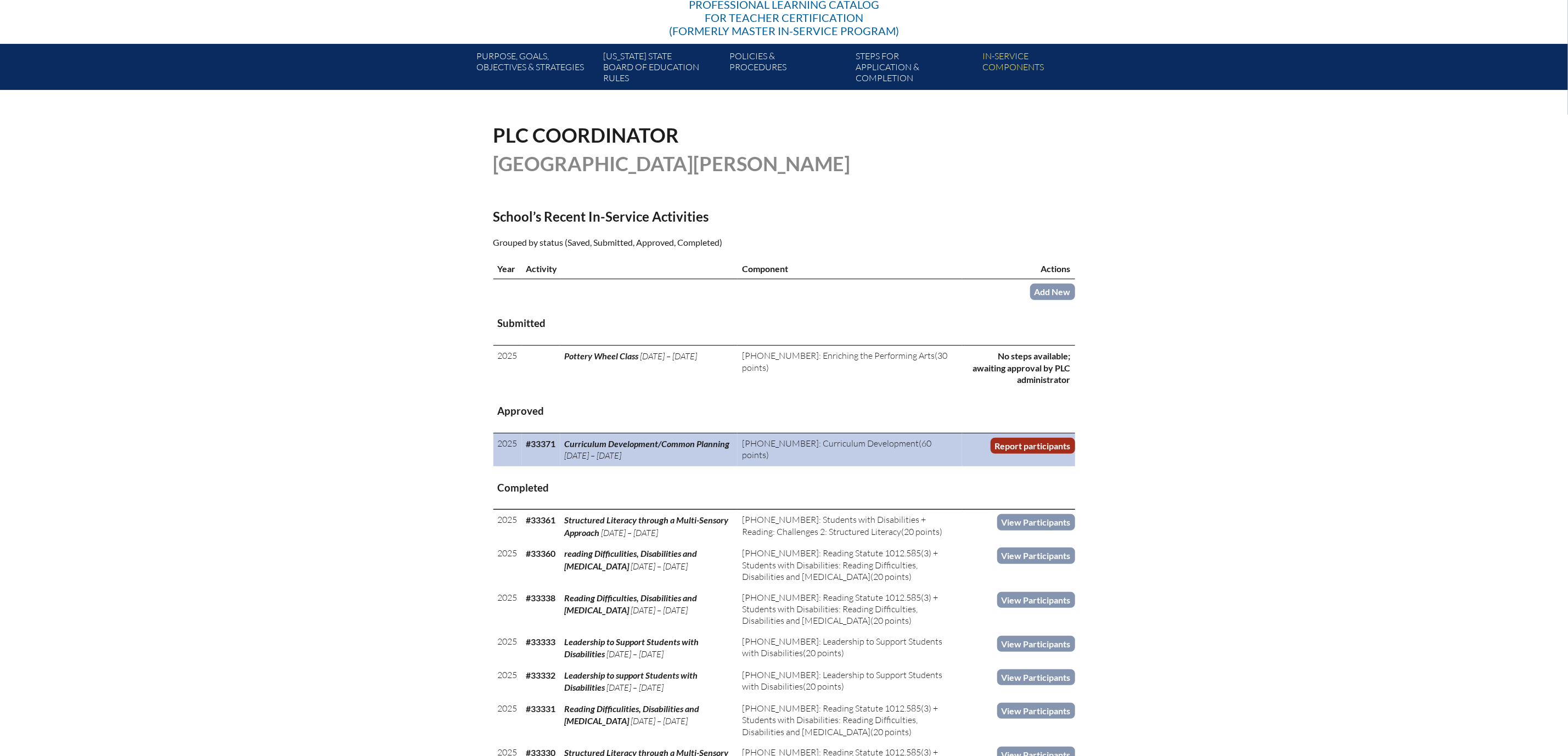
click at [1075, 454] on link "Report participants" at bounding box center [1033, 446] width 84 height 16
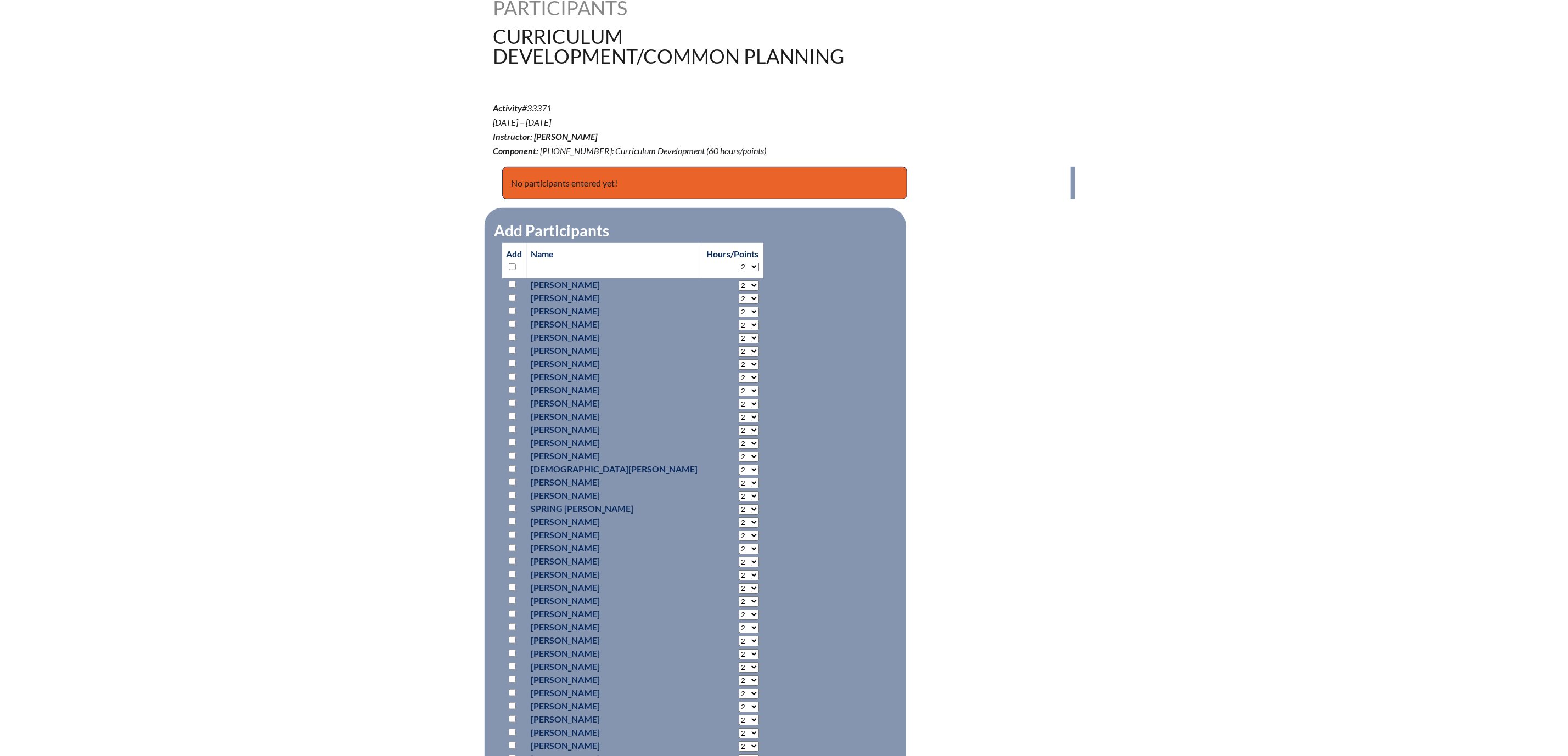
scroll to position [329, 0]
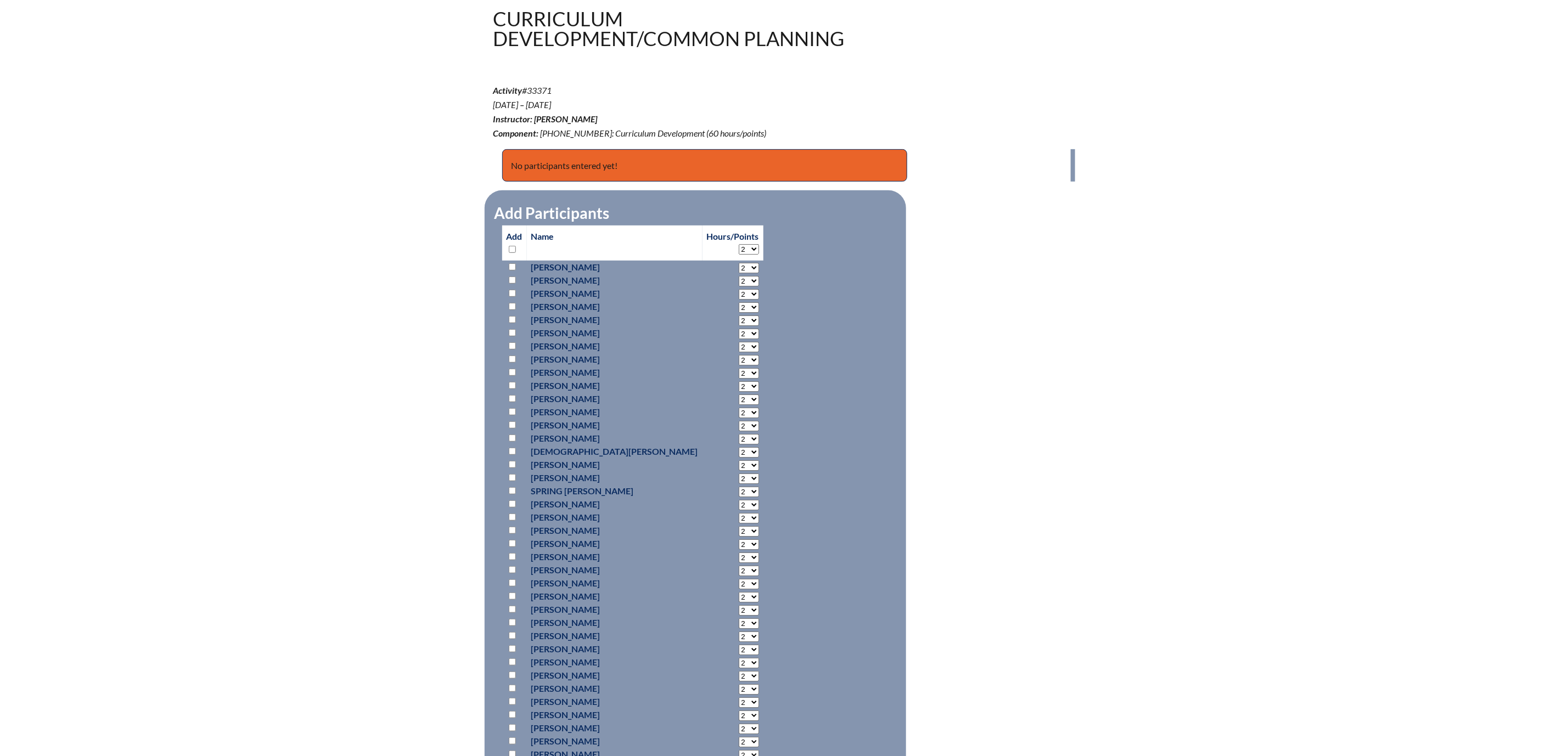
click at [509, 336] on input "checkbox" at bounding box center [512, 333] width 7 height 7
checkbox input "true"
click at [739, 339] on select "2 3 4 5 6 7 8 9 10 11 12 13 14 15 16 17 18 19 20 21 22 23" at bounding box center [749, 334] width 20 height 10
select select "40"
click at [739, 339] on select "2 3 4 5 6 7 8 9 10 11 12 13 14 15 16 17 18 19 20 21 22 23" at bounding box center [749, 334] width 20 height 10
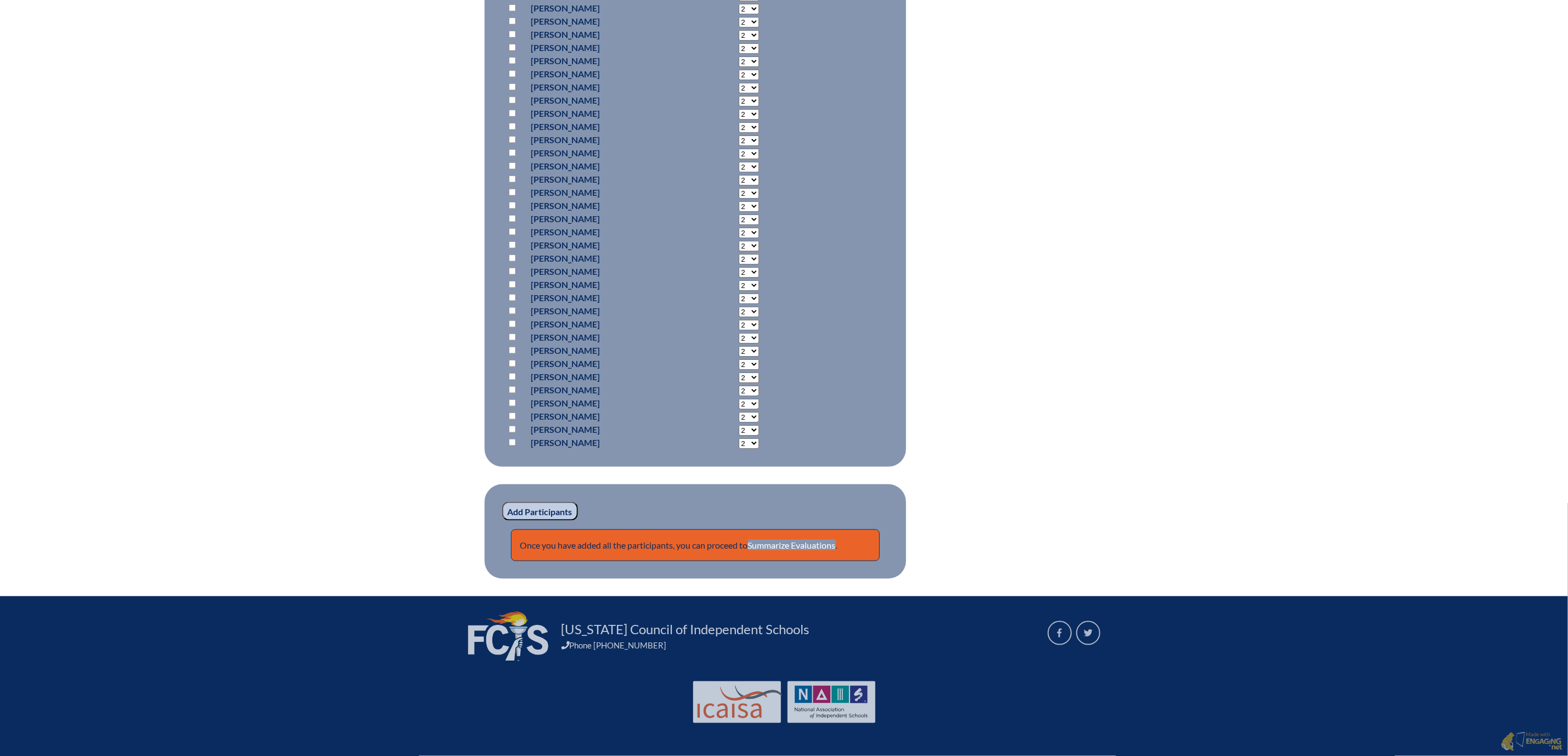
scroll to position [1234, 0]
click at [502, 502] on input "Add Participants" at bounding box center [540, 511] width 76 height 18
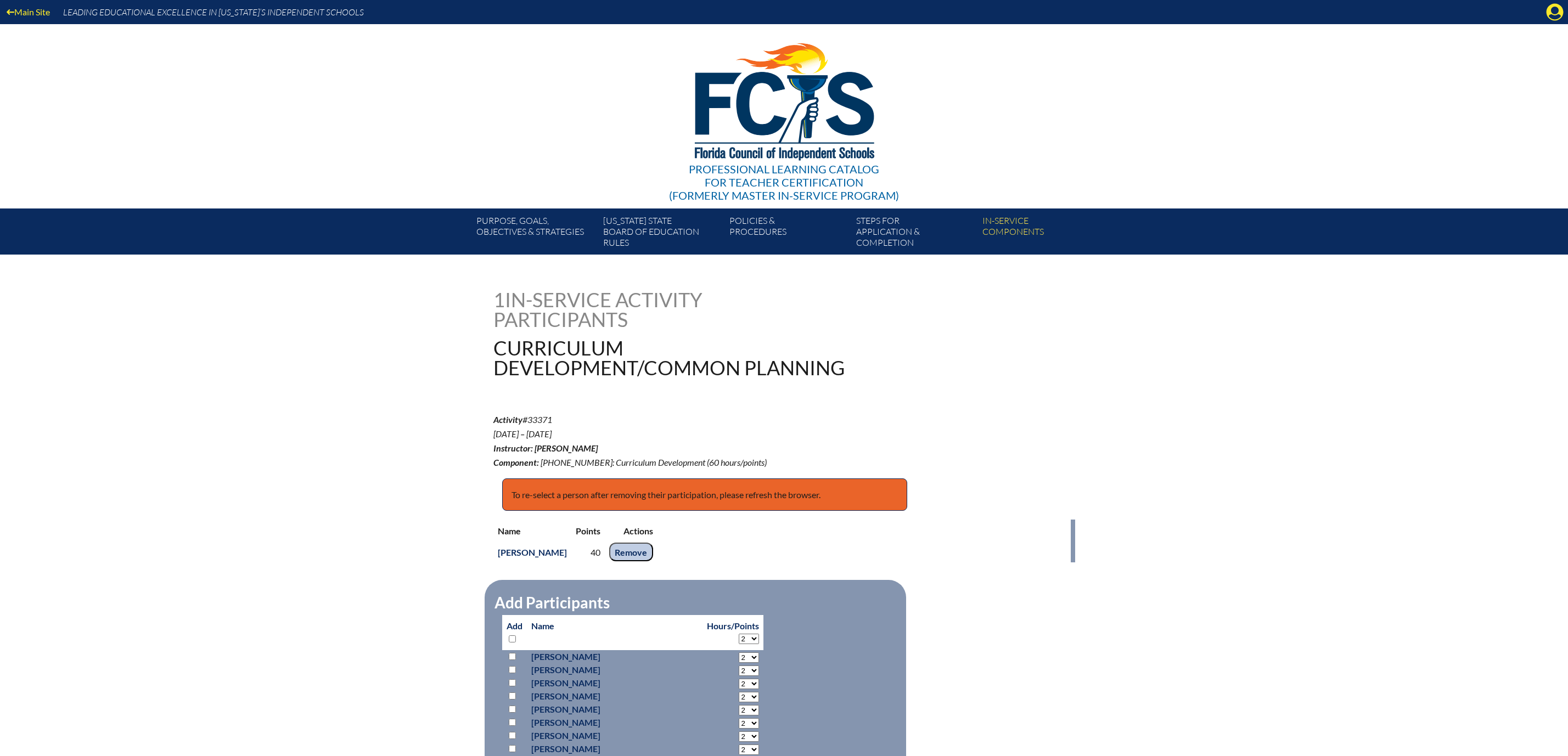
scroll to position [1297, 0]
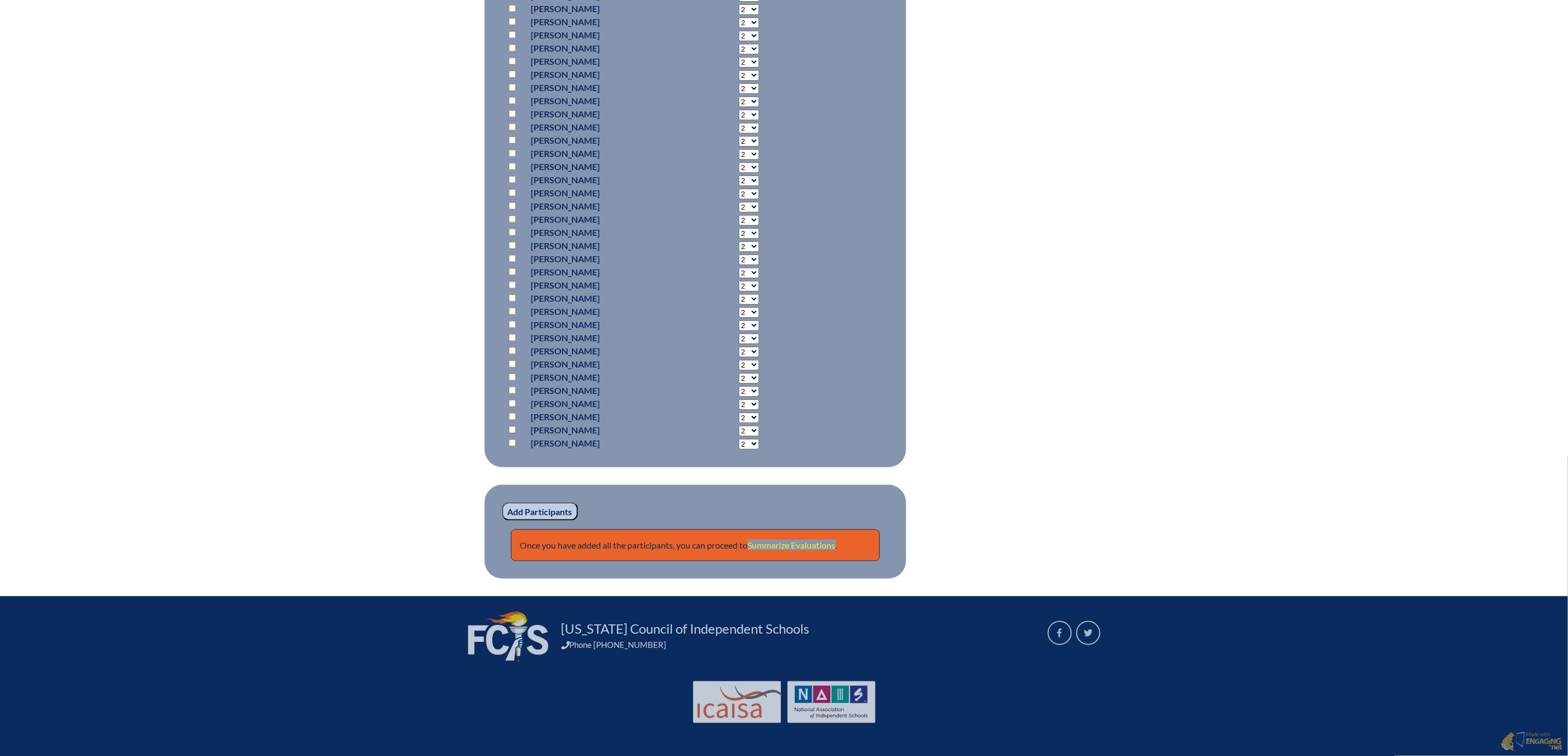
click at [802, 540] on link "Summarize Evaluations" at bounding box center [792, 545] width 88 height 10
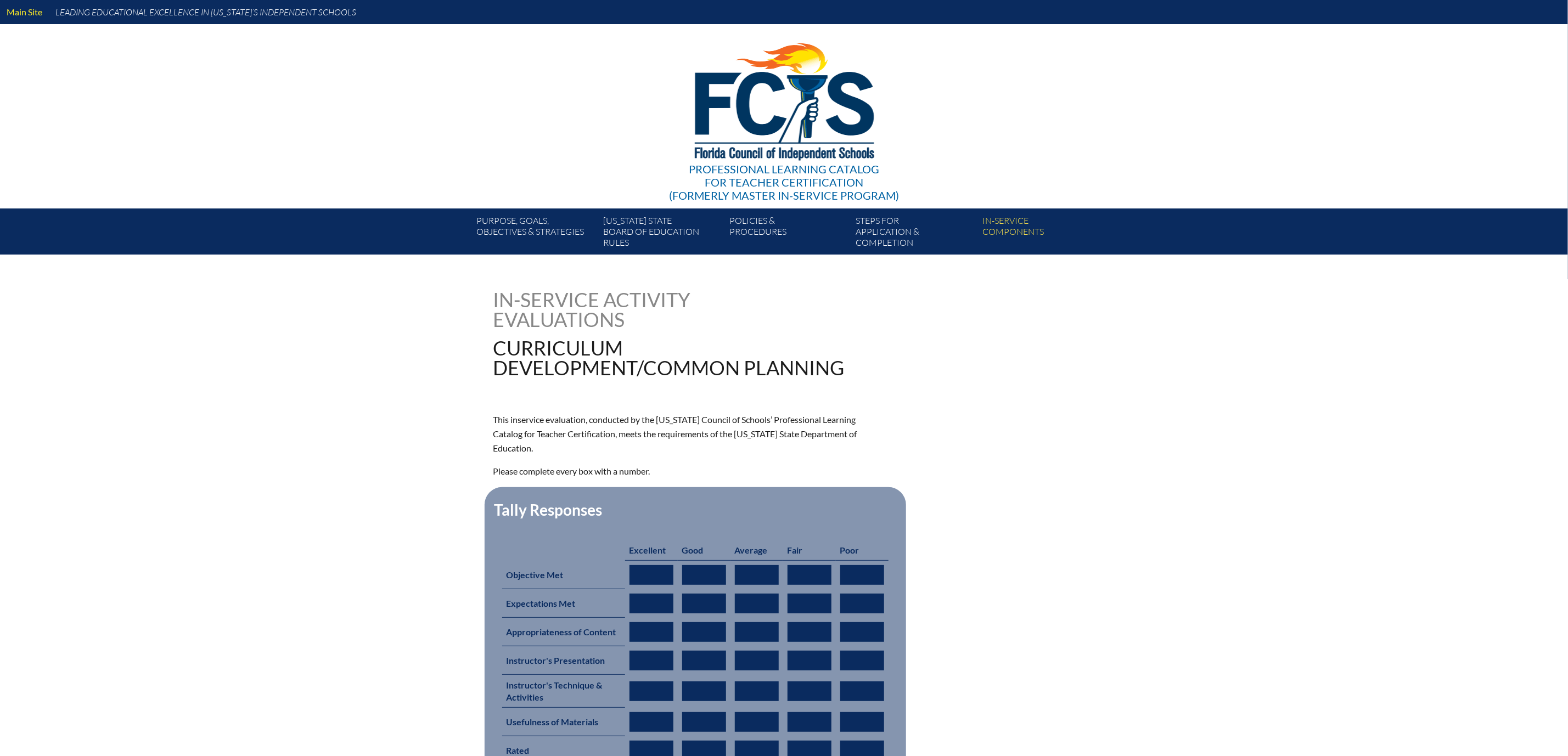
type input "0"
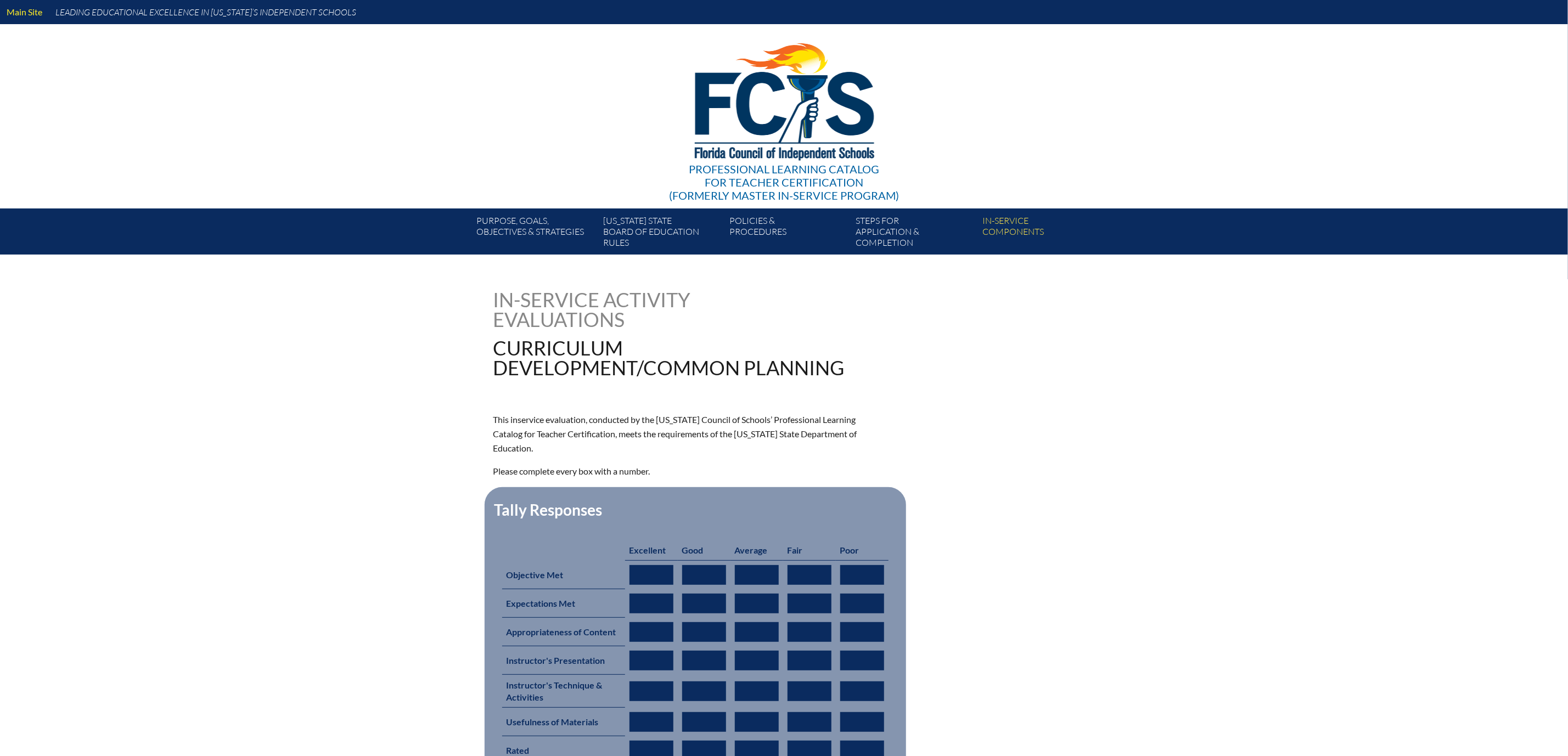
type input "0"
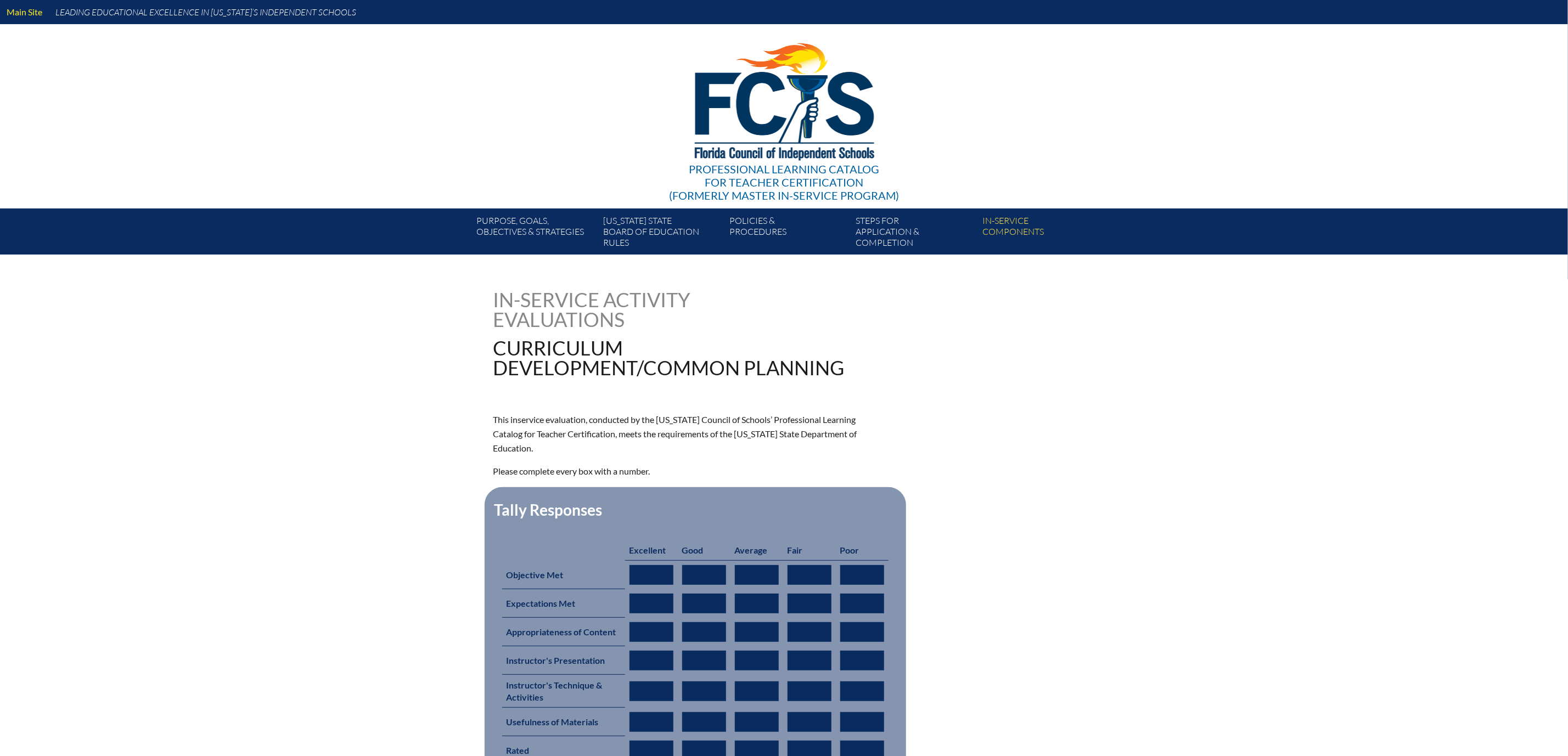
type input "0"
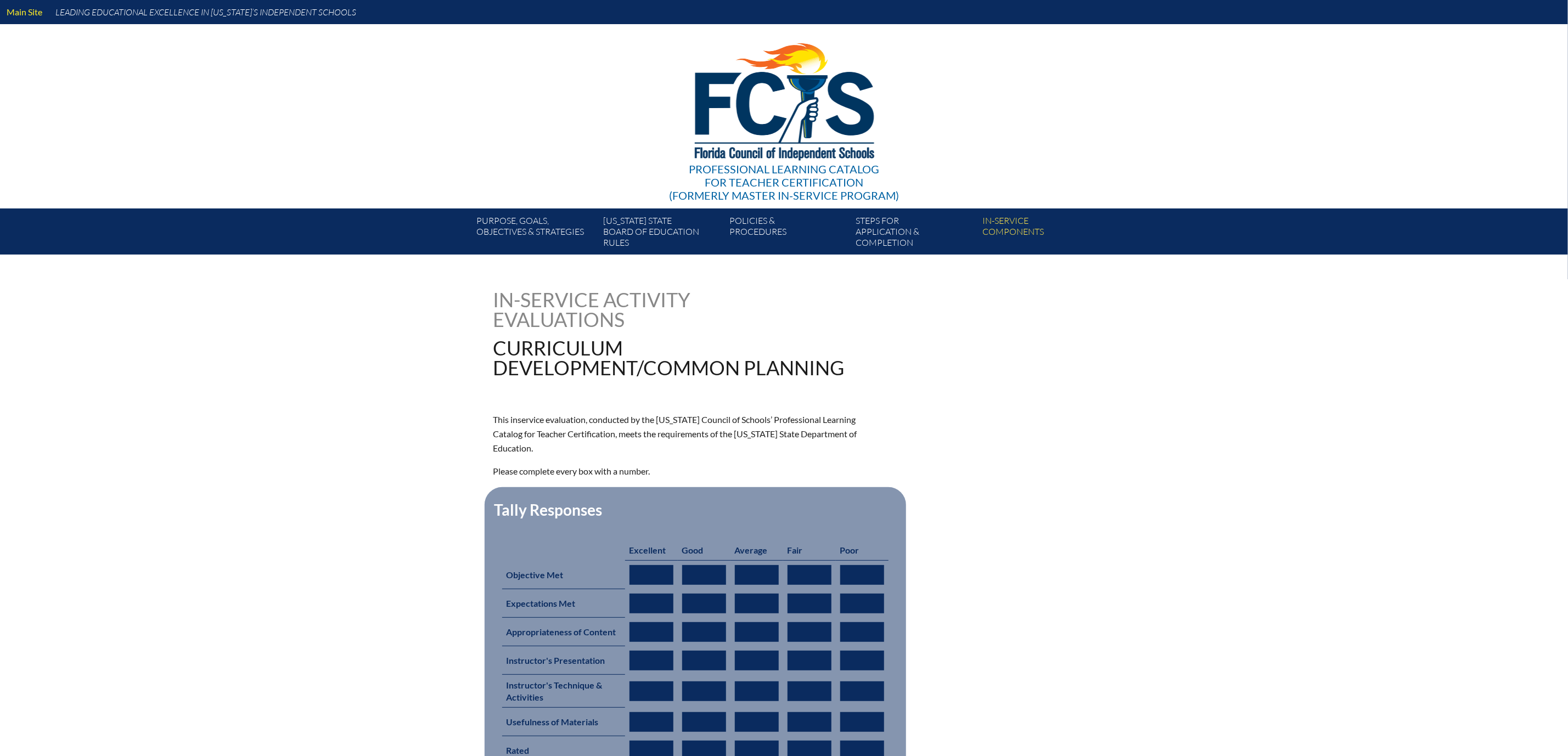
type input "0"
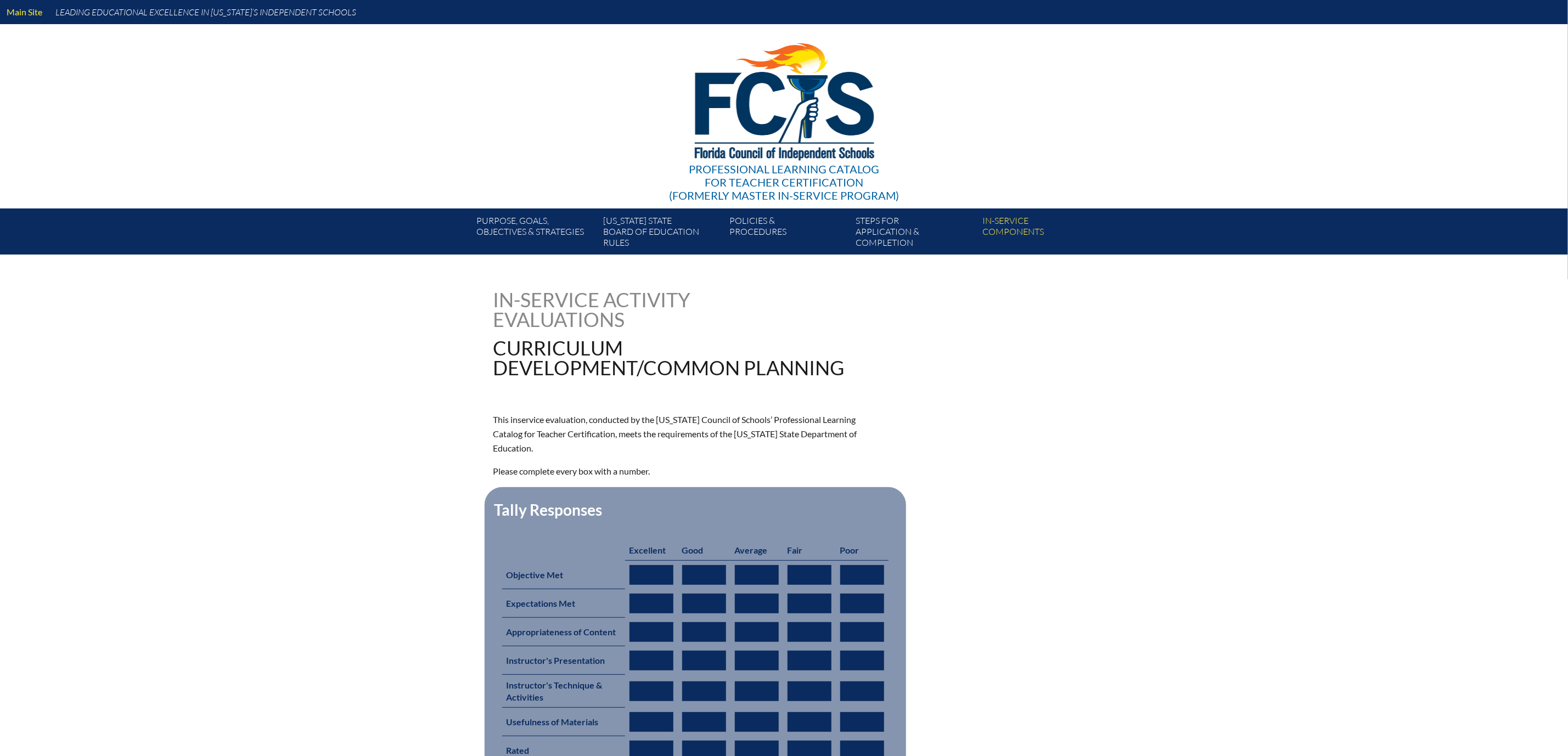
type input "0"
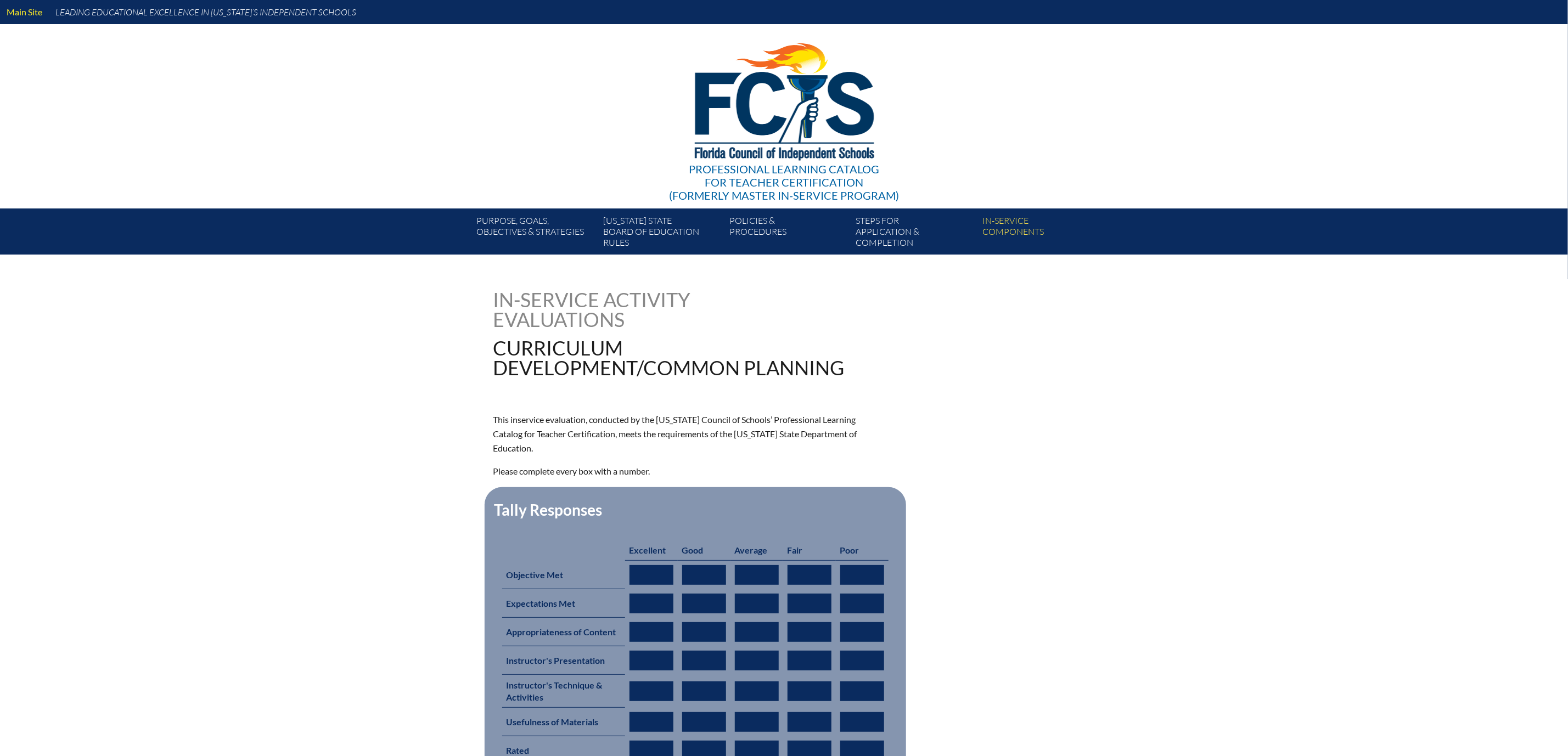
type input "0"
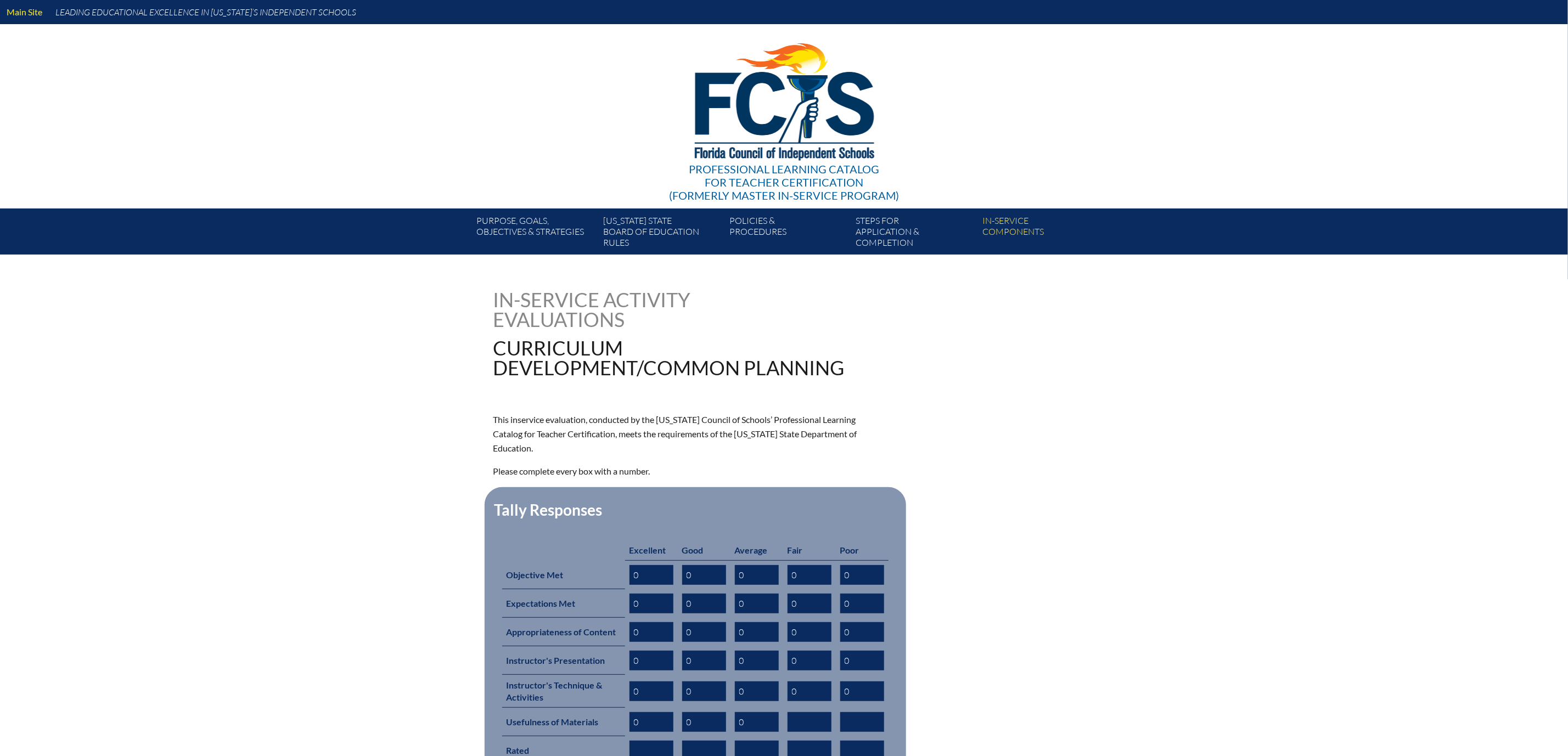
type input "0"
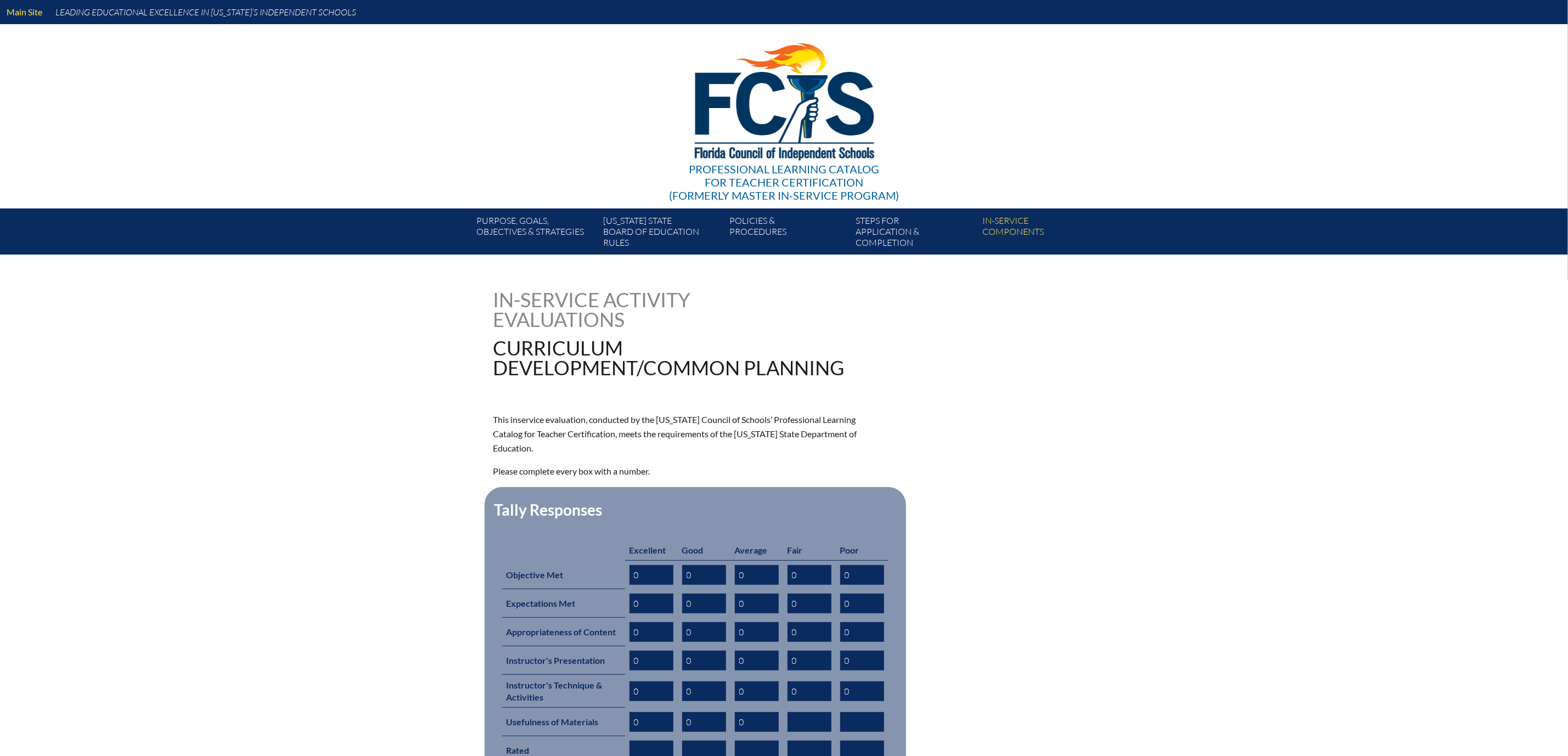
type input "0"
click at [629, 585] on input "0" at bounding box center [651, 575] width 44 height 20
type input "01"
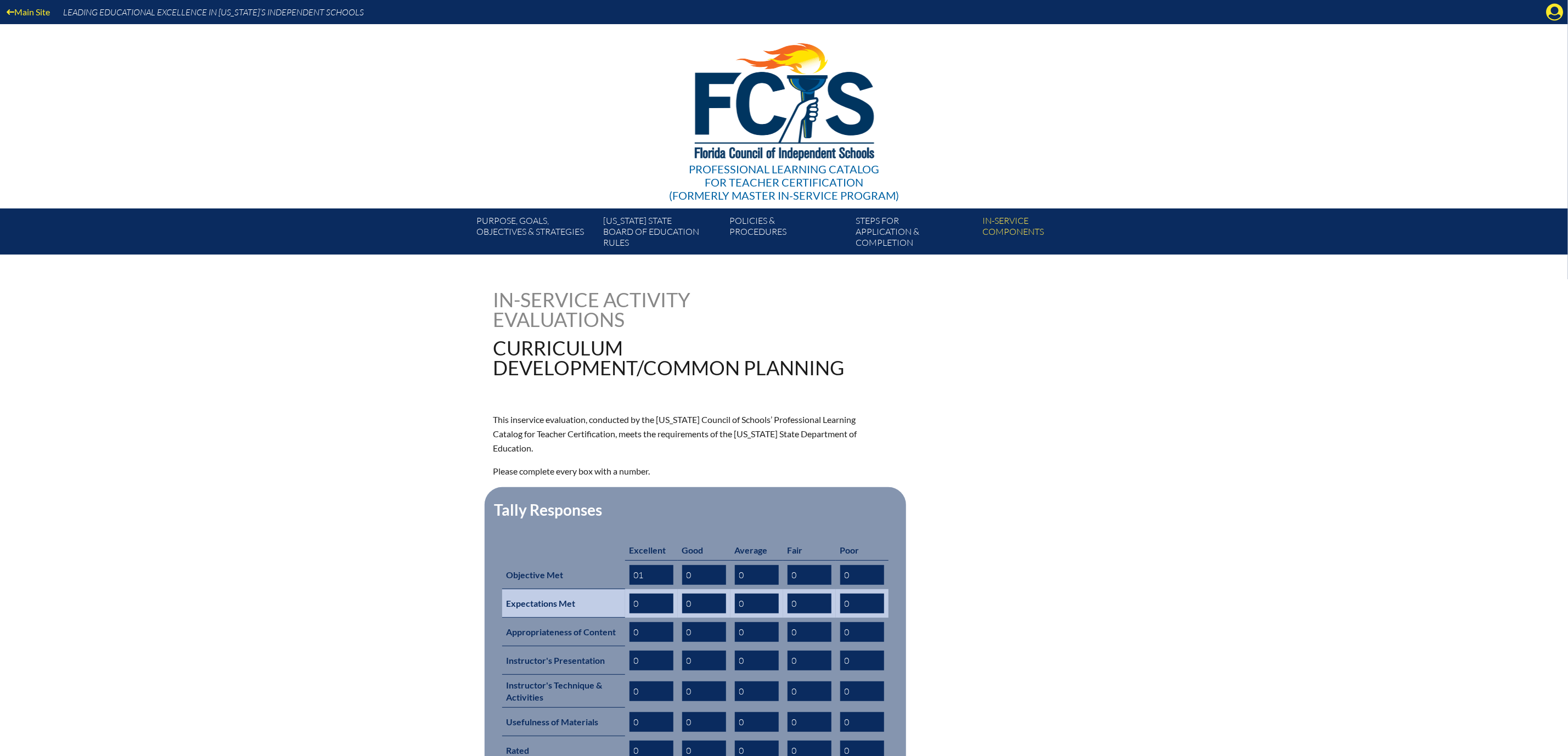
click at [634, 613] on input "0" at bounding box center [651, 603] width 44 height 20
type input "01"
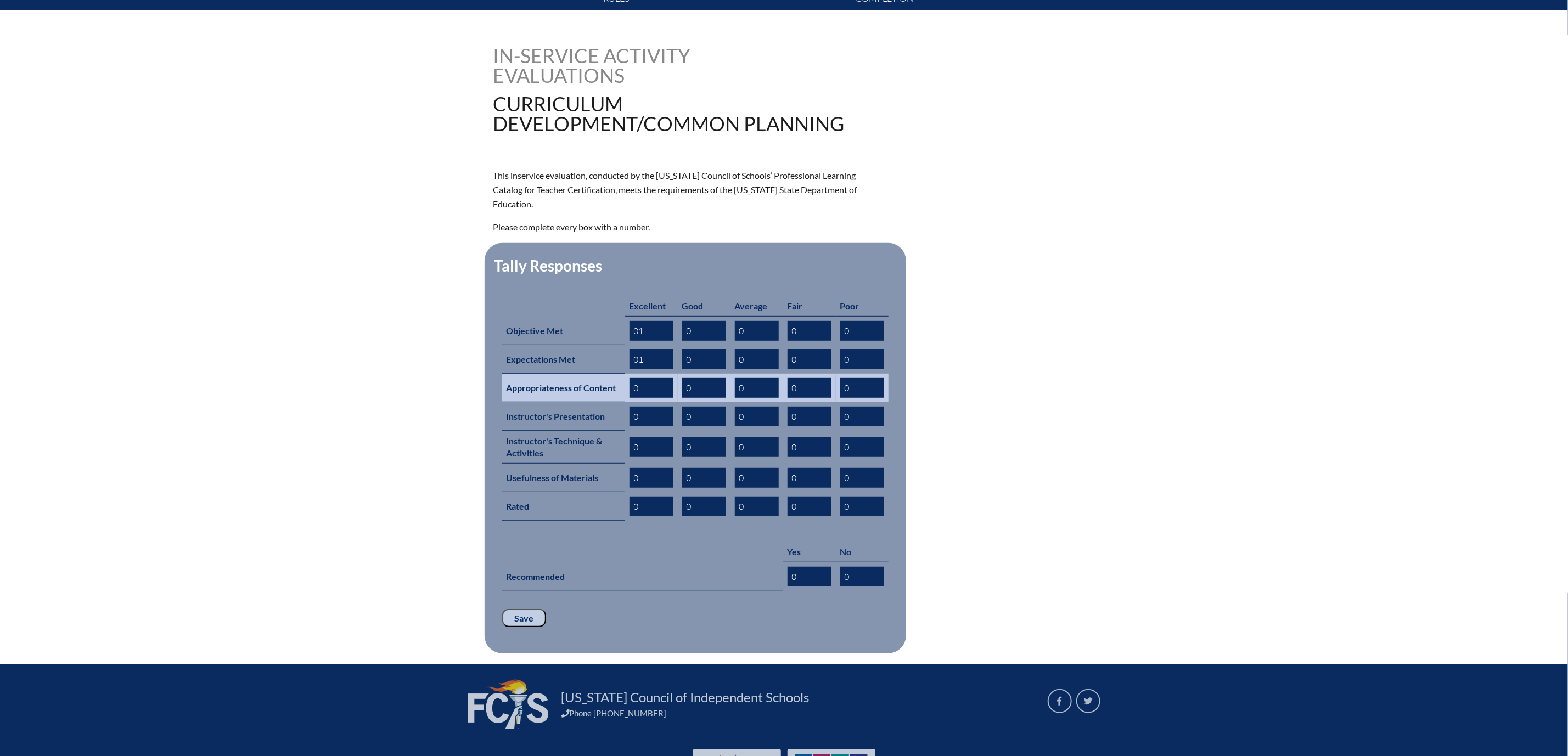
scroll to position [247, 0]
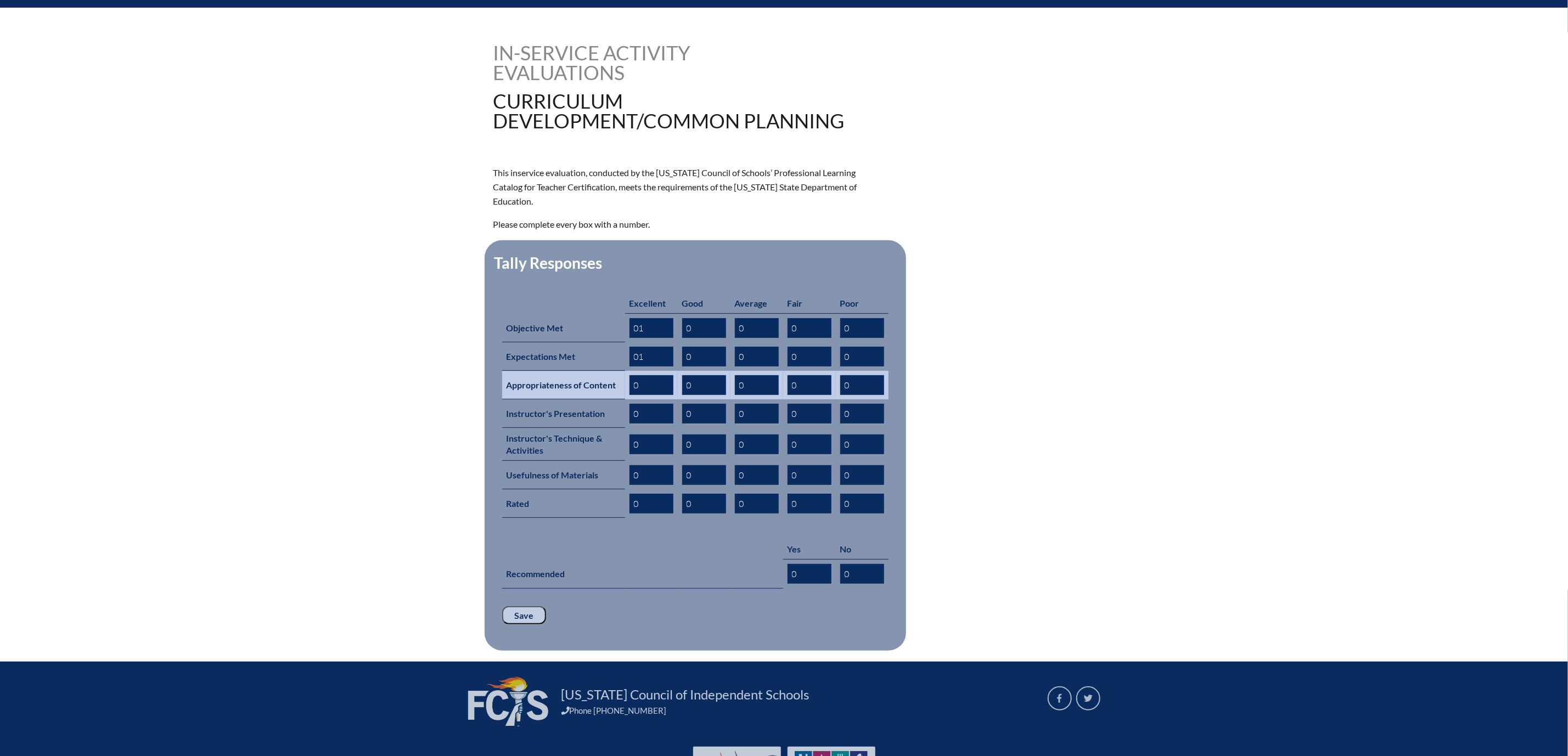
click at [629, 395] on input "0" at bounding box center [651, 385] width 44 height 20
type input "01"
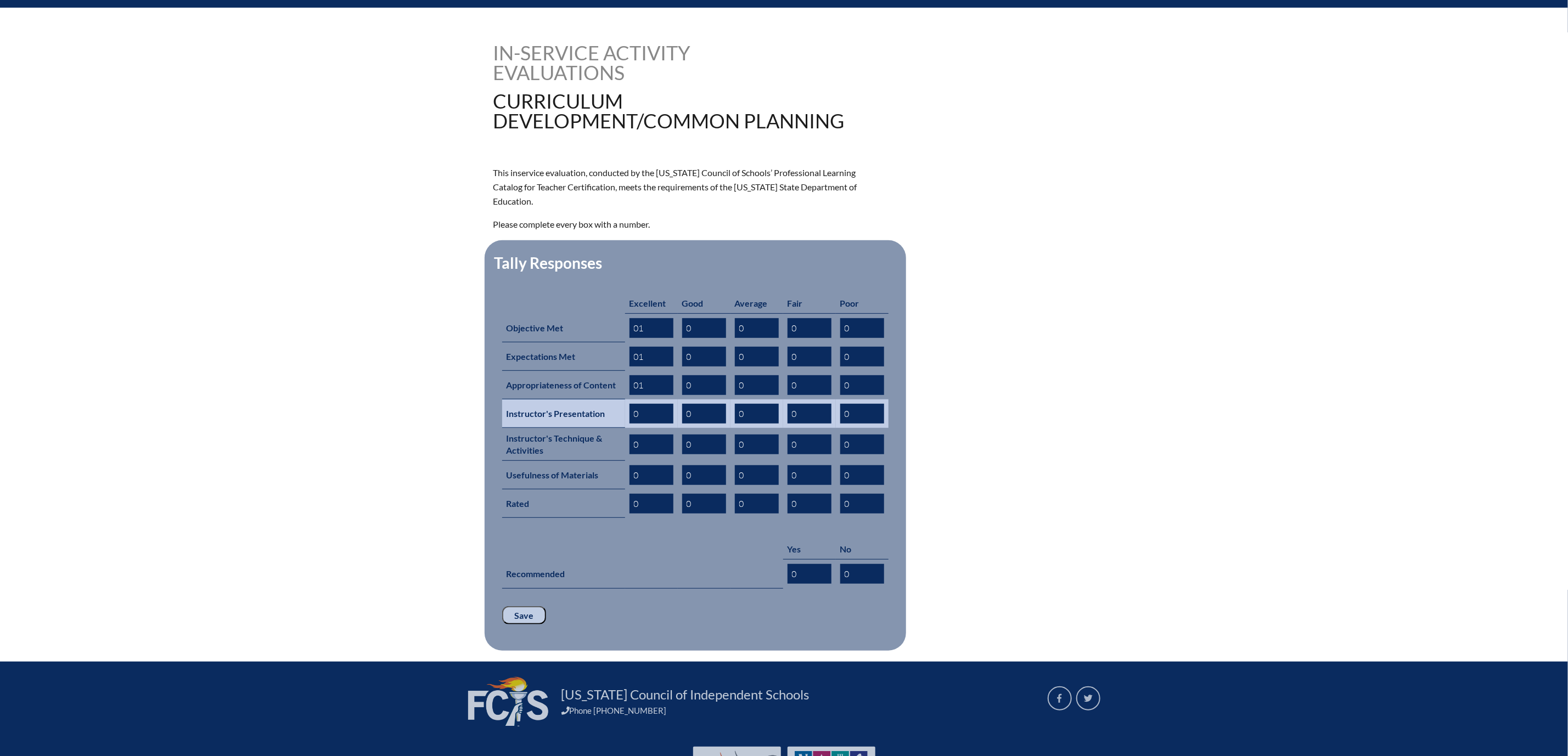
click at [629, 423] on input "0" at bounding box center [651, 414] width 44 height 20
type input "01"
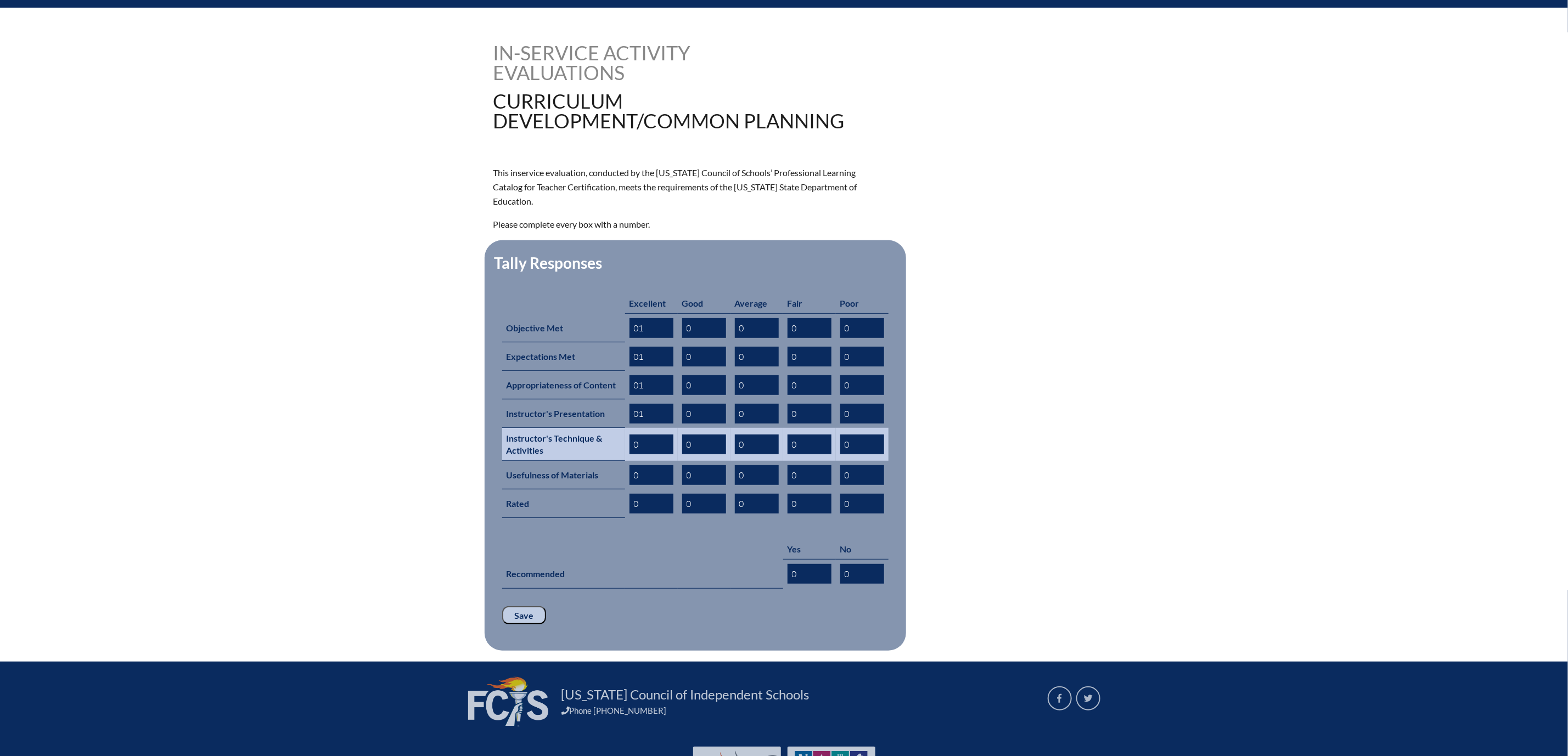
click at [629, 454] on input "0" at bounding box center [651, 444] width 44 height 20
type input "01"
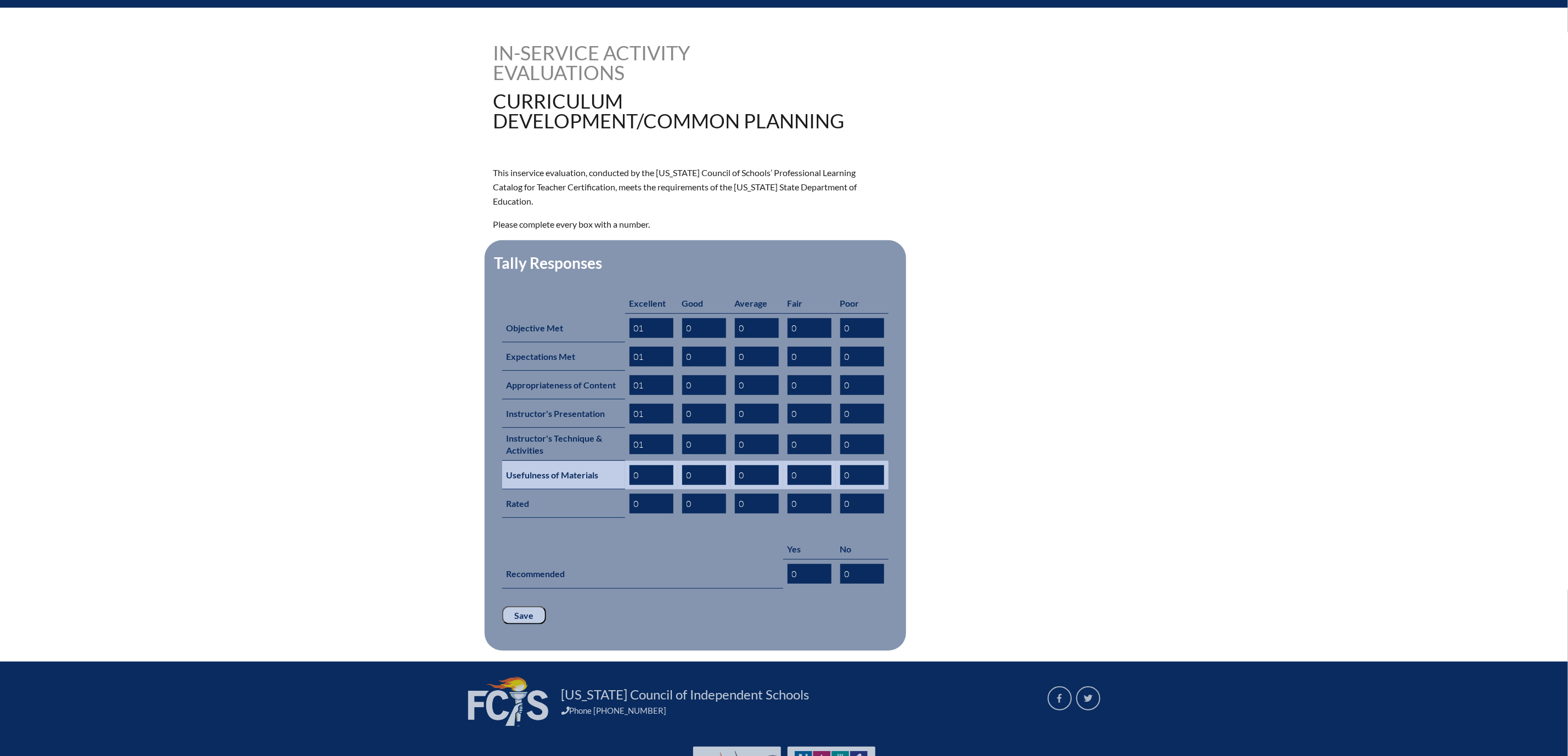
click at [637, 485] on input "0" at bounding box center [651, 475] width 44 height 20
type input "01"
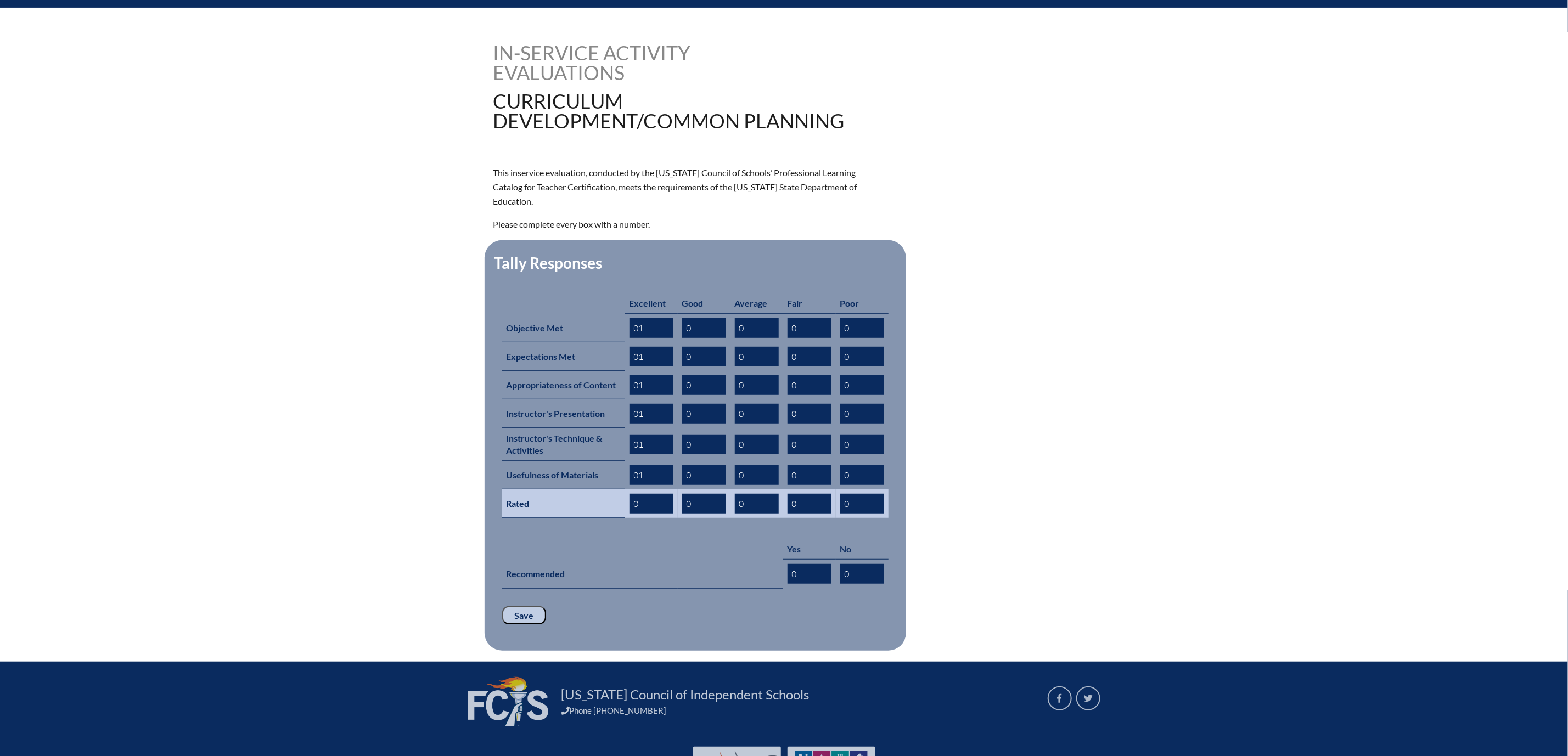
click at [629, 513] on input "0" at bounding box center [651, 503] width 44 height 20
type input "01"
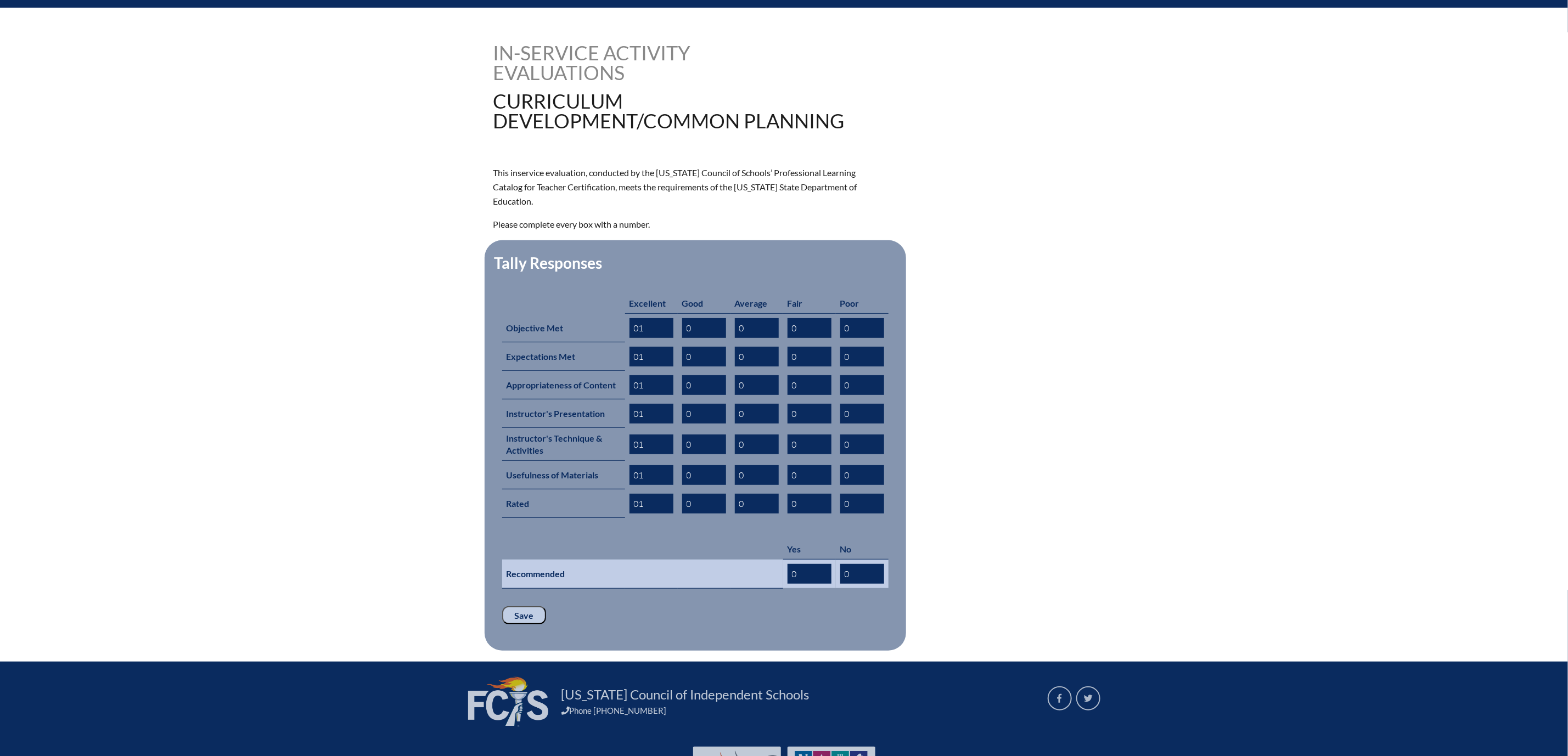
click at [819, 584] on input "0" at bounding box center [810, 574] width 44 height 20
type input "01"
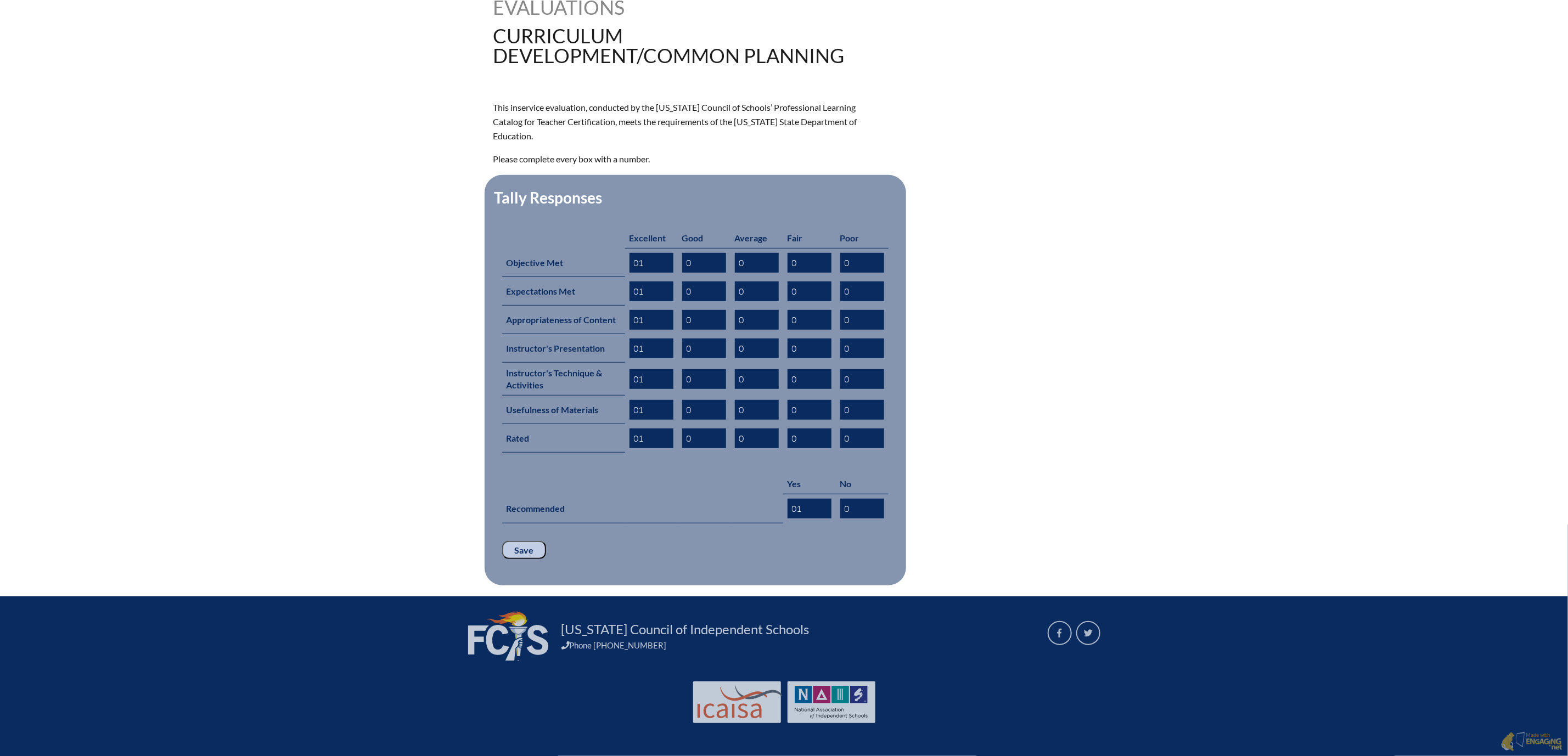
scroll to position [494, 0]
click at [502, 541] on input "Save" at bounding box center [524, 550] width 44 height 18
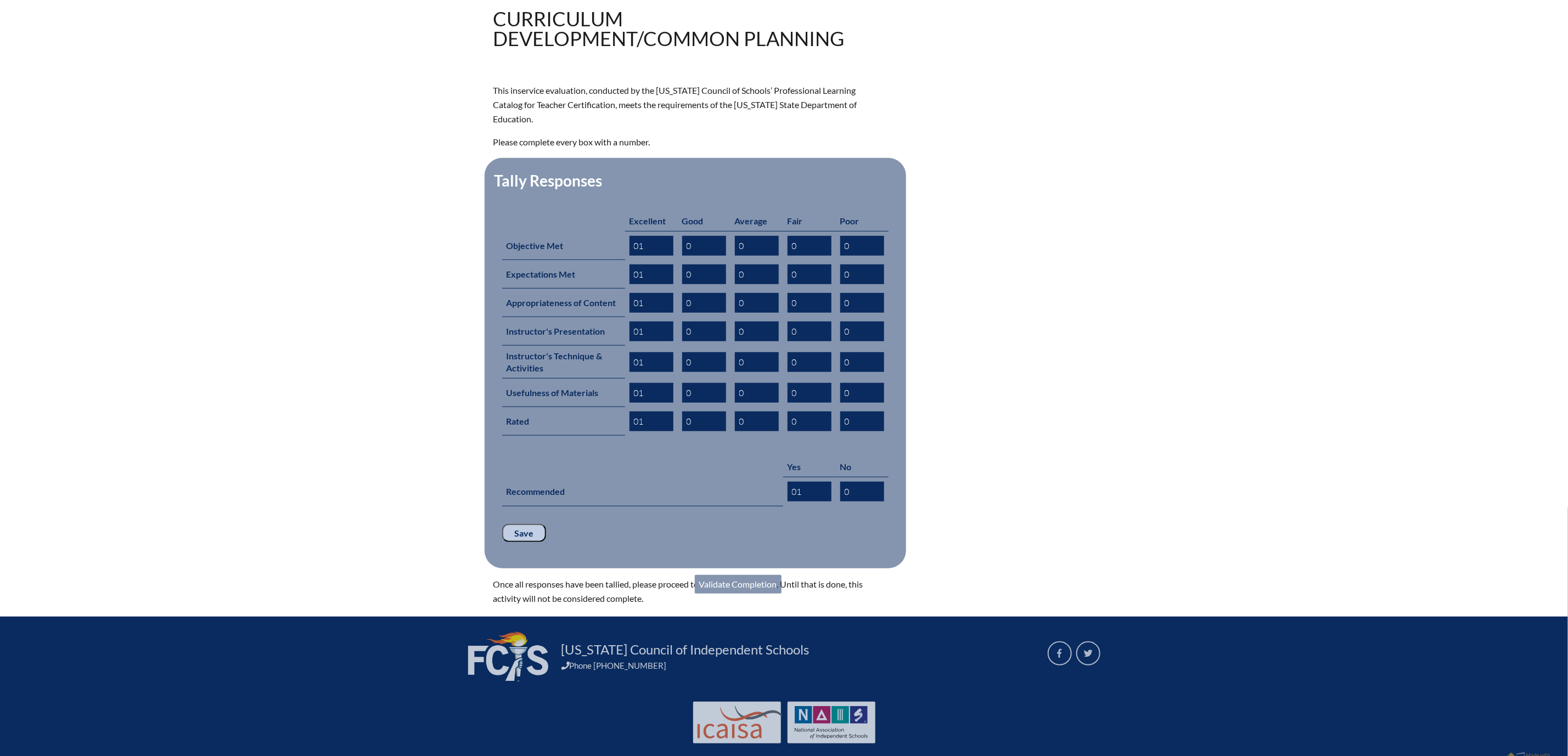
scroll to position [412, 0]
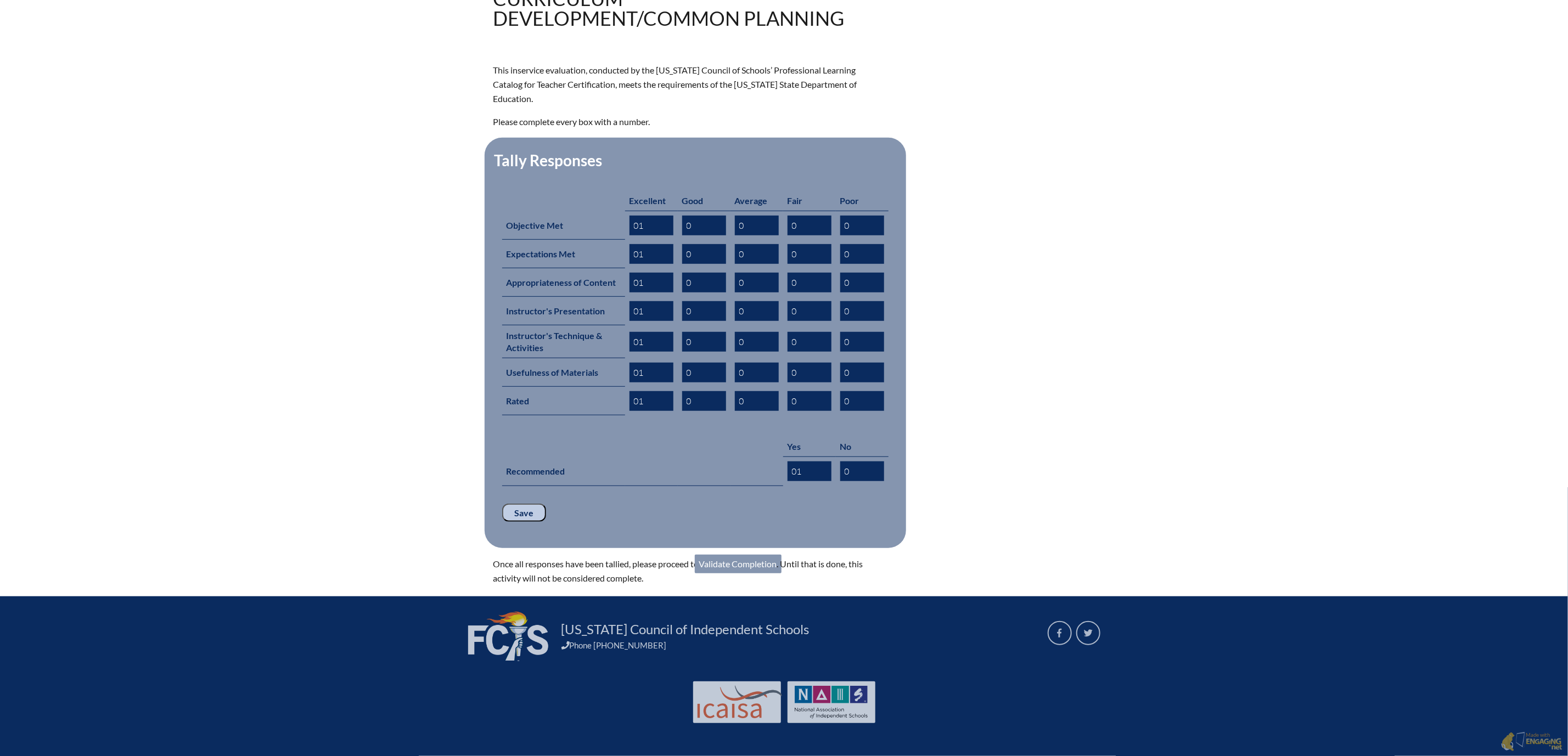
click at [753, 573] on link "Validate Completion" at bounding box center [738, 564] width 86 height 18
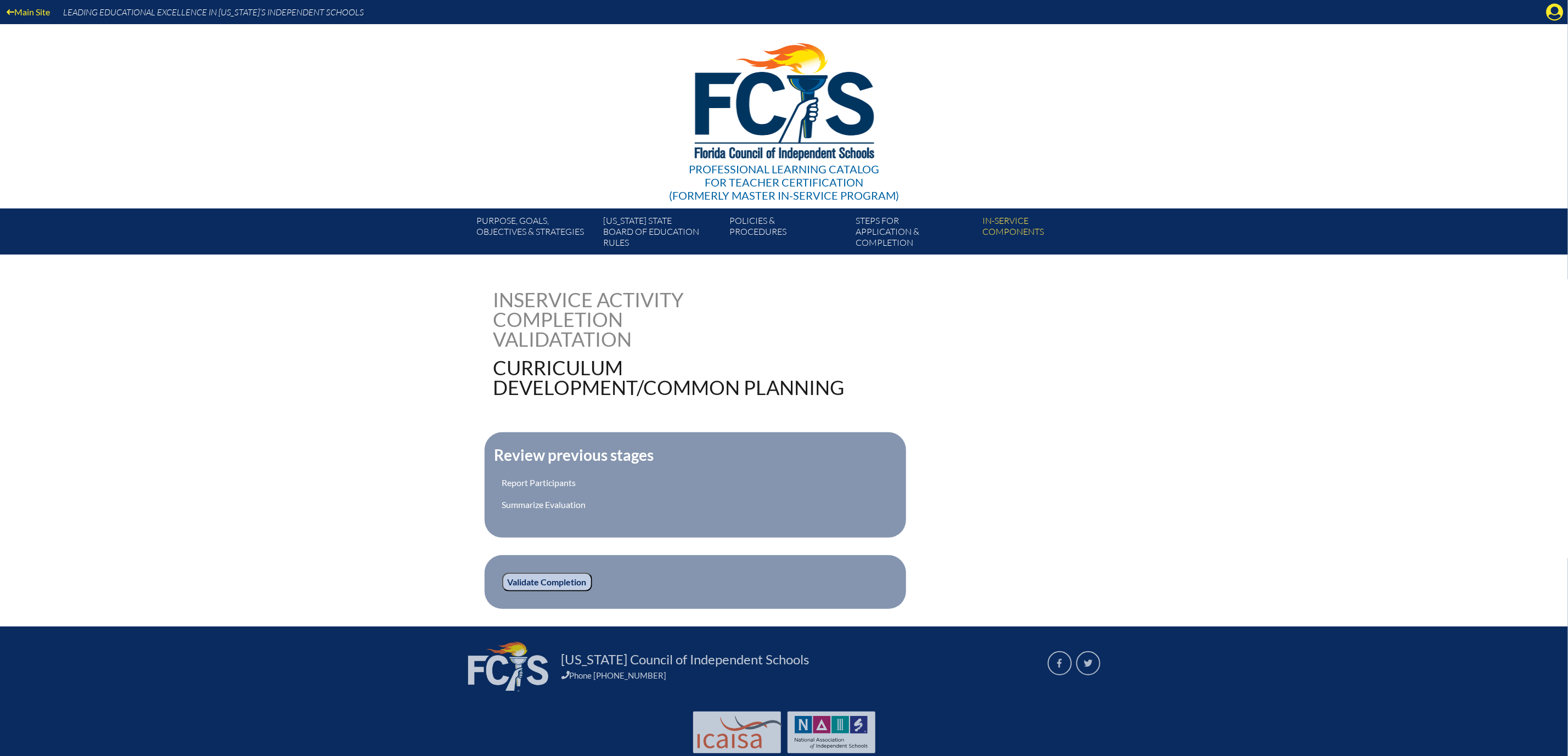
click at [517, 591] on input "Validate Completion" at bounding box center [547, 582] width 90 height 18
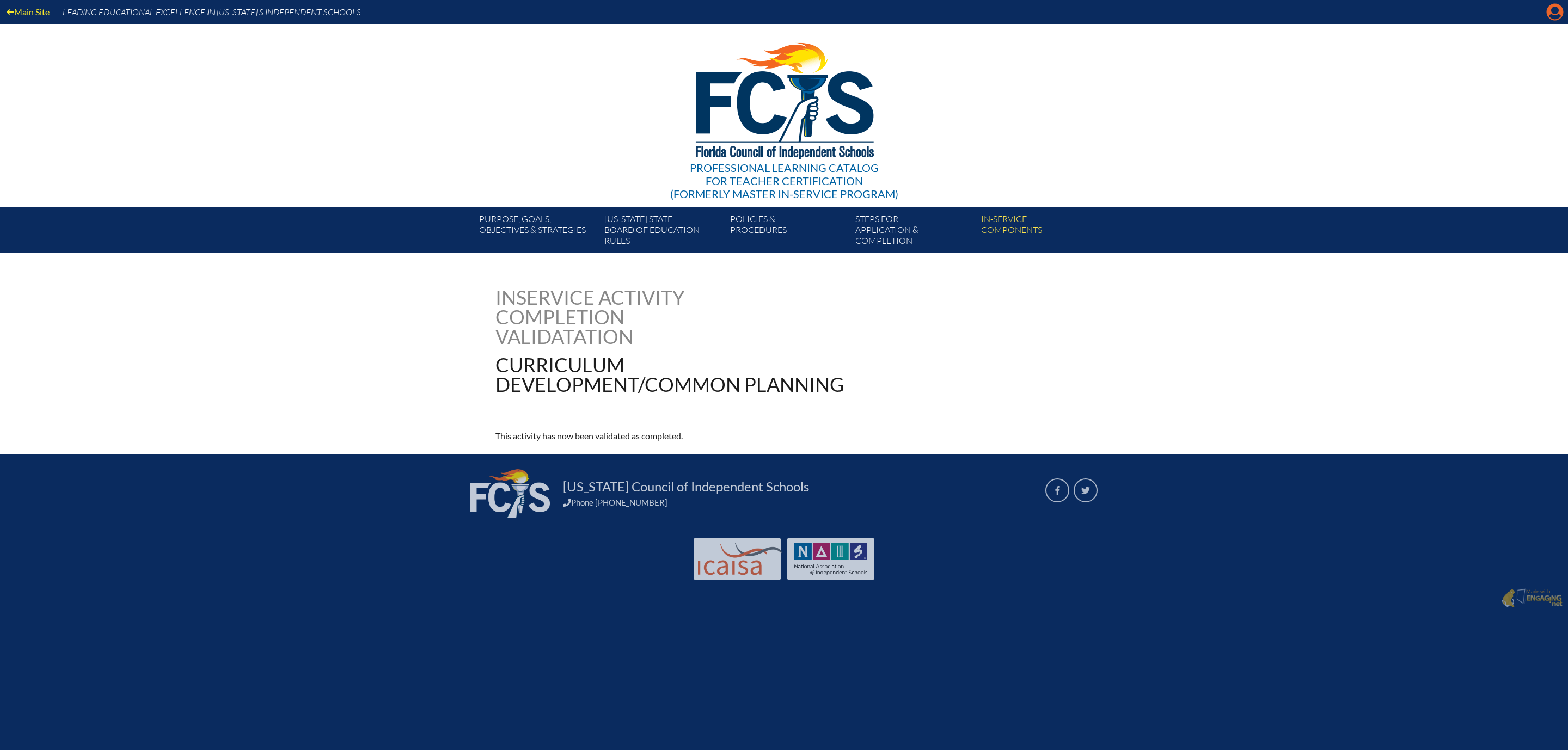
click at [1555, 15] on icon "Manage account" at bounding box center [1554, 12] width 18 height 18
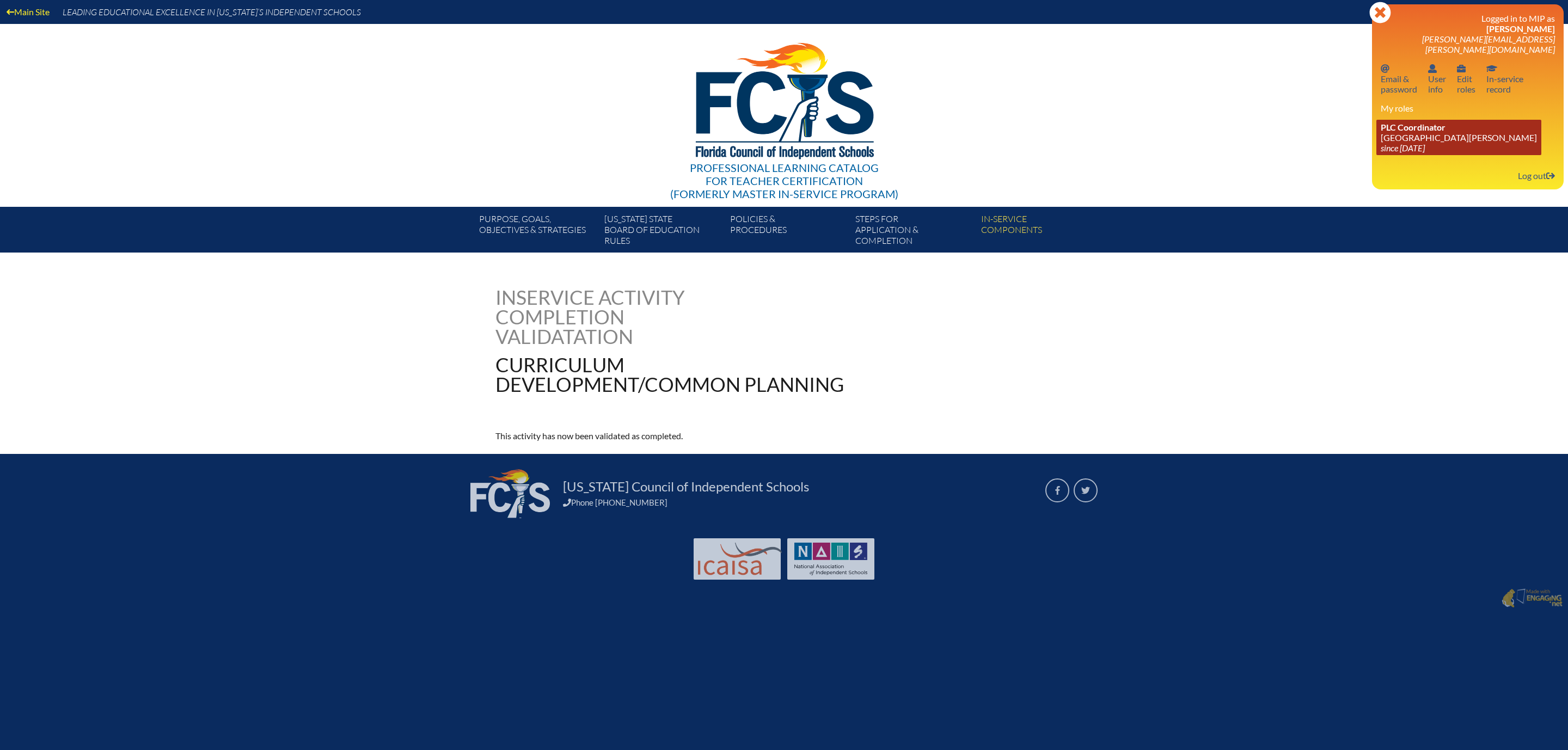
click at [1398, 153] on icon "since [DATE]" at bounding box center [1402, 148] width 44 height 10
click at [1377, 155] on link "PLC Coordinator Mount Dora Christian Academy since 2024 Jun 30" at bounding box center [1459, 137] width 165 height 35
click at [1336, 388] on div "curriculum-developmentcommon-planning--68e015e78e36a9.95288491 Inservice Activi…" at bounding box center [784, 365] width 1568 height 156
click at [1398, 155] on link "PLC Coordinator Mount Dora Christian Academy since 2024 Jun 30" at bounding box center [1459, 137] width 165 height 35
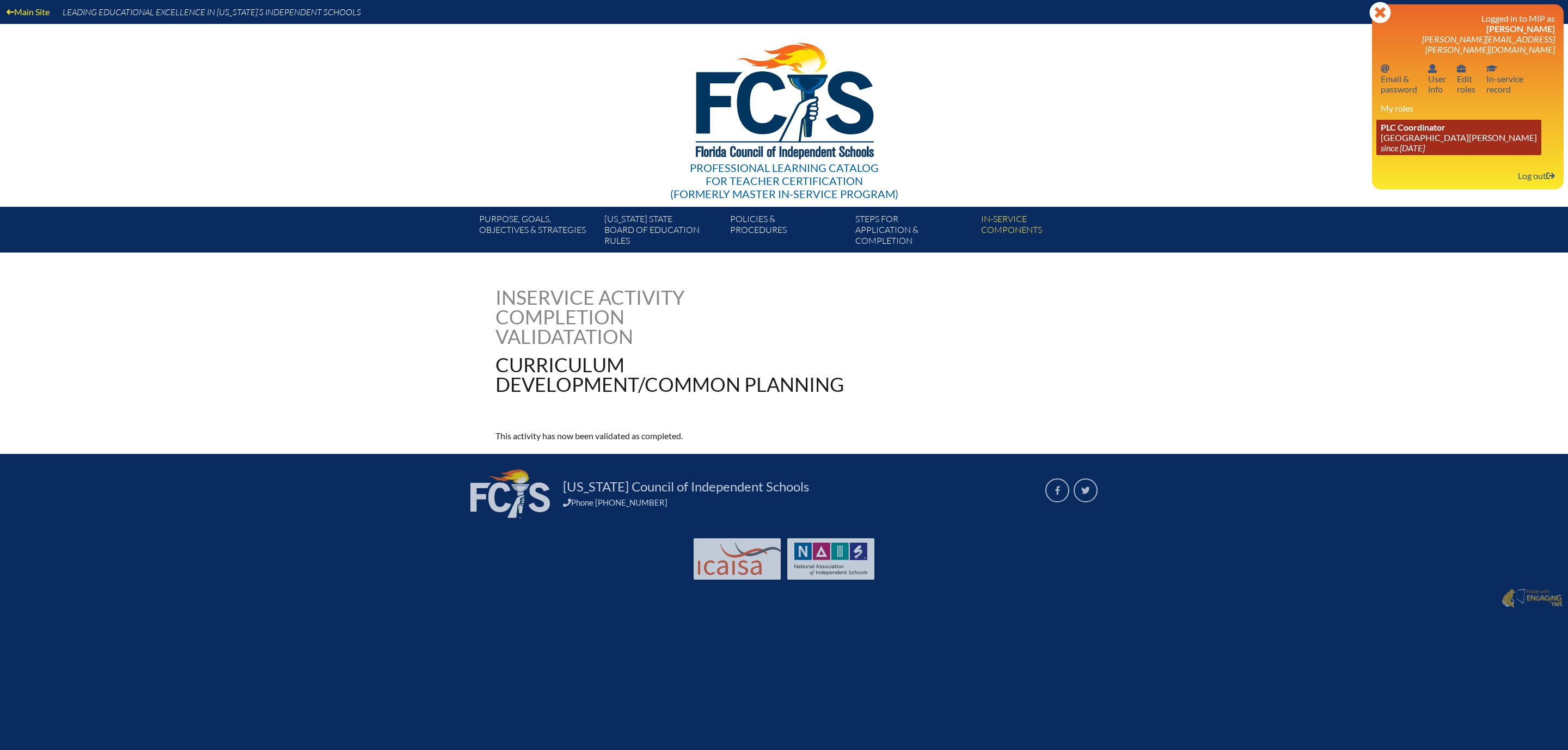
click at [1398, 155] on link "PLC Coordinator Mount Dora Christian Academy since 2024 Jun 30" at bounding box center [1459, 137] width 165 height 35
click at [1325, 318] on div "Main Site Leading Educational Excellence in Florida’s Independent Schools Profe…" at bounding box center [784, 306] width 1568 height 612
click at [1390, 132] on span "PLC Coordinator" at bounding box center [1413, 127] width 65 height 10
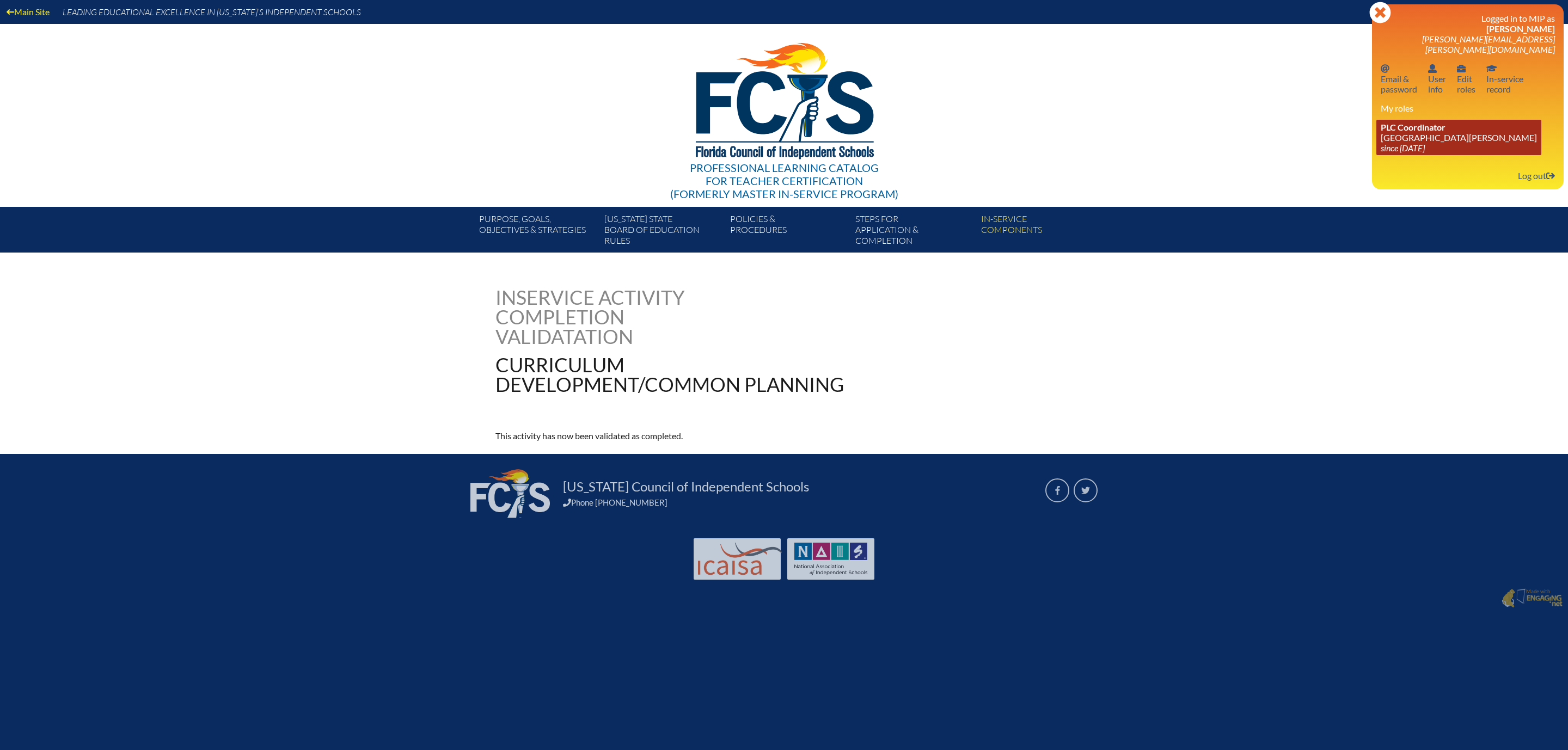
click at [1390, 132] on span "PLC Coordinator" at bounding box center [1413, 127] width 65 height 10
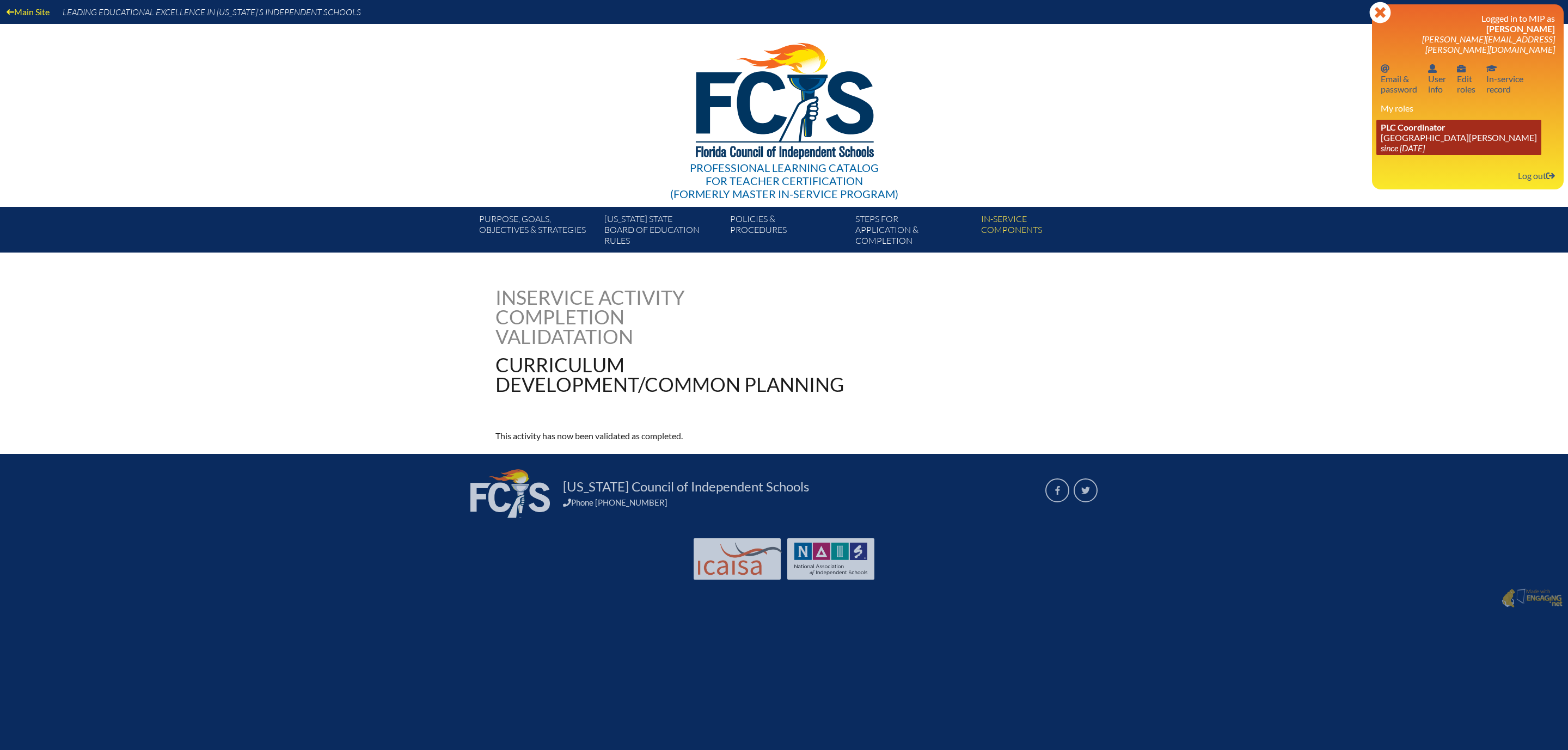
click at [1390, 132] on span "PLC Coordinator" at bounding box center [1413, 127] width 65 height 10
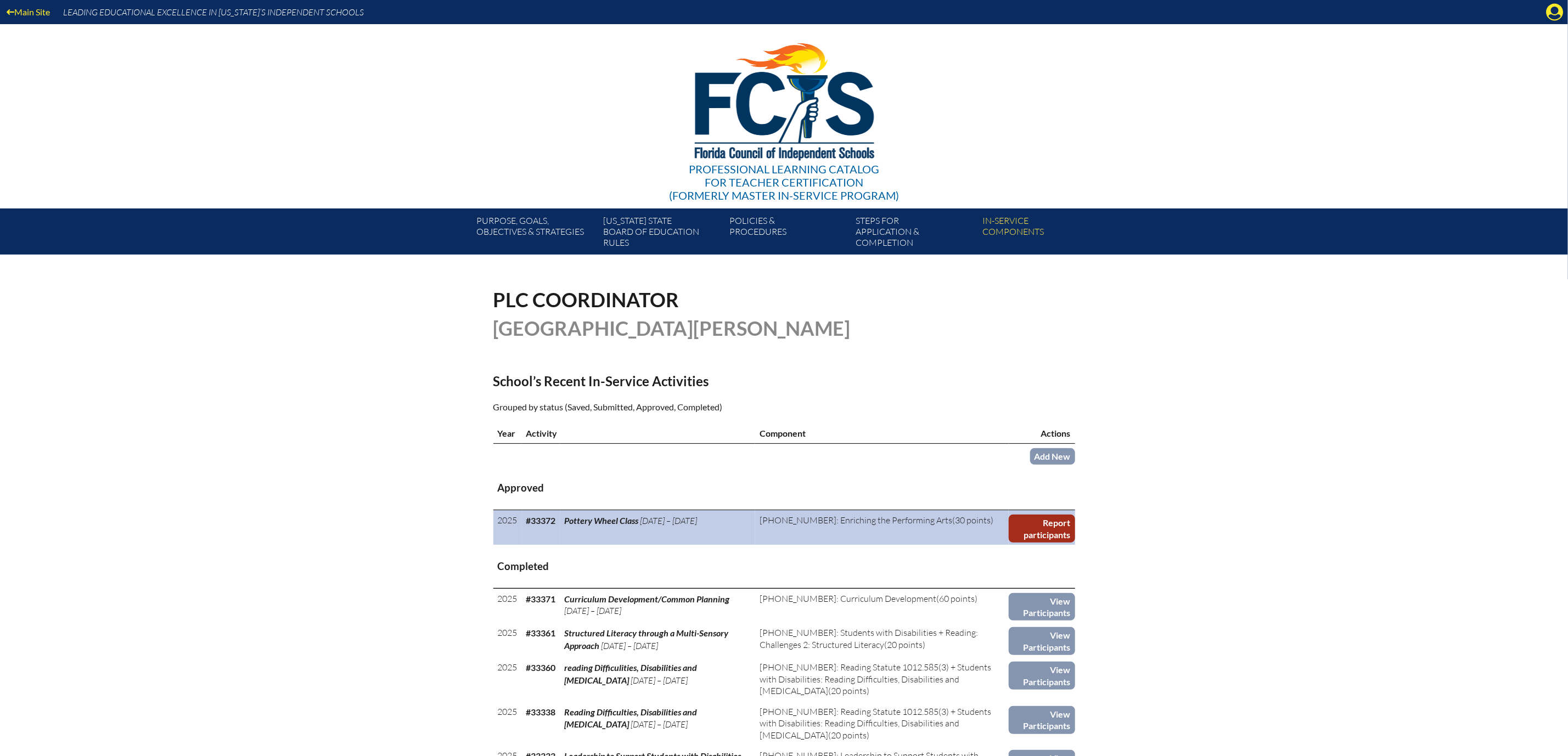
click at [1075, 543] on link "Report participants" at bounding box center [1041, 528] width 66 height 28
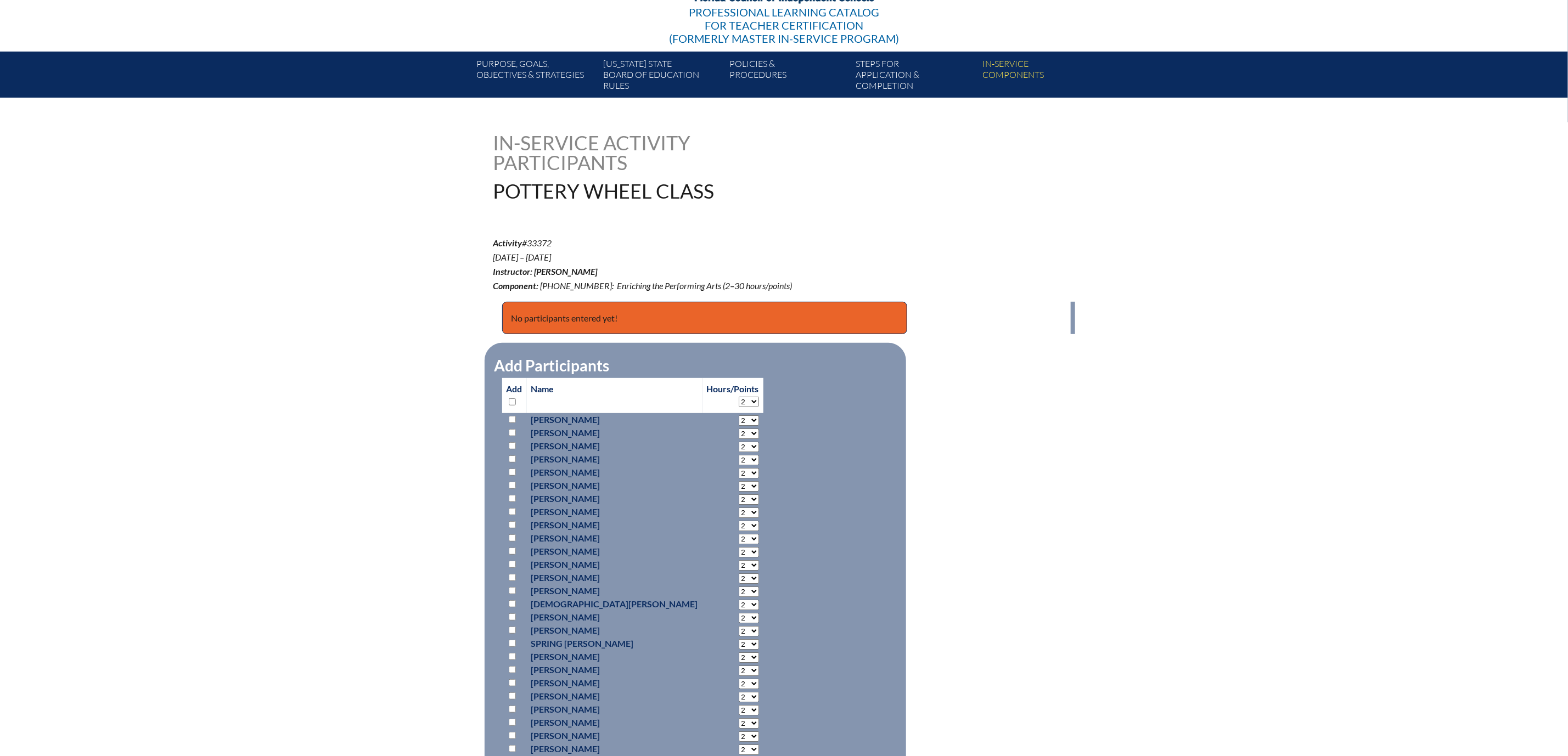
scroll to position [164, 0]
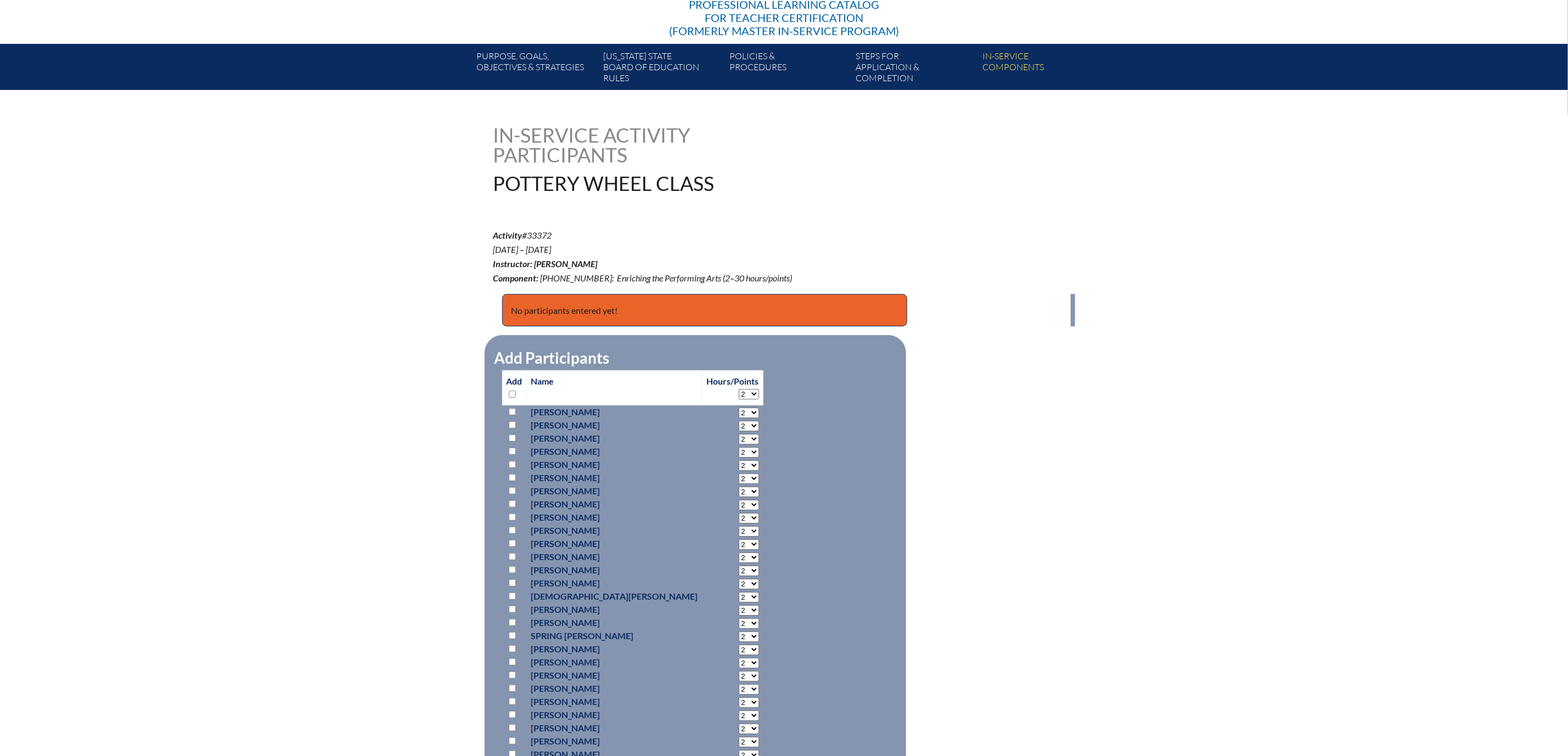
click at [509, 481] on input "checkbox" at bounding box center [512, 477] width 7 height 7
checkbox input "true"
click at [739, 484] on select "2 3 4 5 6 7 8 9 10 11 12 13 14 15 16 17 18 19 20 21 22 23" at bounding box center [749, 478] width 20 height 10
select select "12"
click at [739, 484] on select "2 3 4 5 6 7 8 9 10 11 12 13 14 15 16 17 18 19 20 21 22 23" at bounding box center [749, 478] width 20 height 10
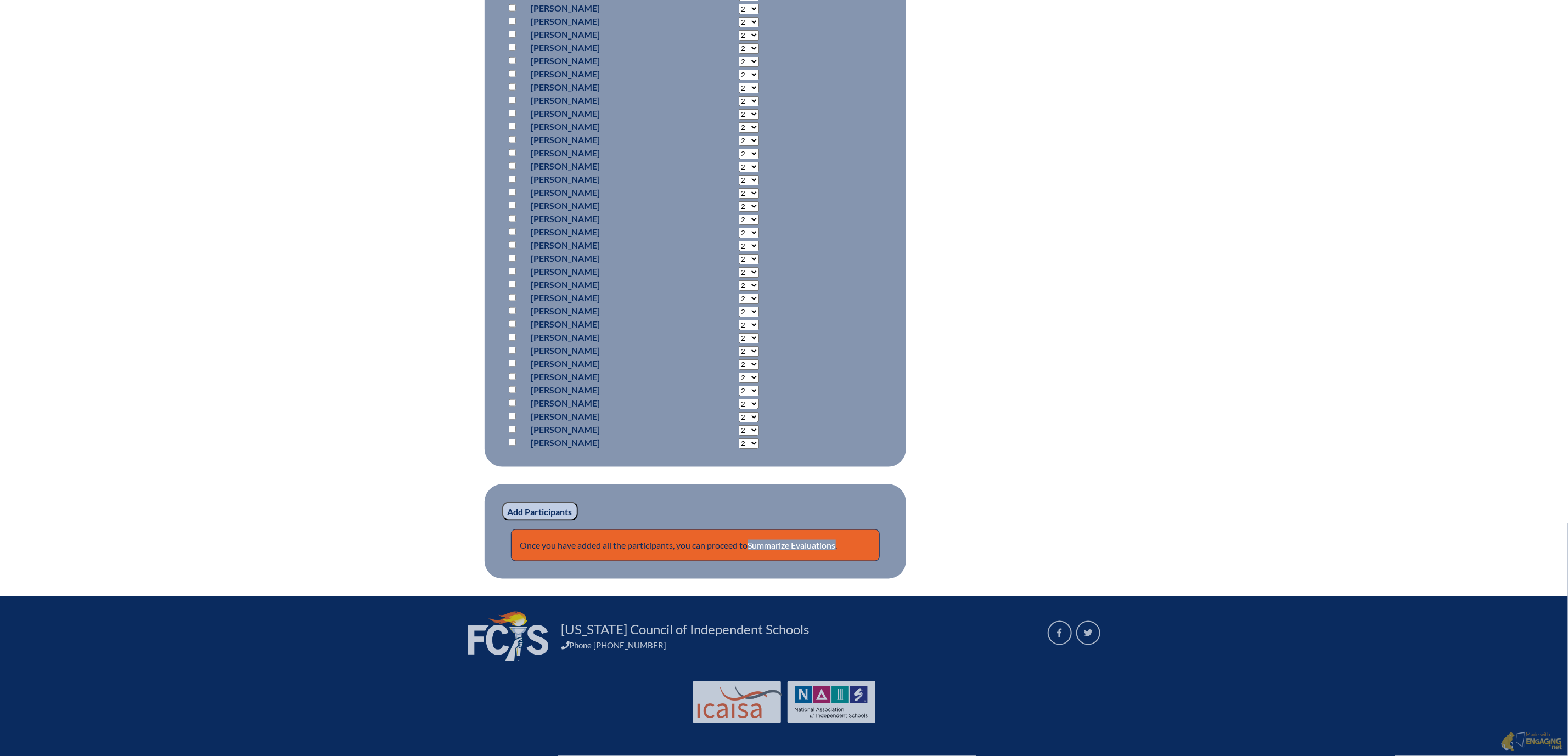
scroll to position [1215, 0]
click at [502, 502] on input "Add Participants" at bounding box center [540, 511] width 76 height 18
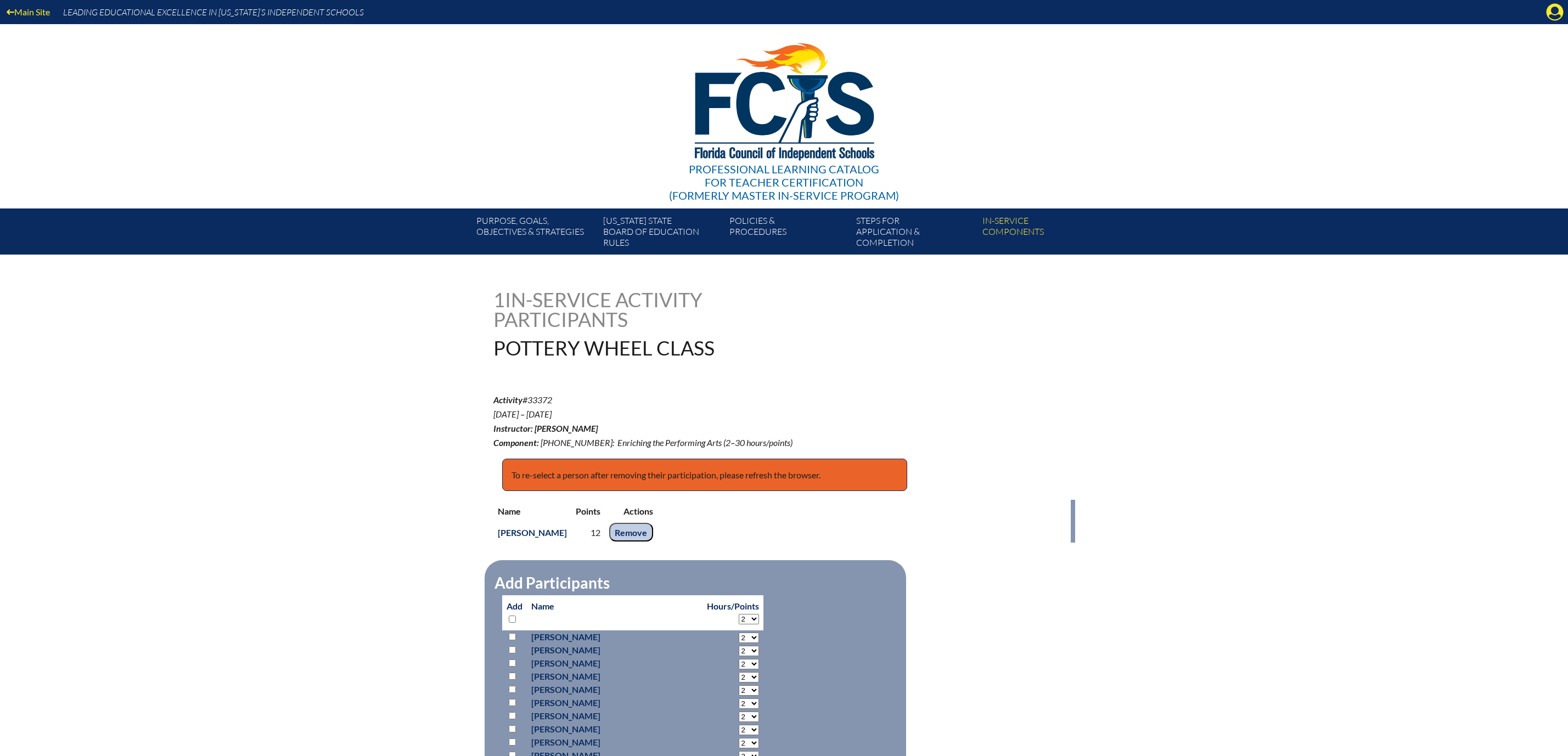
scroll to position [1272, 0]
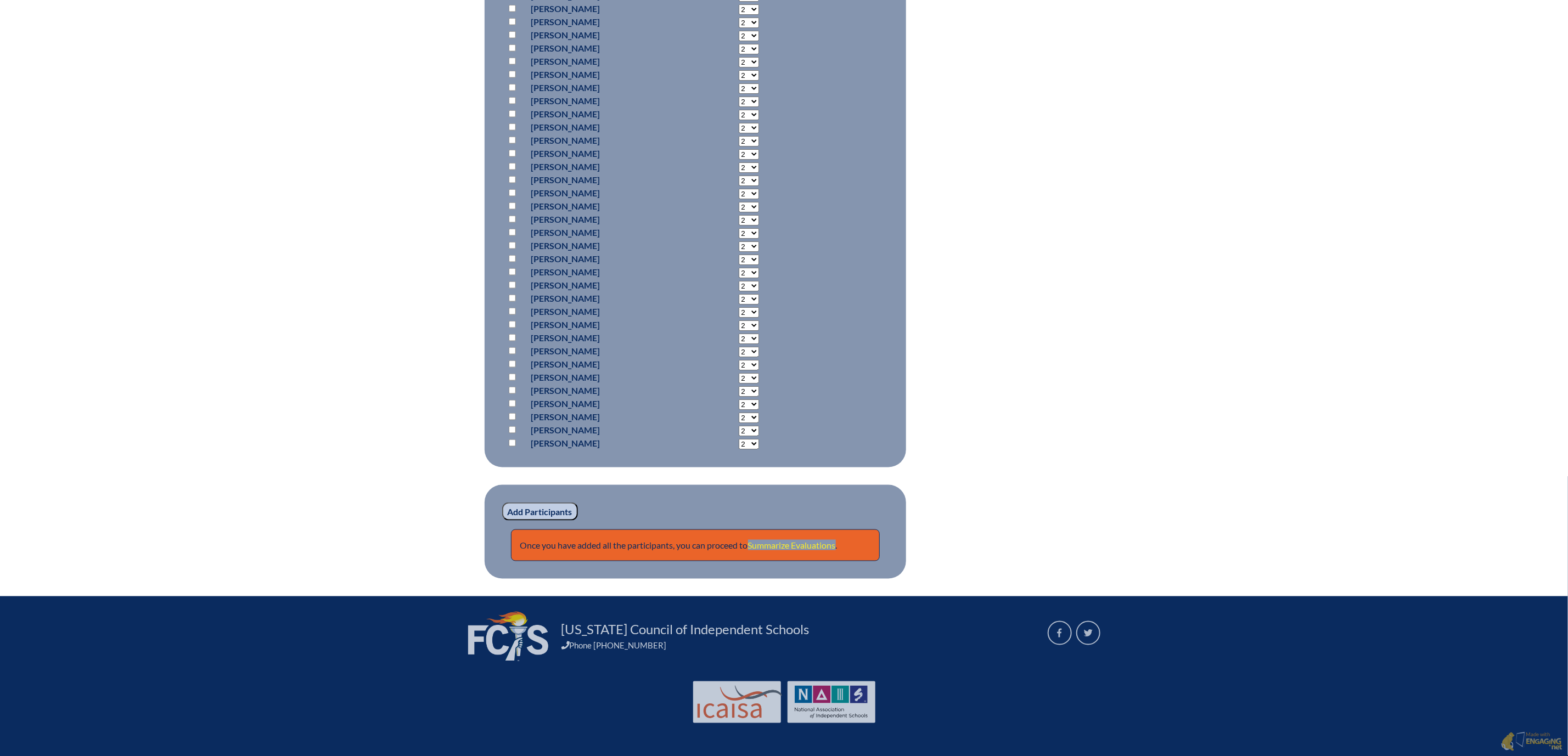
click at [820, 540] on link "Summarize Evaluations" at bounding box center [792, 545] width 88 height 10
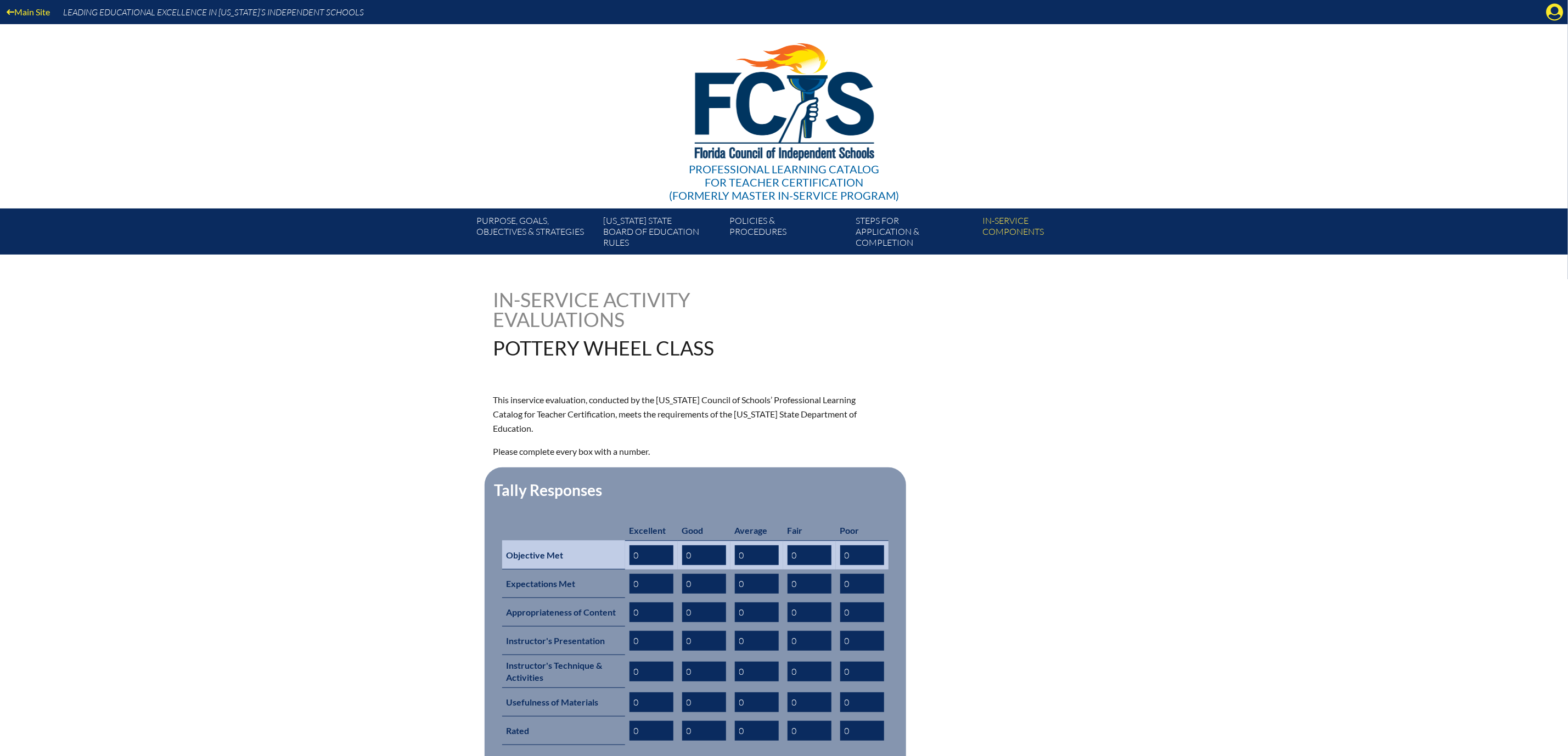
click at [629, 565] on input "0" at bounding box center [651, 555] width 44 height 20
type input "01"
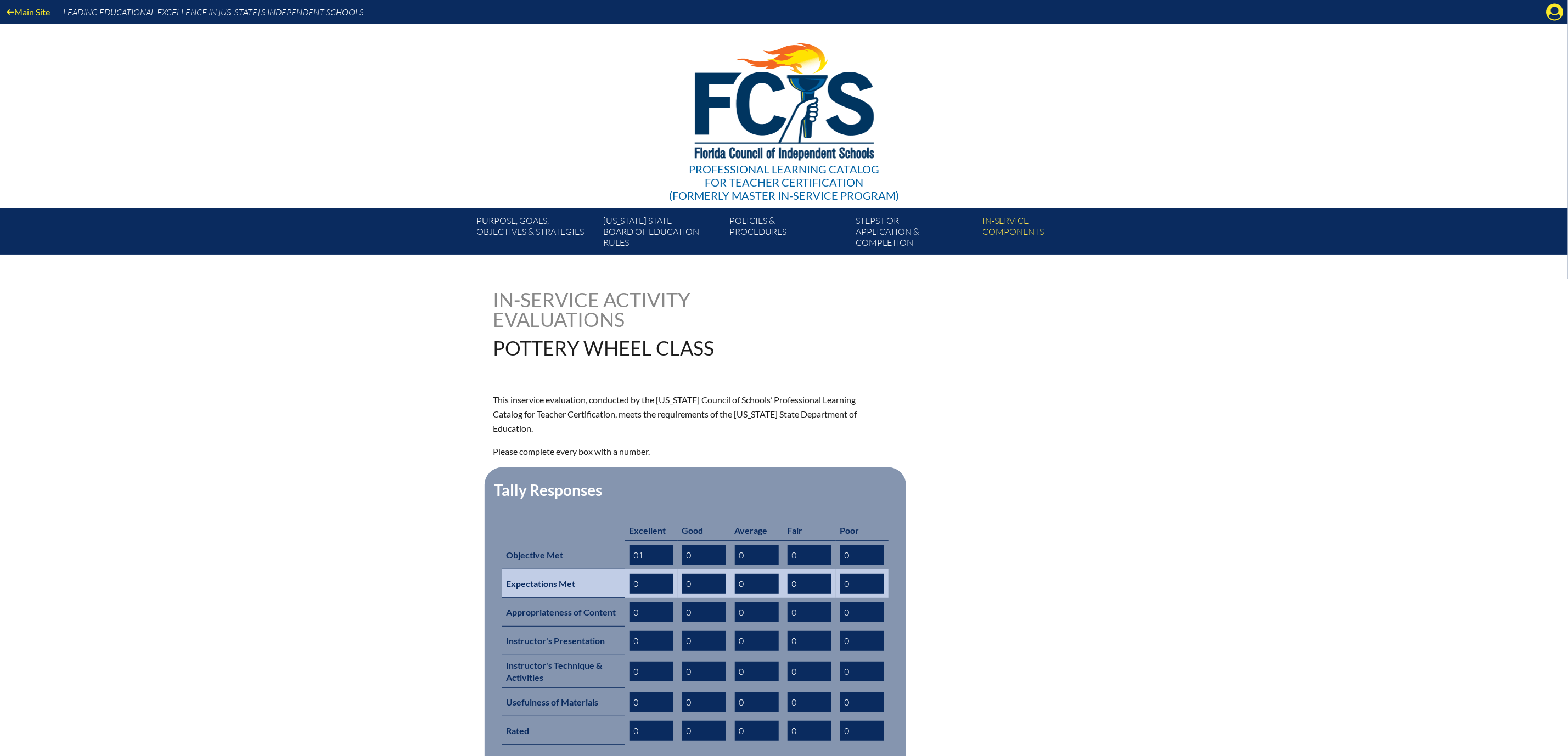
click at [629, 594] on input "0" at bounding box center [651, 584] width 44 height 20
type input "01"
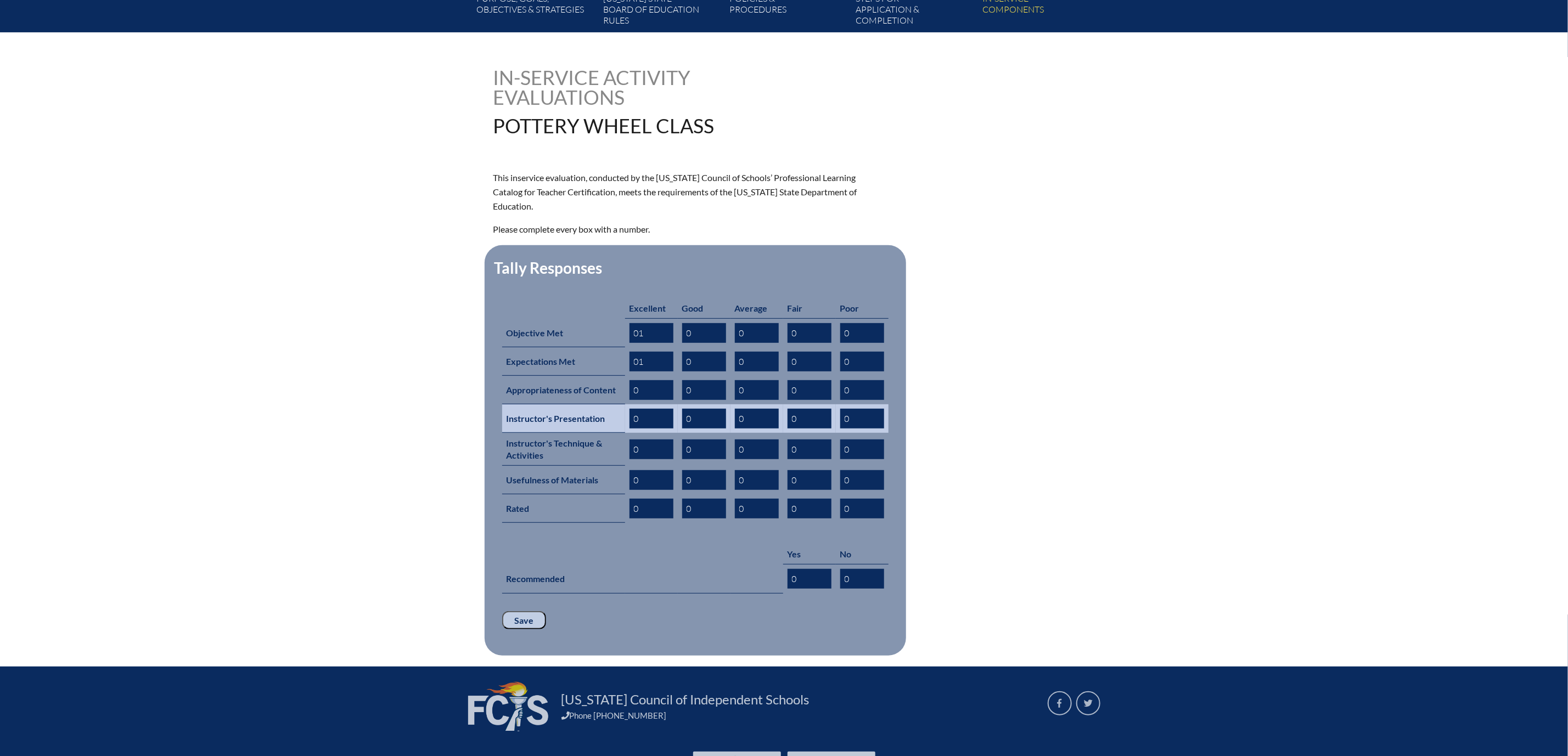
scroll to position [247, 0]
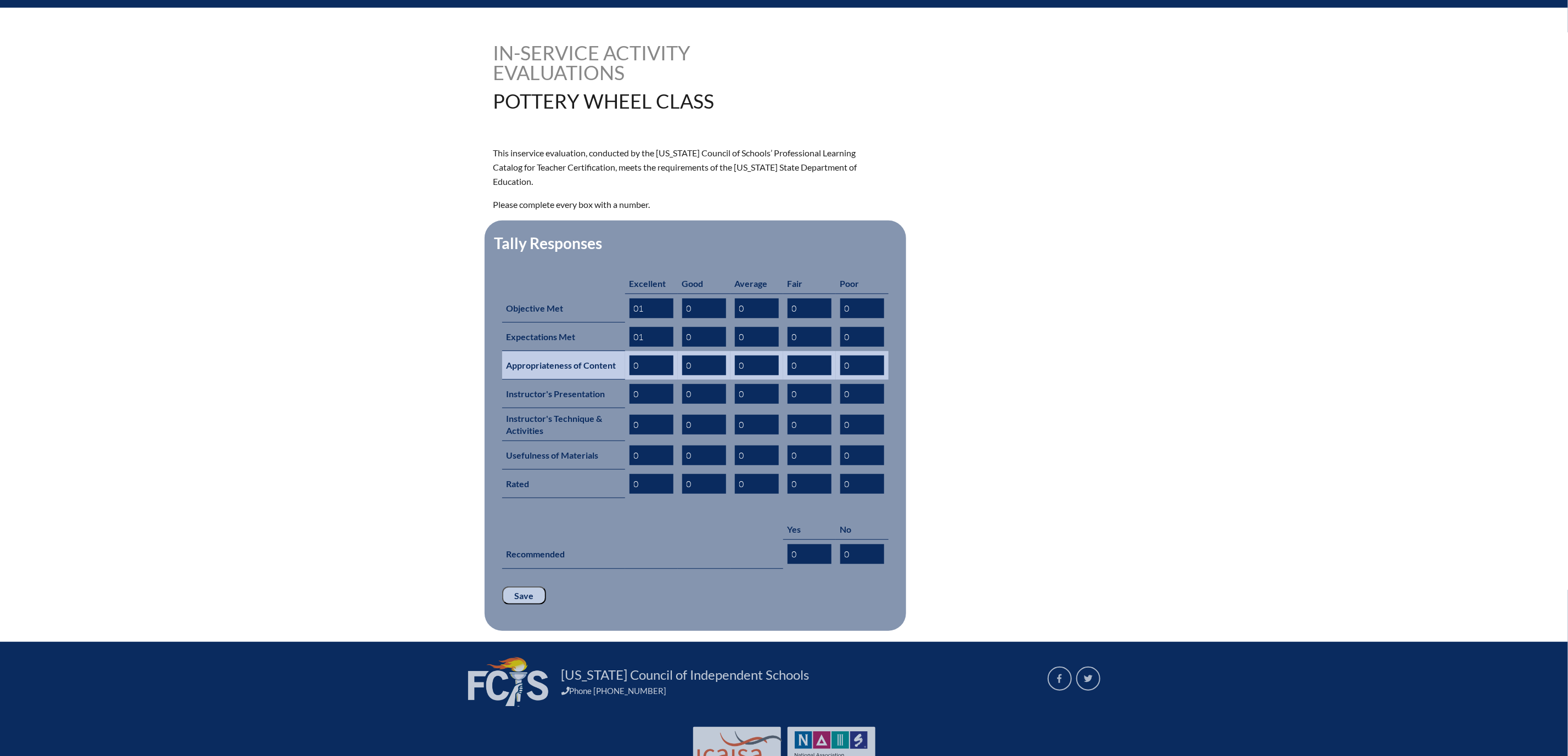
click at [629, 375] on input "0" at bounding box center [651, 365] width 44 height 20
type input "01"
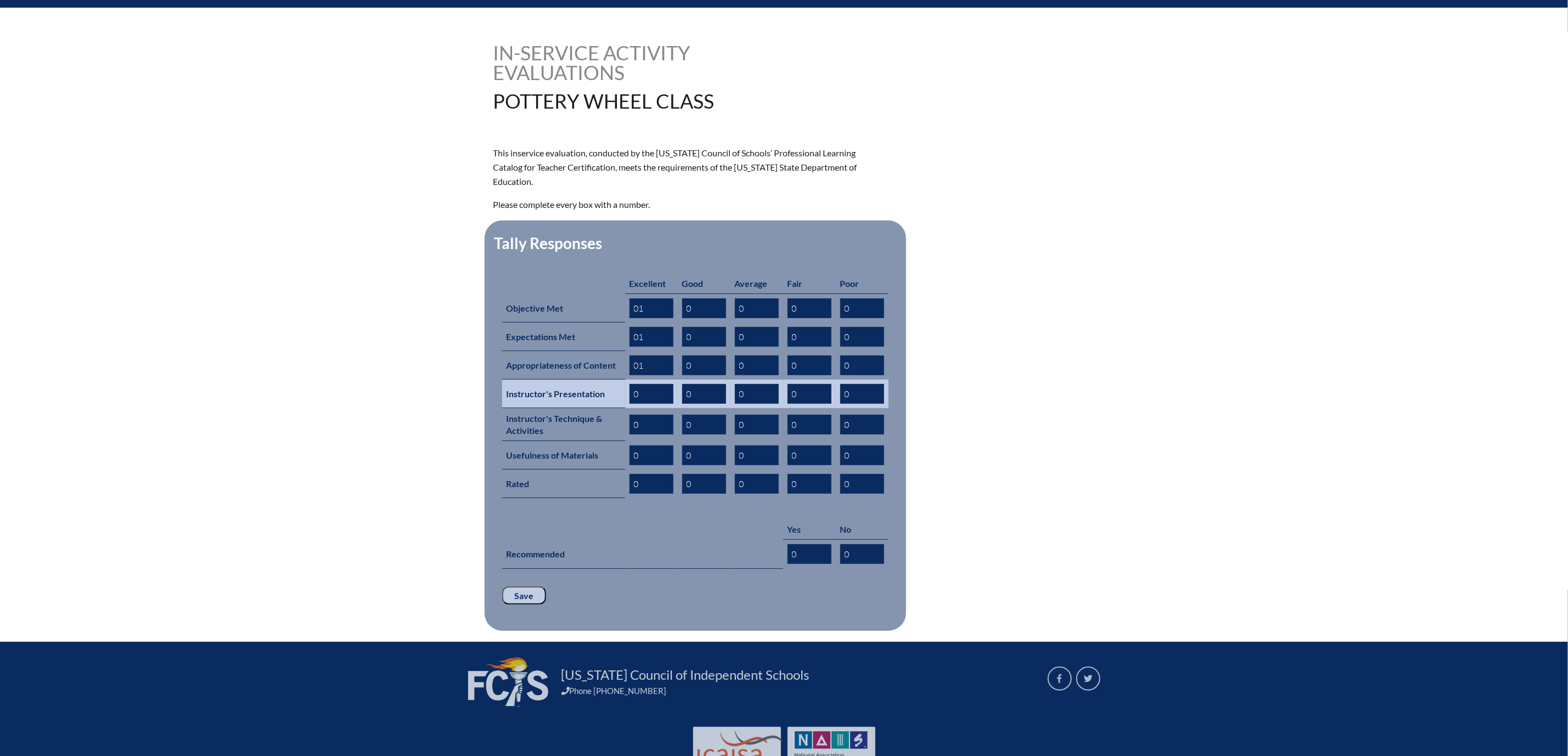
click at [629, 404] on input "0" at bounding box center [651, 394] width 44 height 20
type input "01"
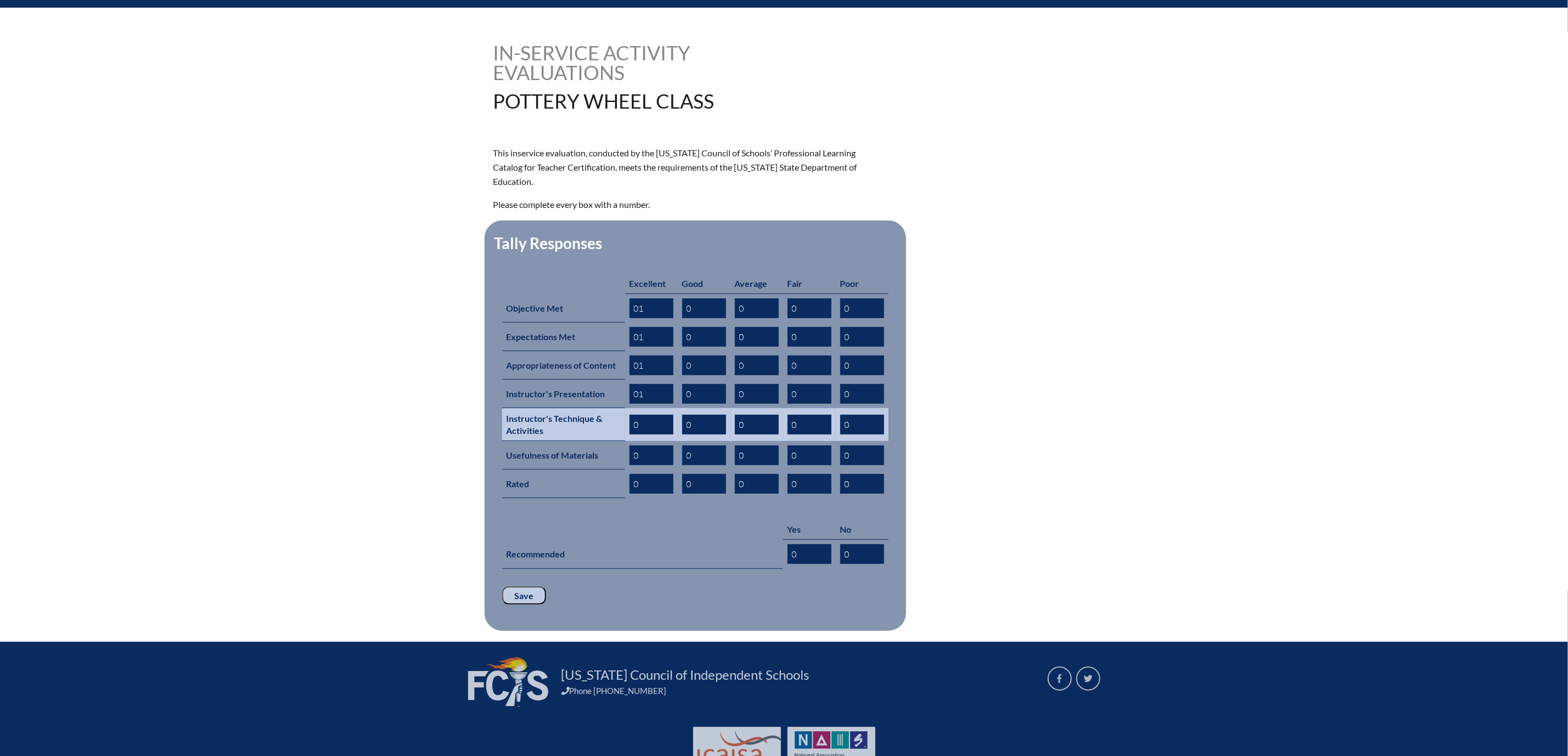
click at [629, 435] on input "0" at bounding box center [651, 425] width 44 height 20
type input "01"
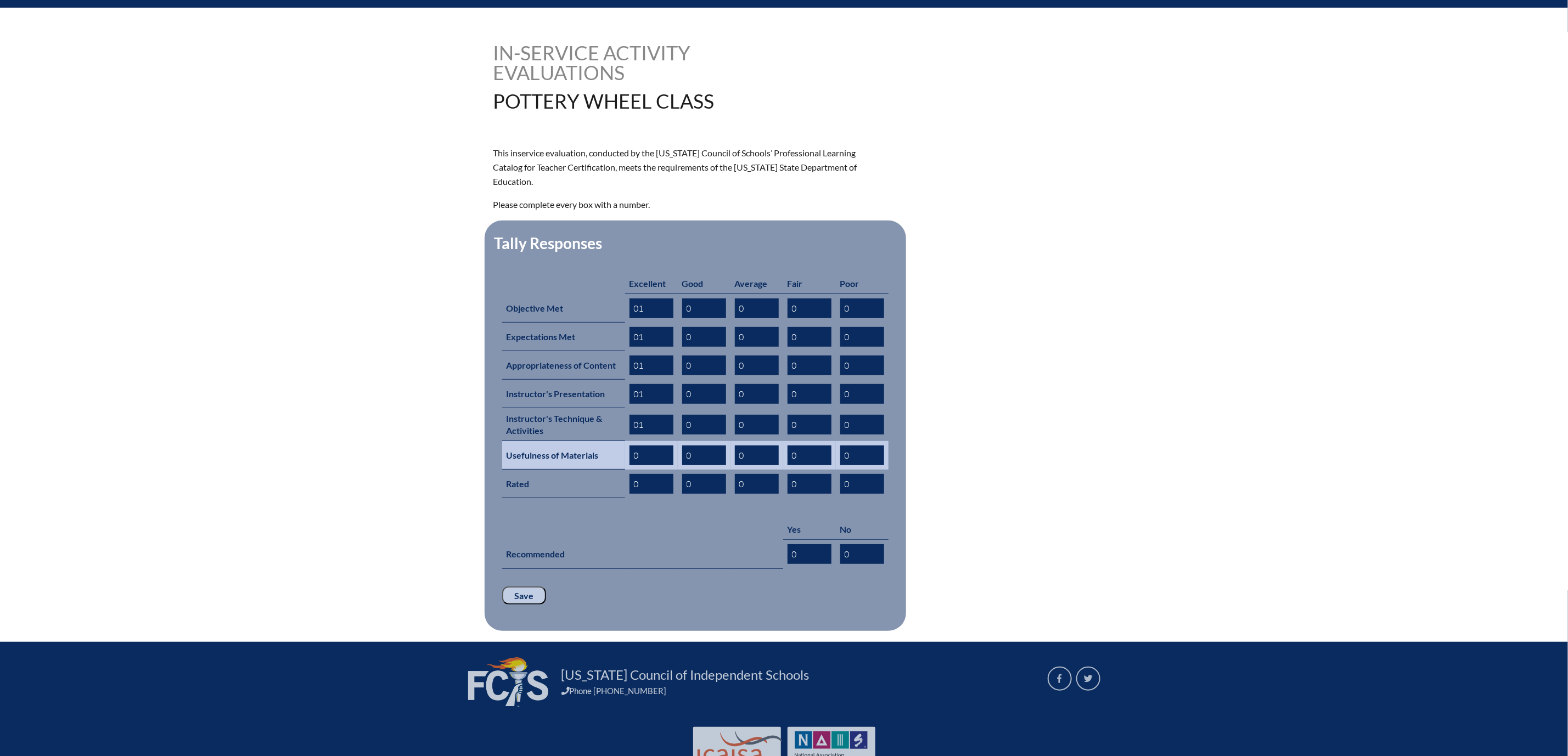
click at [629, 465] on input "0" at bounding box center [651, 455] width 44 height 20
type input "01"
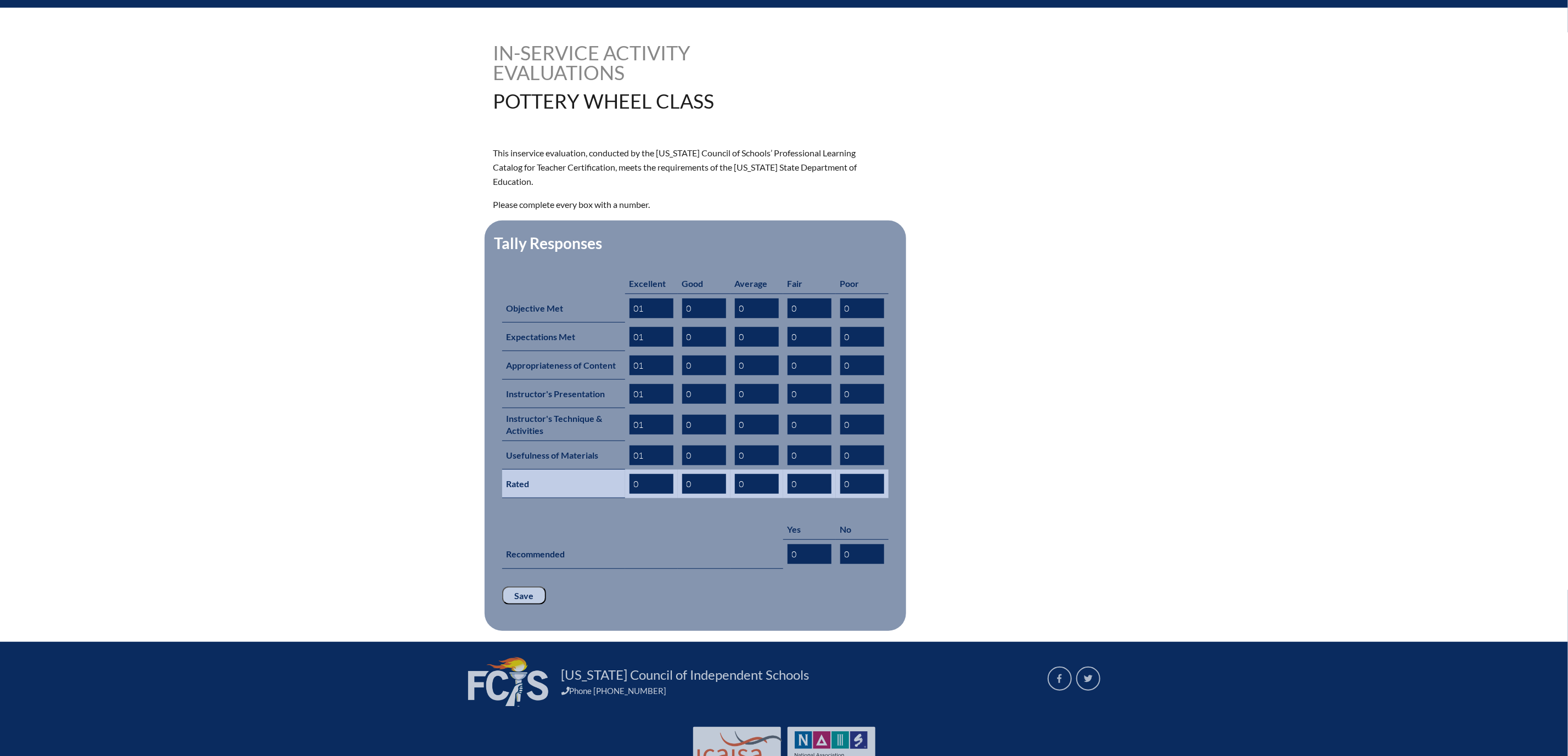
click at [629, 494] on input "0" at bounding box center [651, 484] width 44 height 20
type input "01"
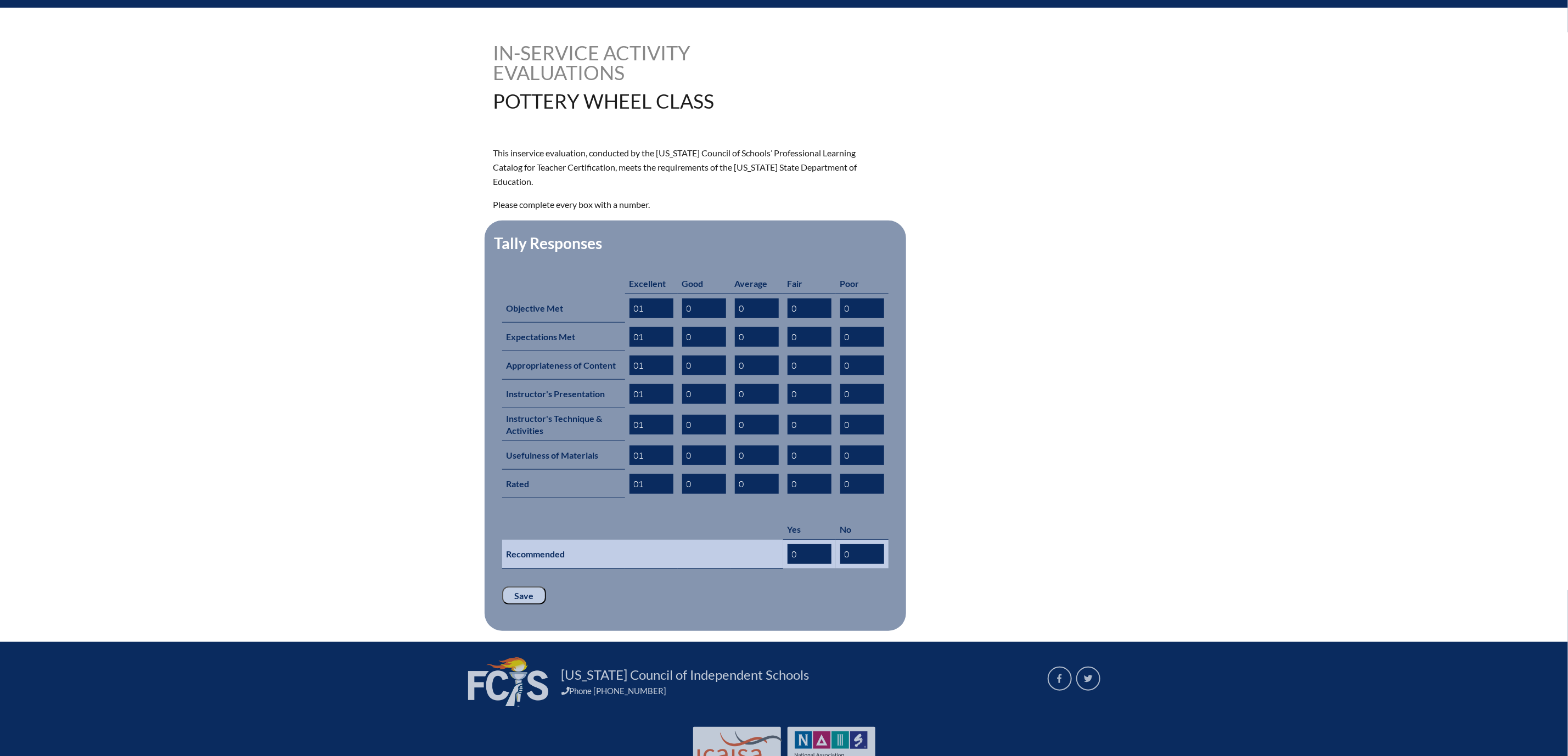
click at [819, 564] on input "0" at bounding box center [810, 554] width 44 height 20
type input "01"
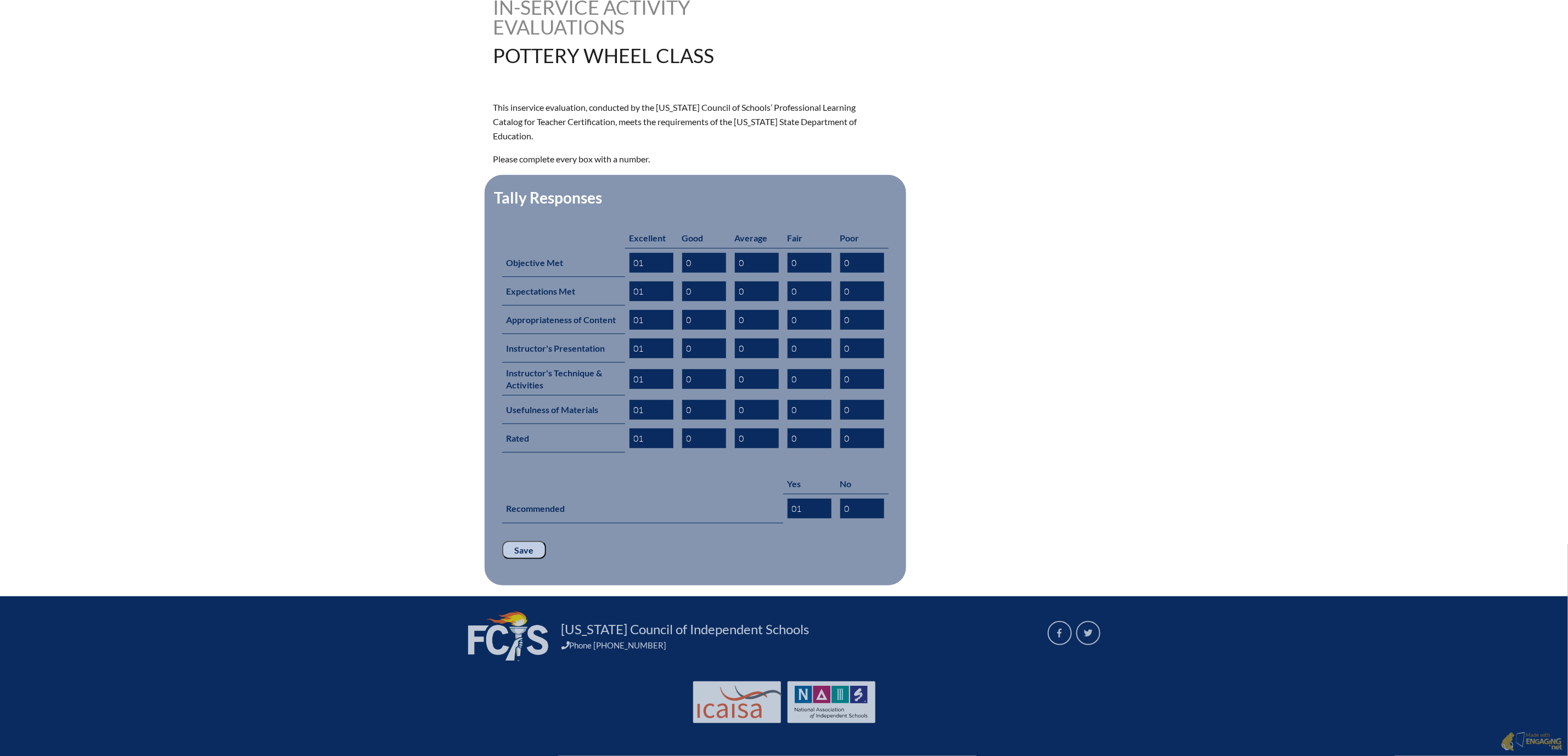
scroll to position [412, 0]
click at [502, 560] on input "Save" at bounding box center [524, 550] width 44 height 18
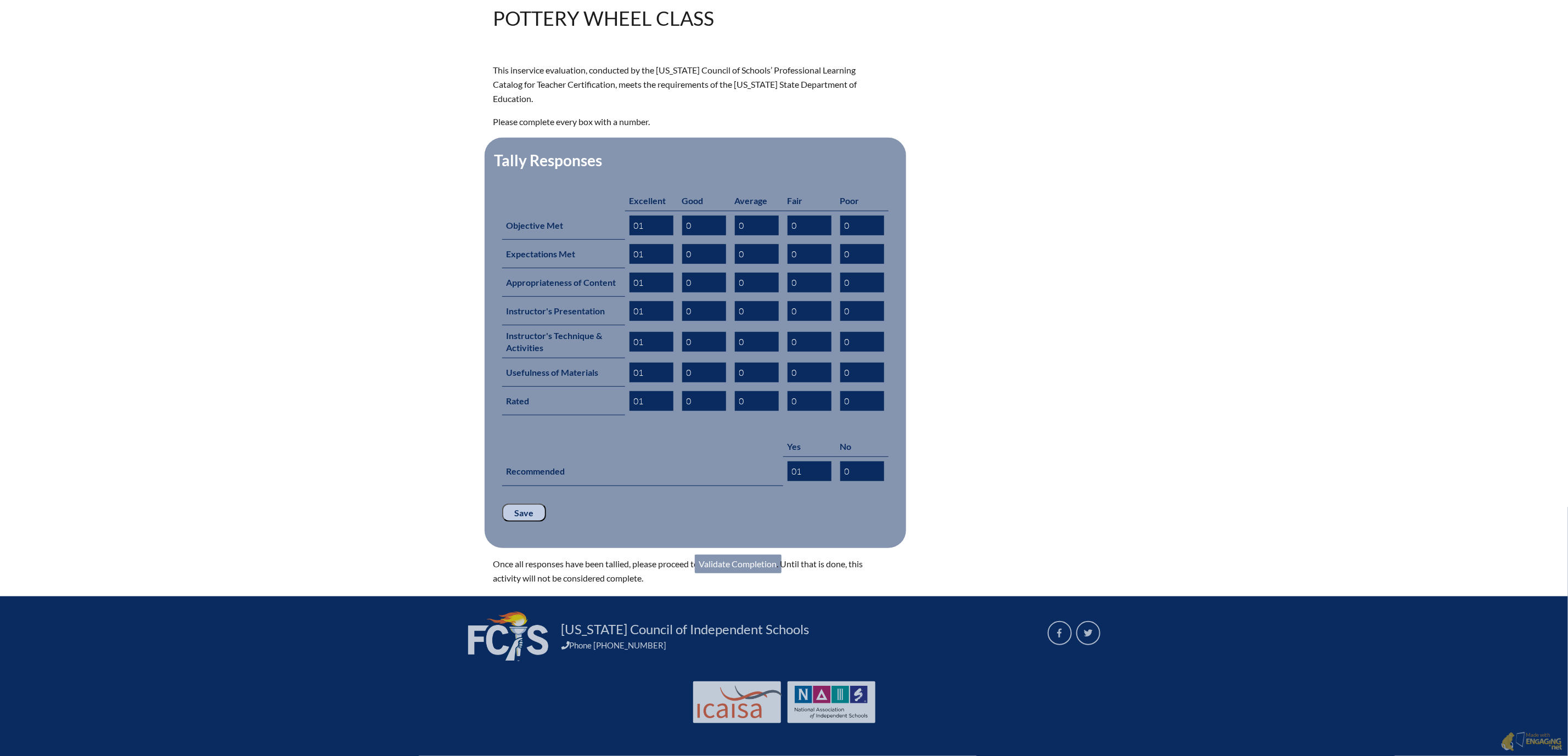
scroll to position [494, 0]
click at [745, 556] on link "Validate Completion" at bounding box center [738, 564] width 86 height 18
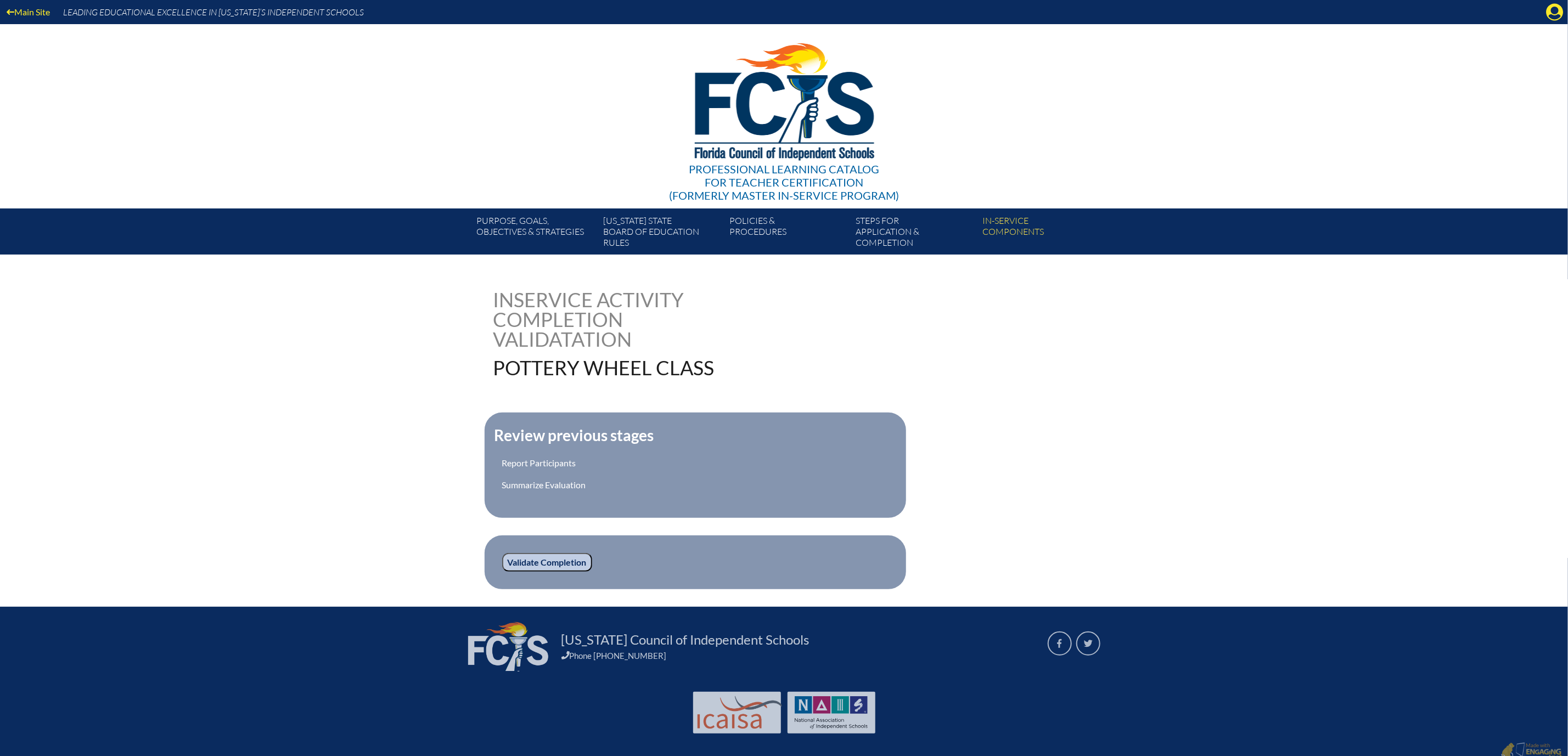
click at [502, 571] on input "Validate Completion" at bounding box center [547, 562] width 90 height 18
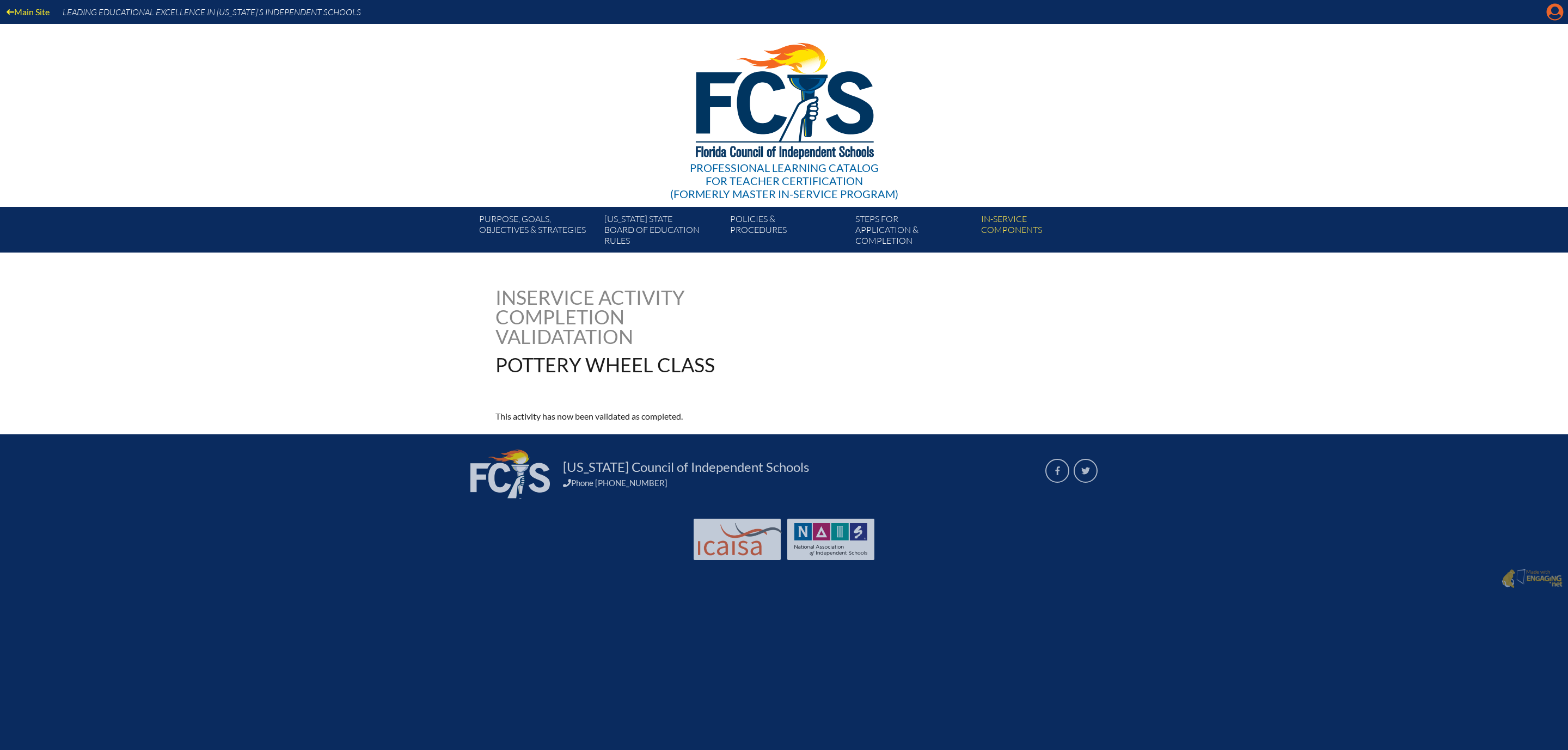
click at [1549, 21] on icon "Manage account" at bounding box center [1554, 12] width 18 height 18
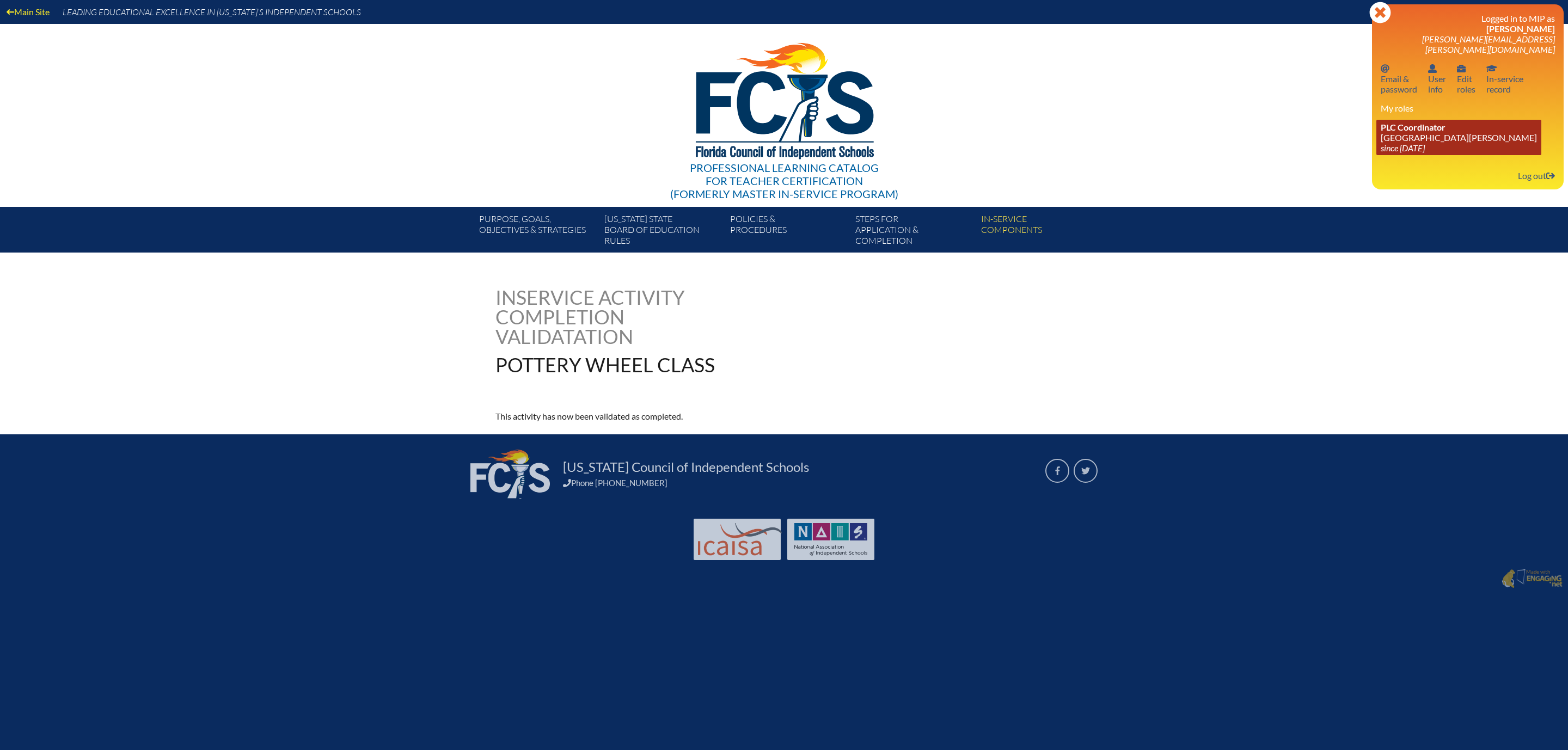
click at [1384, 153] on link "PLC Coordinator Mount Dora Christian Academy since 2024 Jun 30" at bounding box center [1459, 137] width 165 height 35
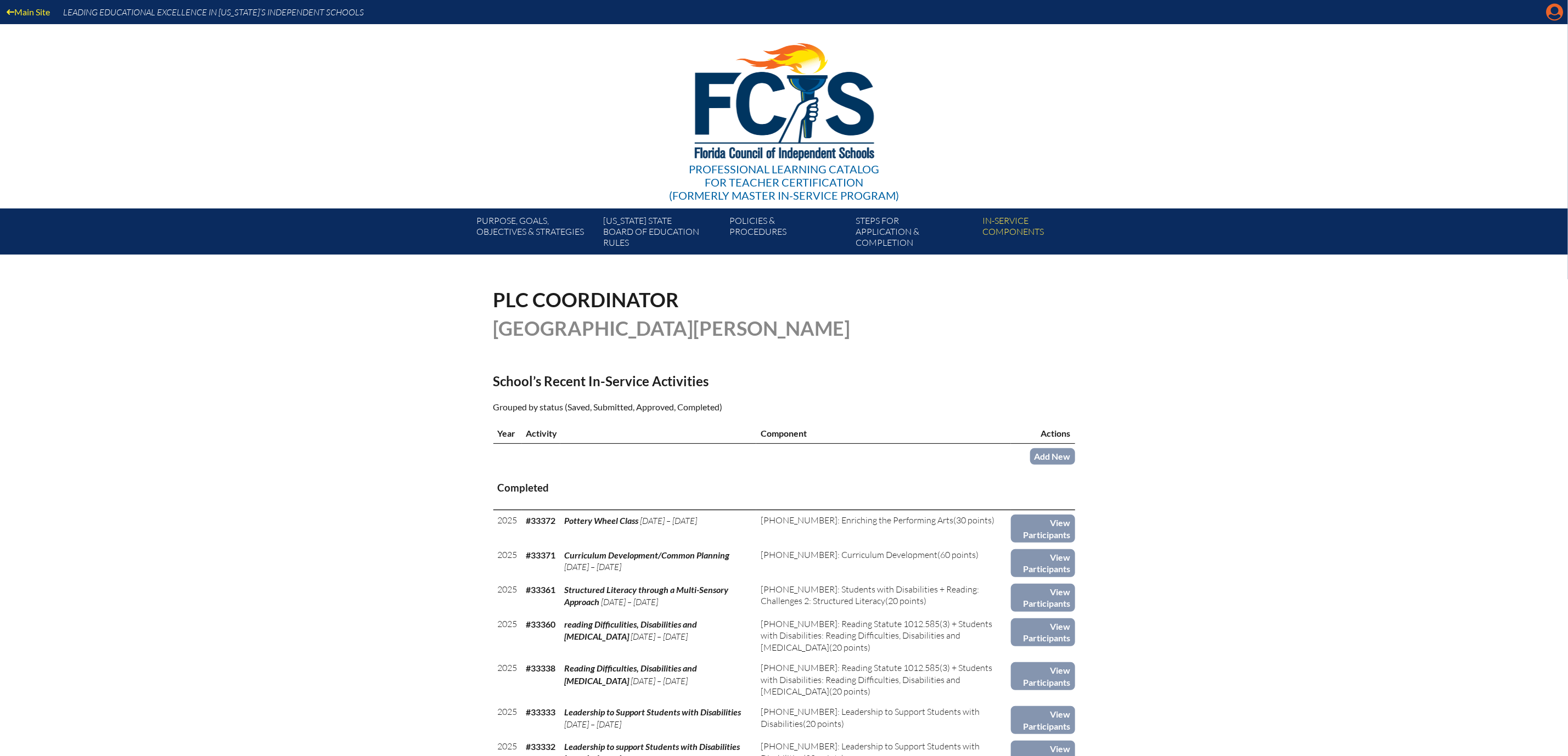
click at [1552, 12] on icon "Manage account" at bounding box center [1555, 12] width 18 height 18
